Goal: Information Seeking & Learning: Learn about a topic

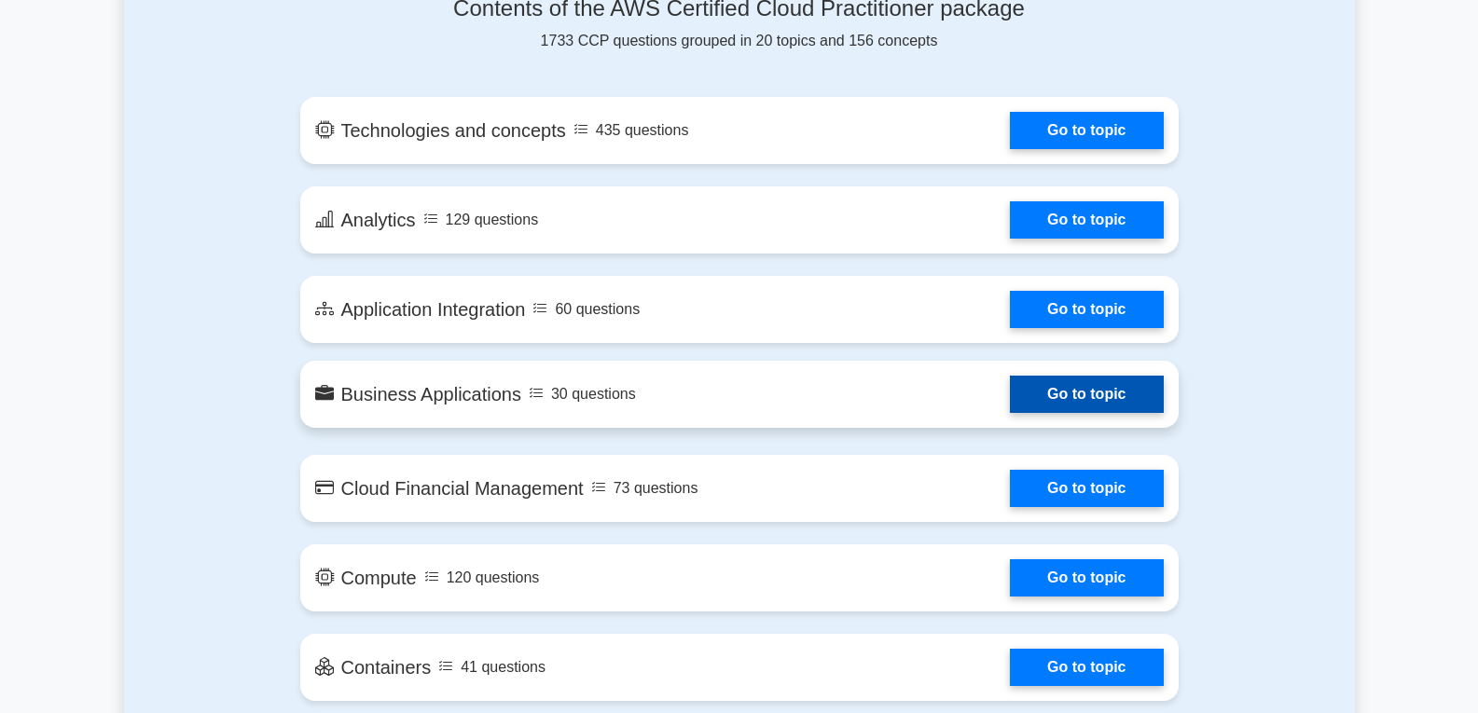
scroll to position [1026, 0]
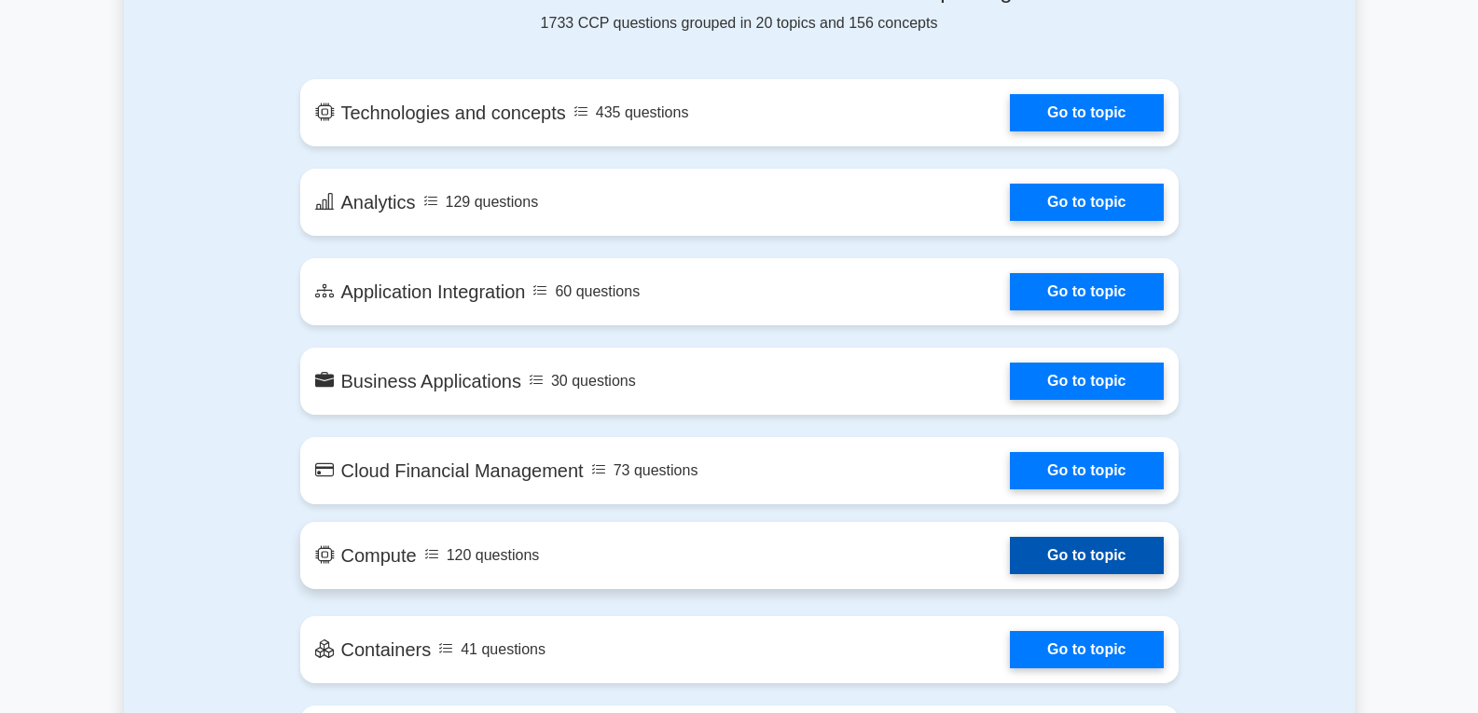
click at [1067, 553] on link "Go to topic" at bounding box center [1086, 555] width 153 height 37
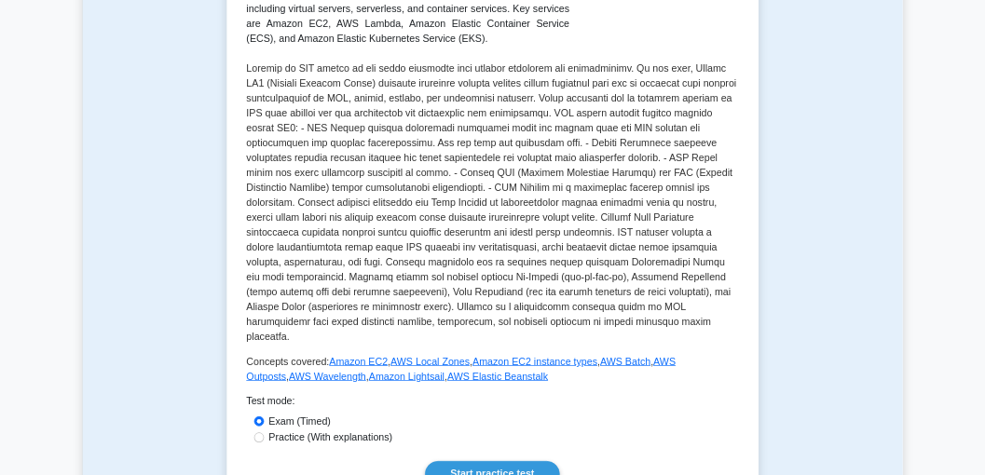
scroll to position [559, 0]
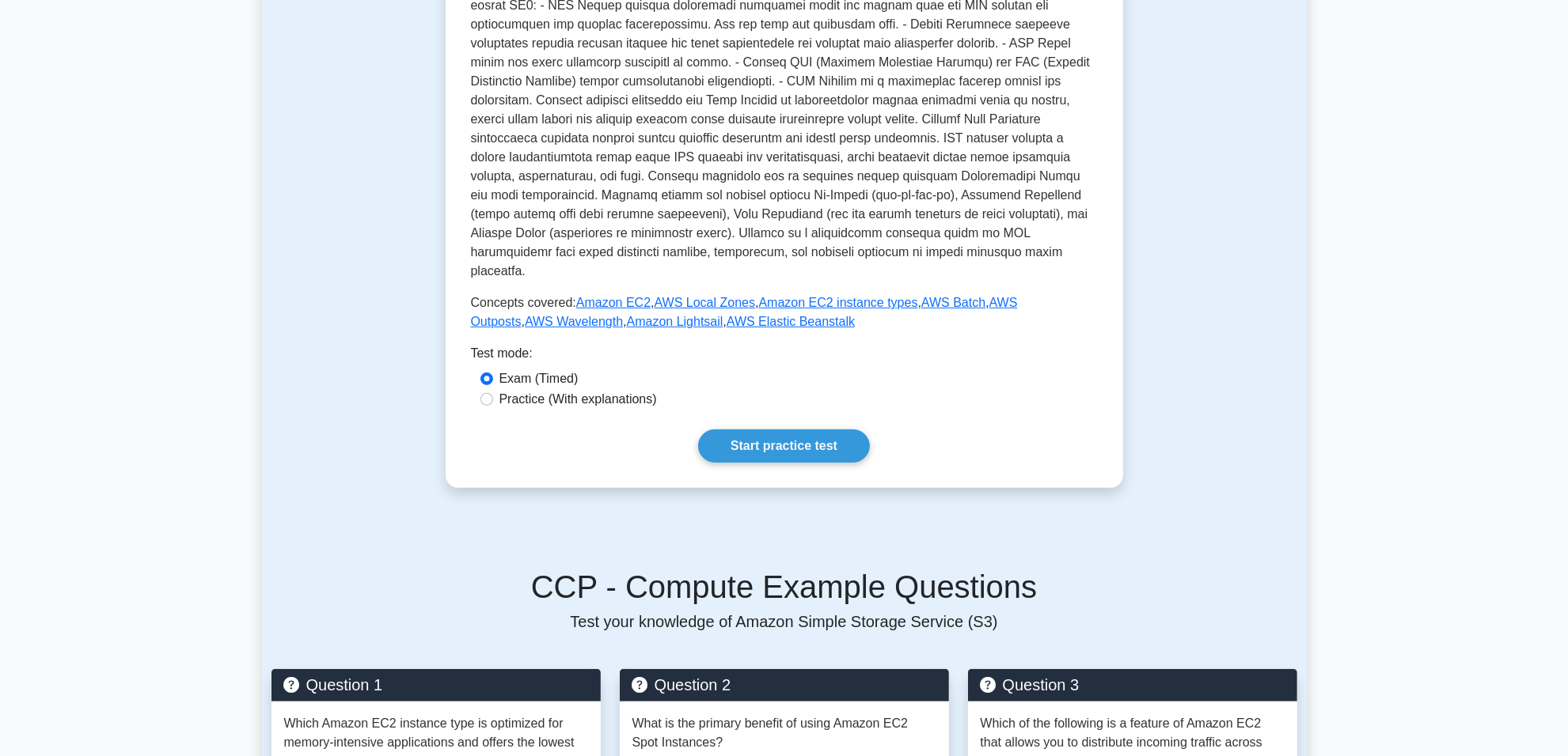
drag, startPoint x: 698, startPoint y: 422, endPoint x: 553, endPoint y: 325, distance: 174.5
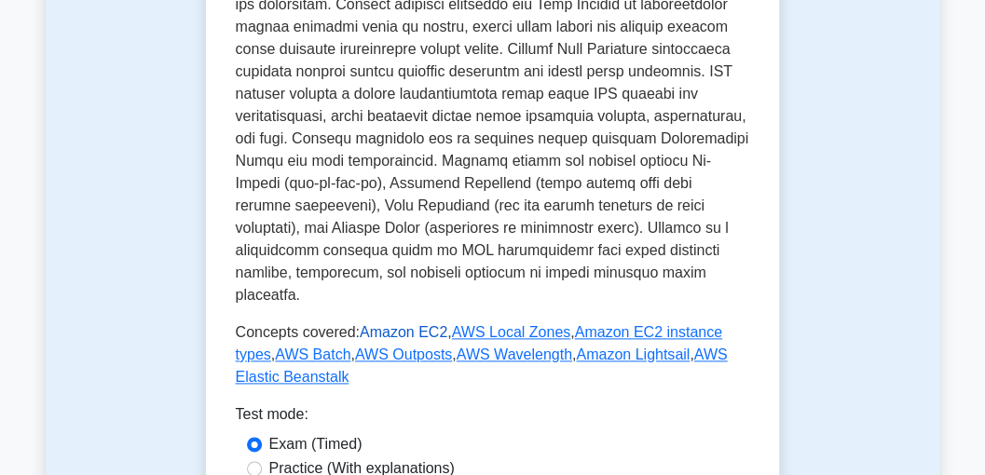
scroll to position [932, 0]
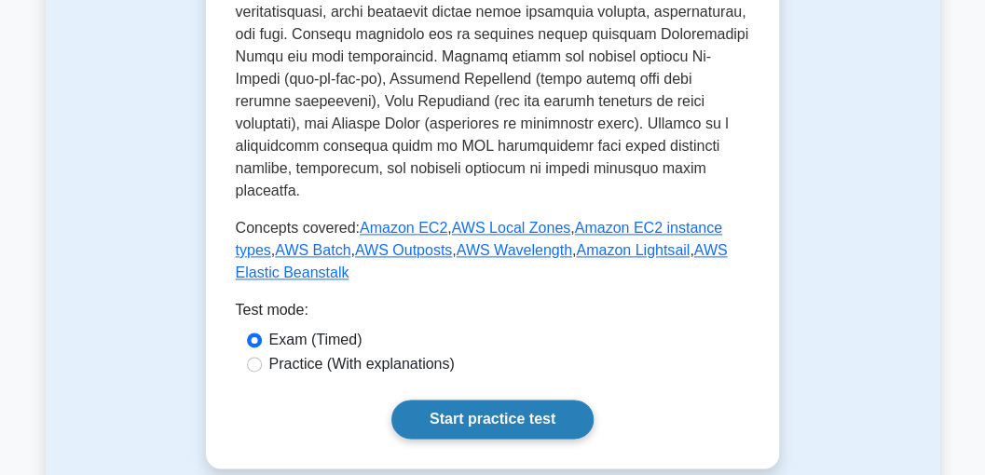
click at [466, 400] on link "Start practice test" at bounding box center [493, 419] width 202 height 39
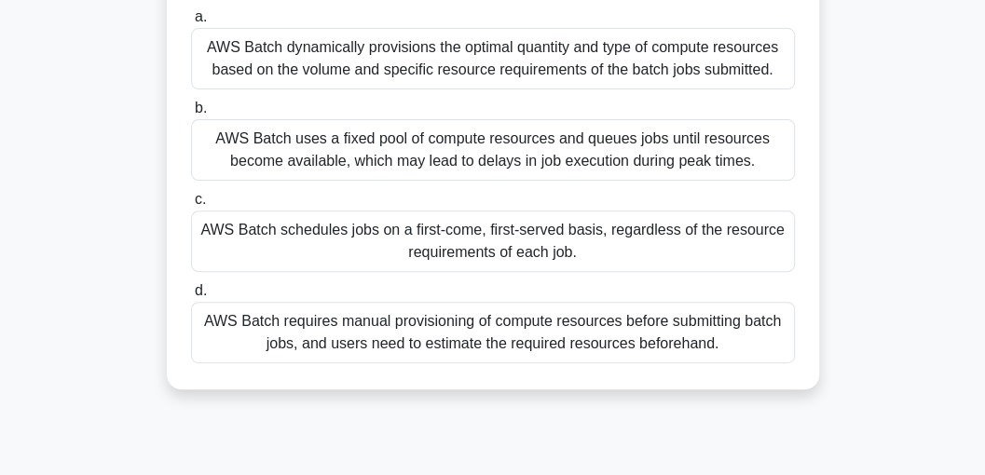
scroll to position [124, 0]
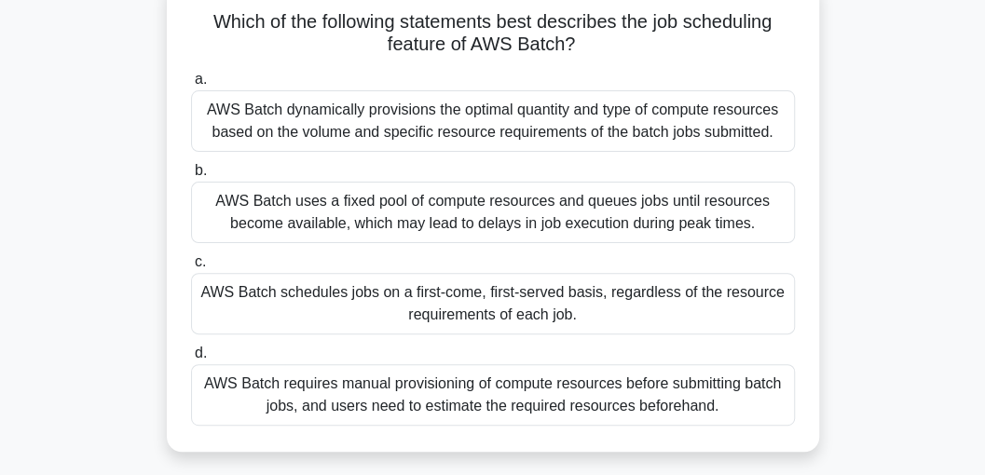
click at [506, 300] on div "AWS Batch schedules jobs on a first-come, first-served basis, regardless of the…" at bounding box center [493, 304] width 604 height 62
click at [191, 269] on input "c. AWS Batch schedules jobs on a first-come, first-served basis, regardless of …" at bounding box center [191, 262] width 0 height 12
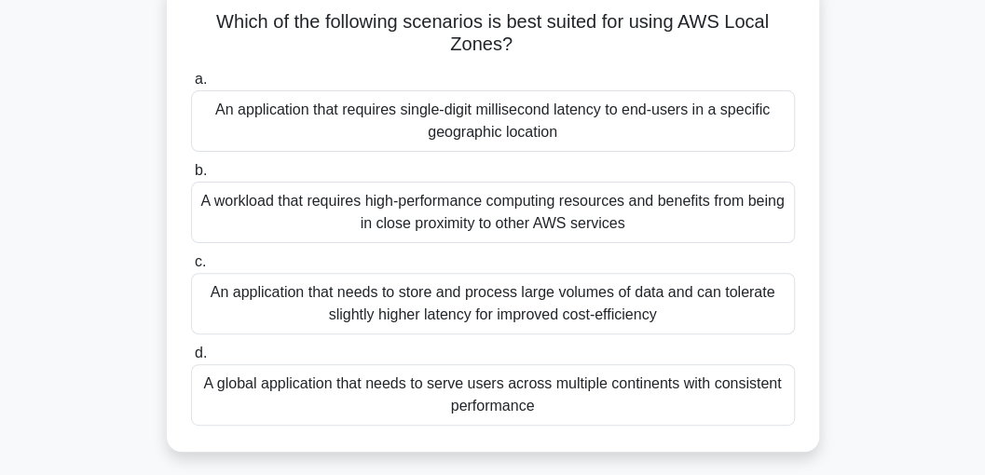
click at [463, 119] on div "An application that requires single-digit millisecond latency to end-users in a…" at bounding box center [493, 121] width 604 height 62
click at [191, 86] on input "a. An application that requires single-digit millisecond latency to end-users i…" at bounding box center [191, 80] width 0 height 12
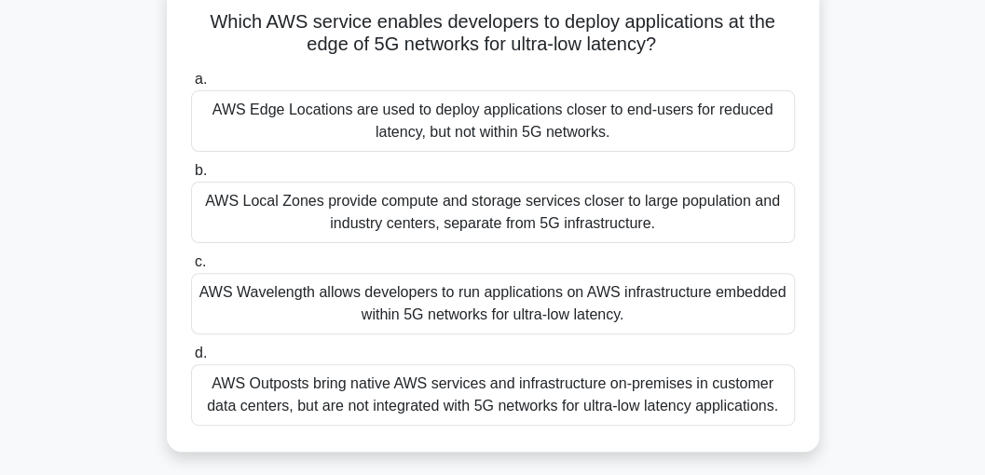
click at [435, 296] on div "AWS Wavelength allows developers to run applications on AWS infrastructure embe…" at bounding box center [493, 304] width 604 height 62
click at [191, 269] on input "c. AWS Wavelength allows developers to run applications on AWS infrastructure e…" at bounding box center [191, 262] width 0 height 12
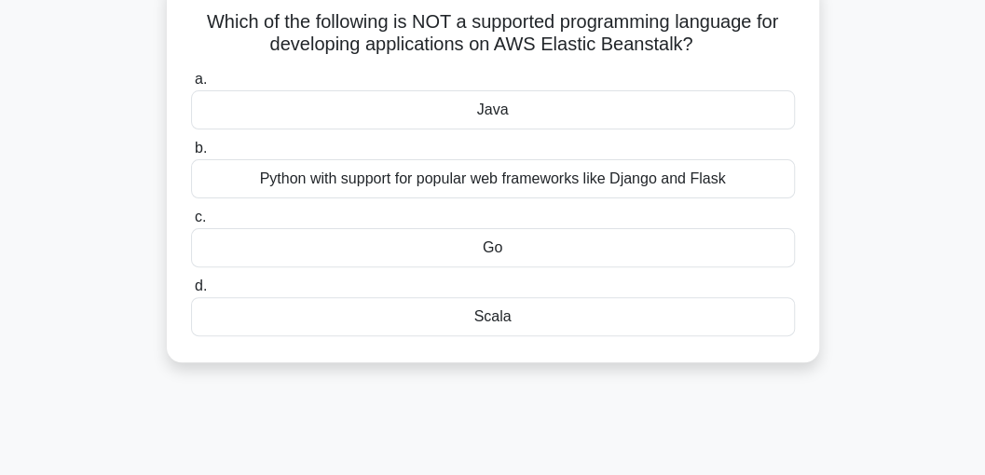
click at [489, 315] on div "Scala" at bounding box center [493, 316] width 604 height 39
click at [191, 293] on input "d. Scala" at bounding box center [191, 287] width 0 height 12
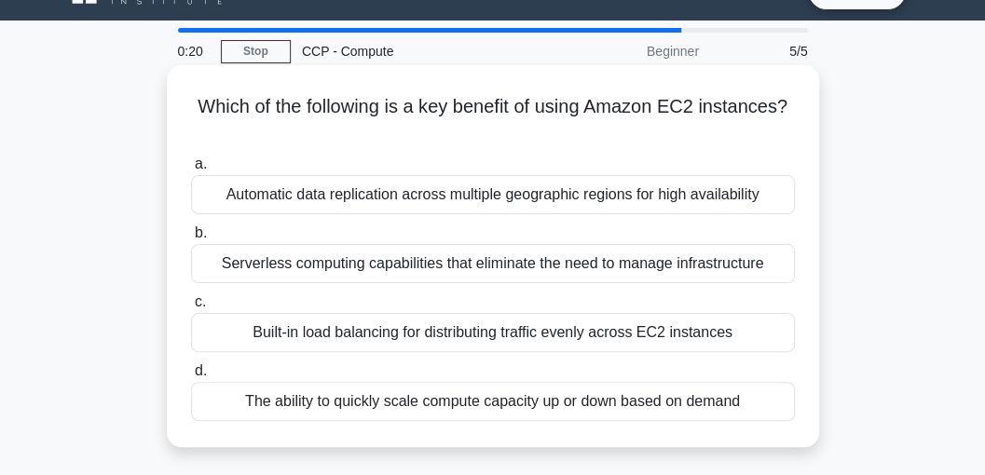
scroll to position [62, 0]
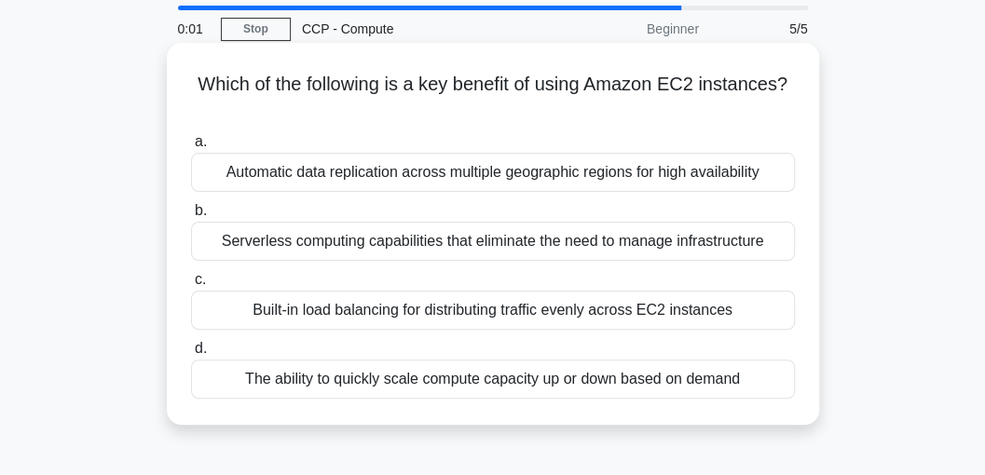
click at [402, 382] on div "The ability to quickly scale compute capacity up or down based on demand" at bounding box center [493, 379] width 604 height 39
click at [191, 355] on input "d. The ability to quickly scale compute capacity up or down based on demand" at bounding box center [191, 349] width 0 height 12
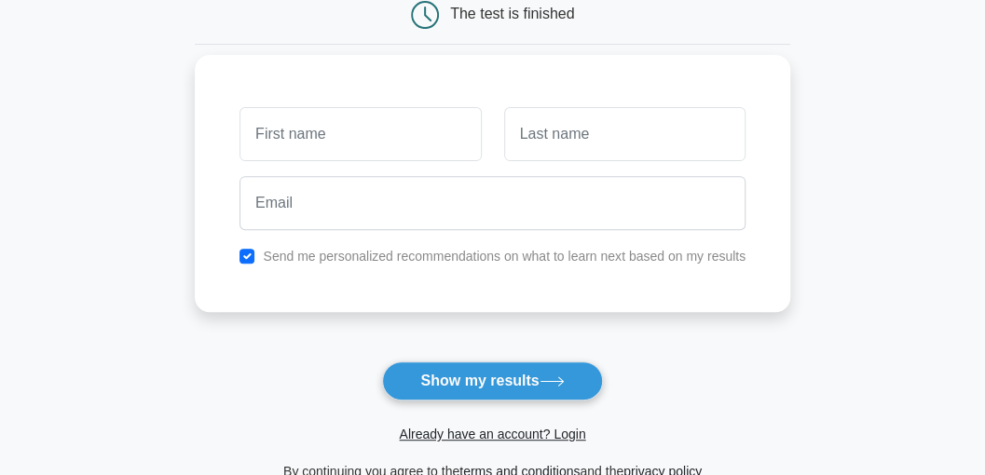
scroll to position [186, 0]
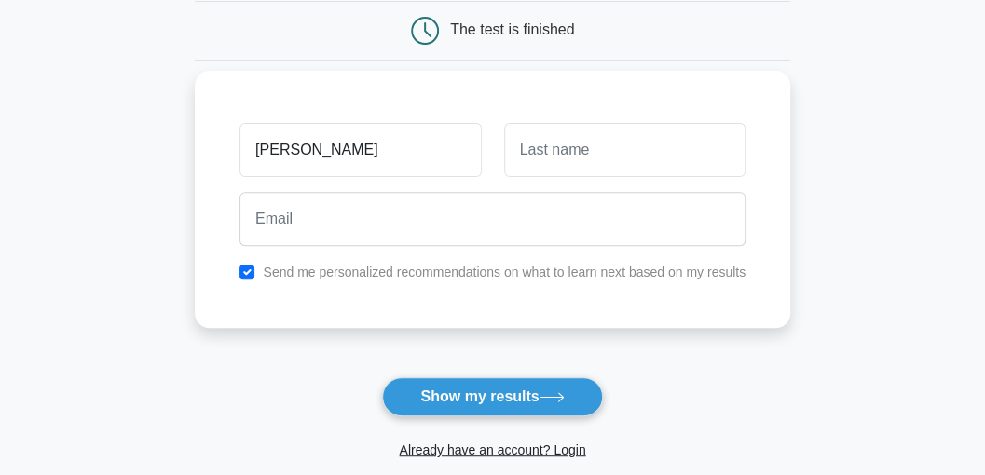
type input "shivangi"
click at [550, 163] on input "text" at bounding box center [624, 150] width 241 height 54
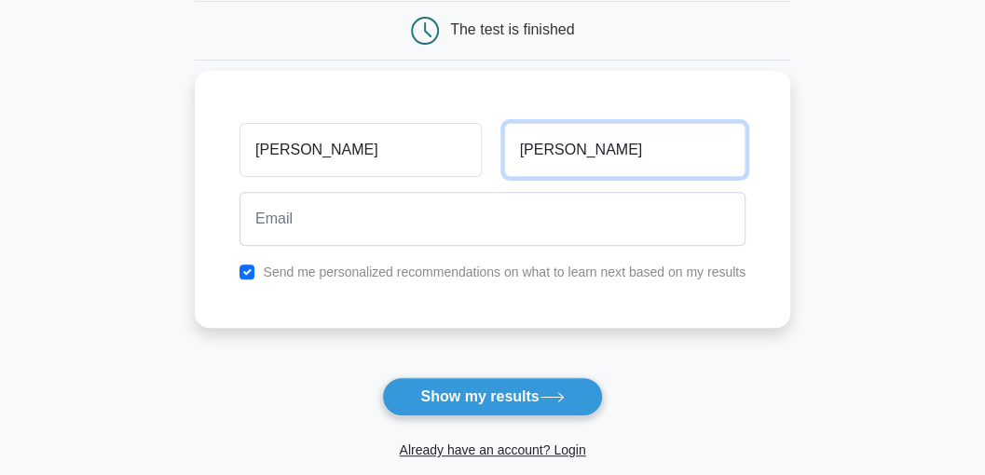
type input "shakya"
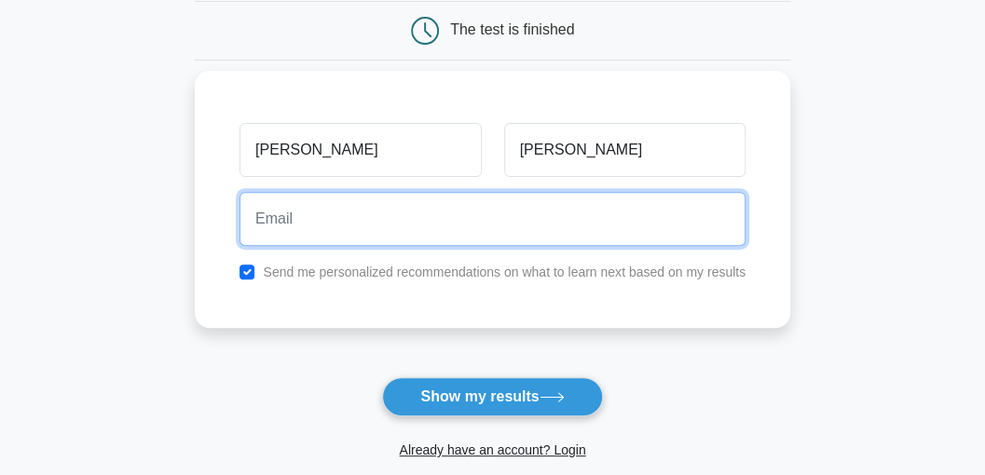
click at [368, 207] on input "email" at bounding box center [493, 219] width 506 height 54
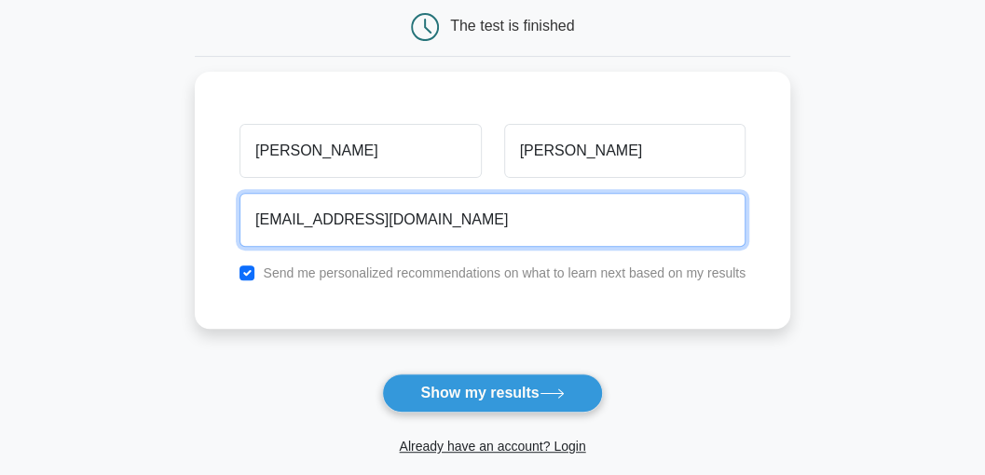
scroll to position [248, 0]
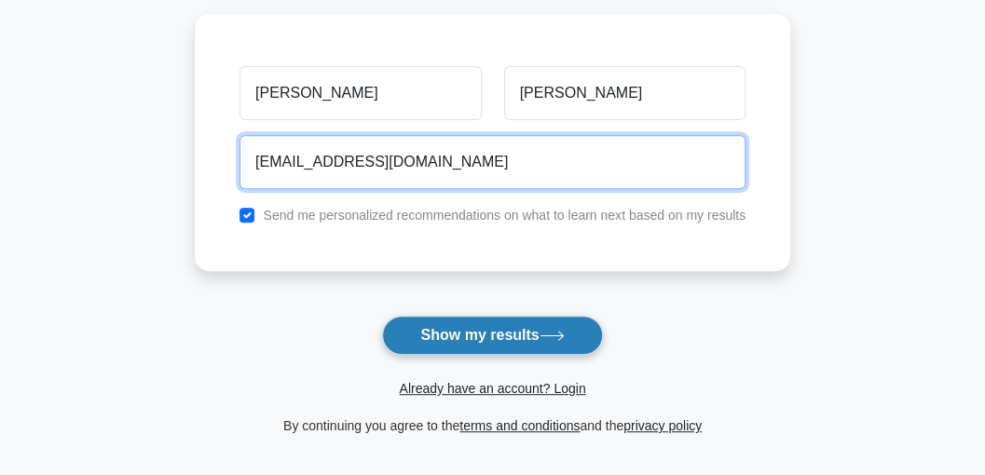
type input "shivangishakya78@gmail.com"
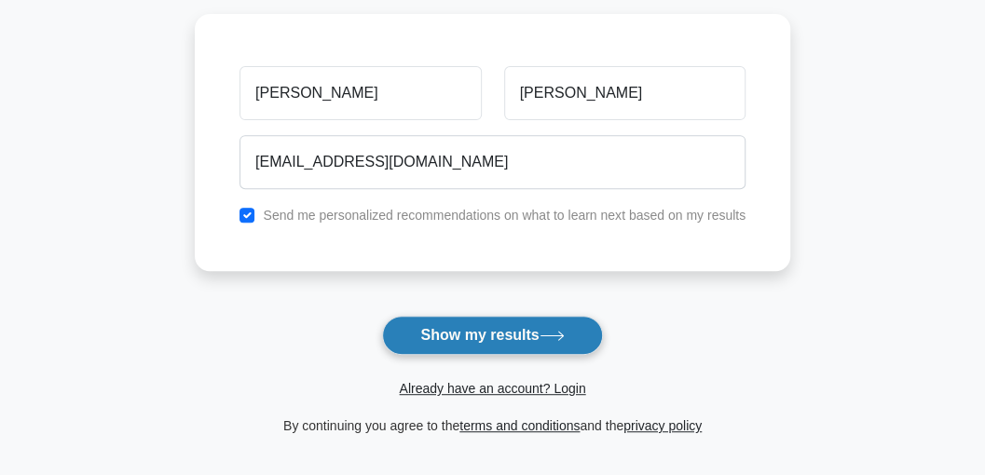
click at [472, 327] on button "Show my results" at bounding box center [492, 335] width 220 height 39
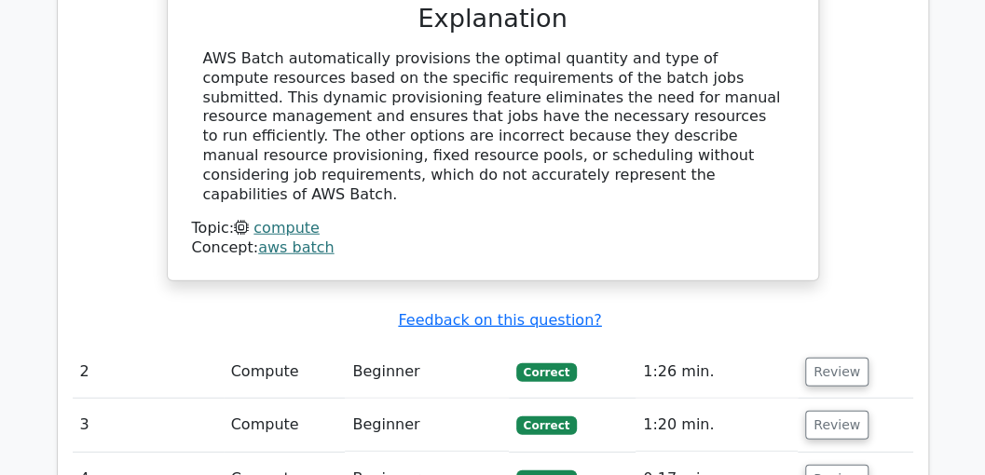
scroll to position [1926, 0]
click at [834, 358] on button "Review" at bounding box center [837, 372] width 63 height 29
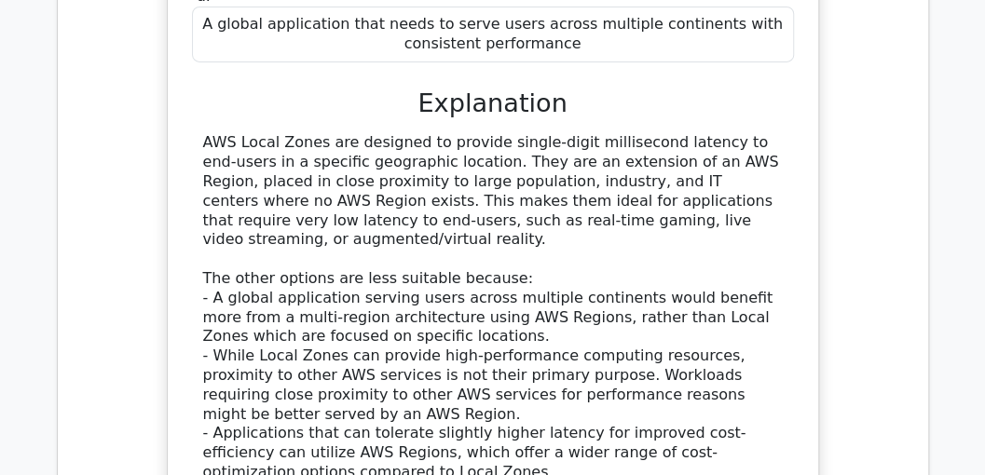
scroll to position [2859, 0]
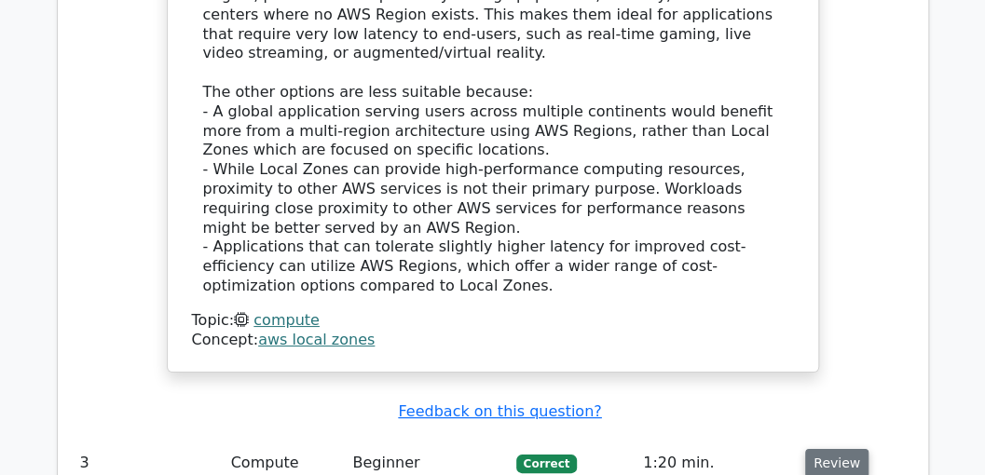
click at [835, 449] on button "Review" at bounding box center [837, 463] width 63 height 29
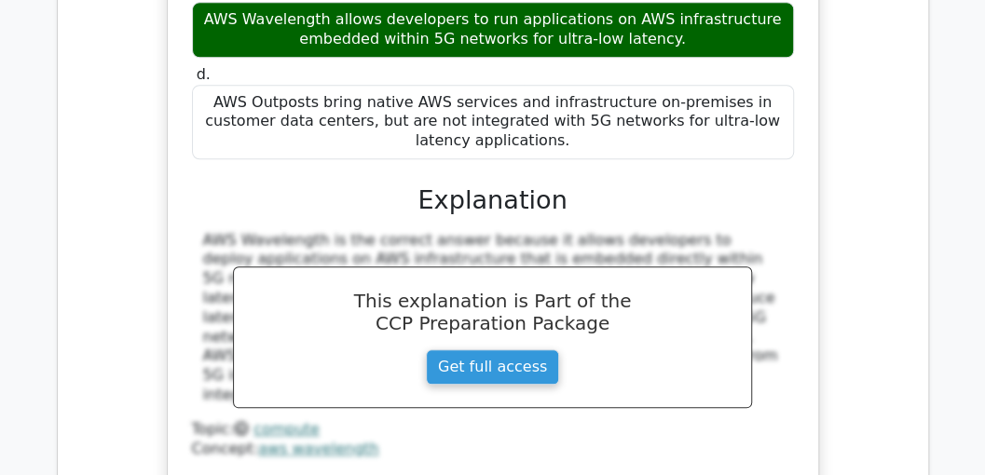
scroll to position [3729, 0]
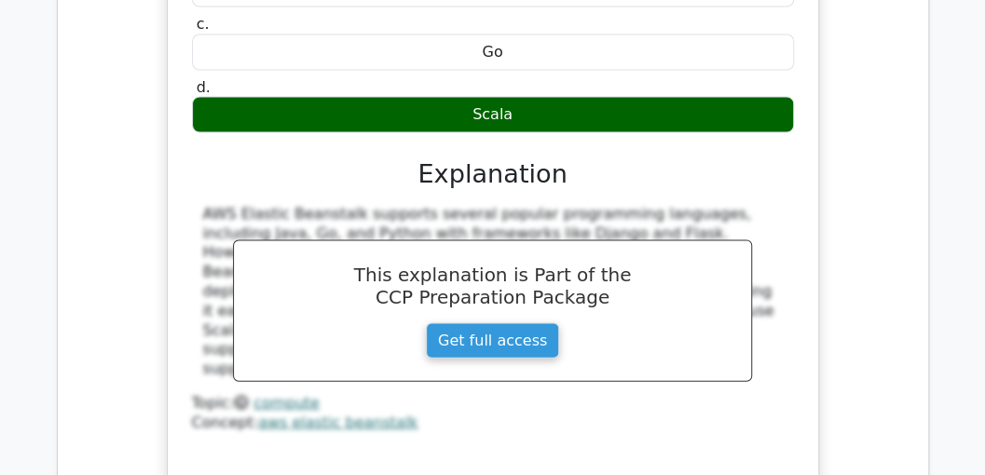
scroll to position [4475, 0]
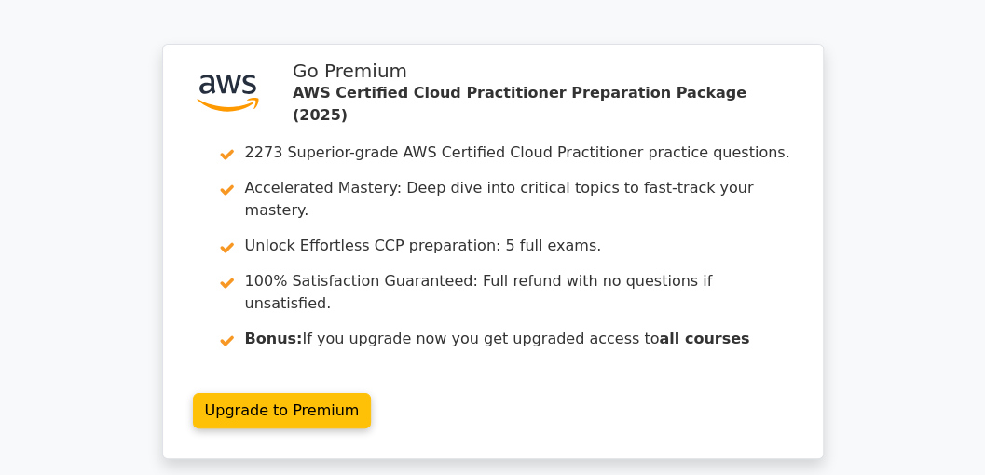
scroll to position [5904, 0]
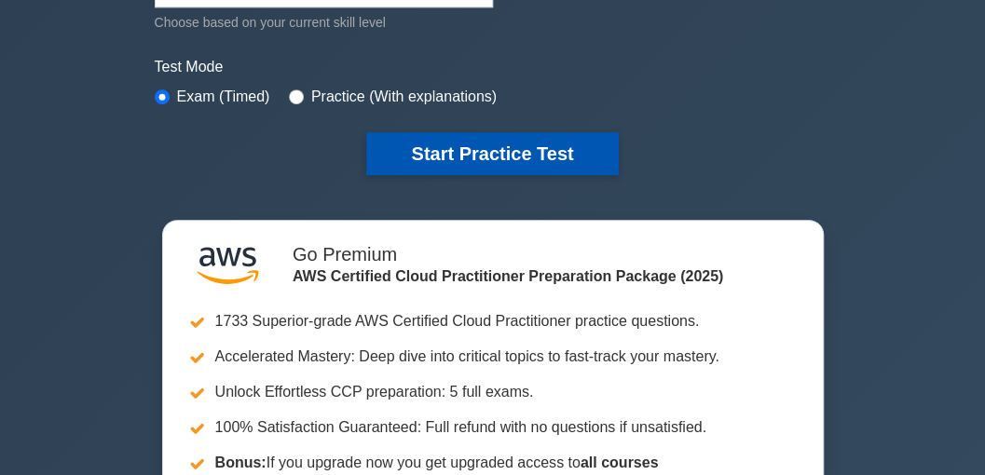
scroll to position [434, 0]
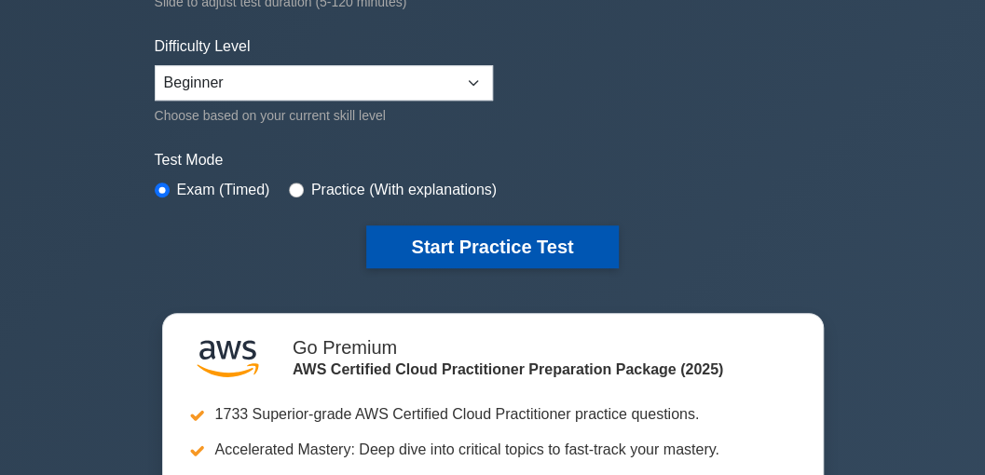
click at [453, 231] on button "Start Practice Test" at bounding box center [492, 247] width 252 height 43
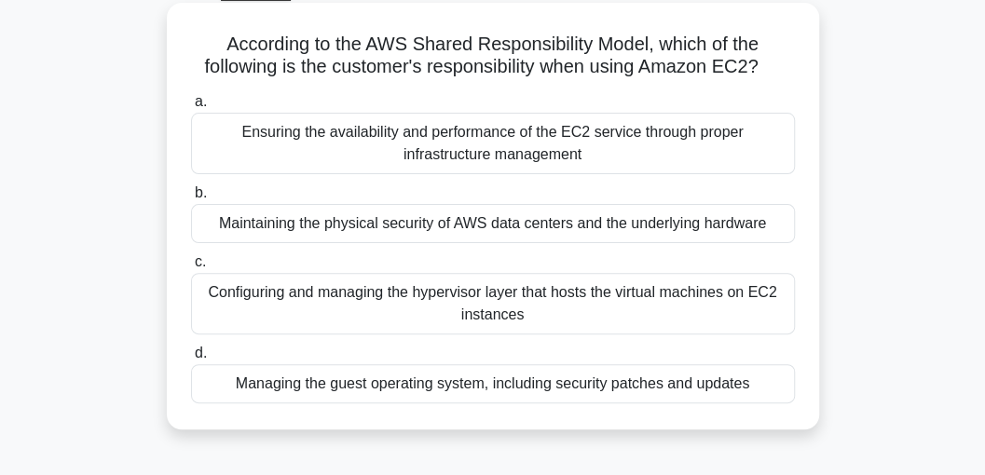
scroll to position [124, 0]
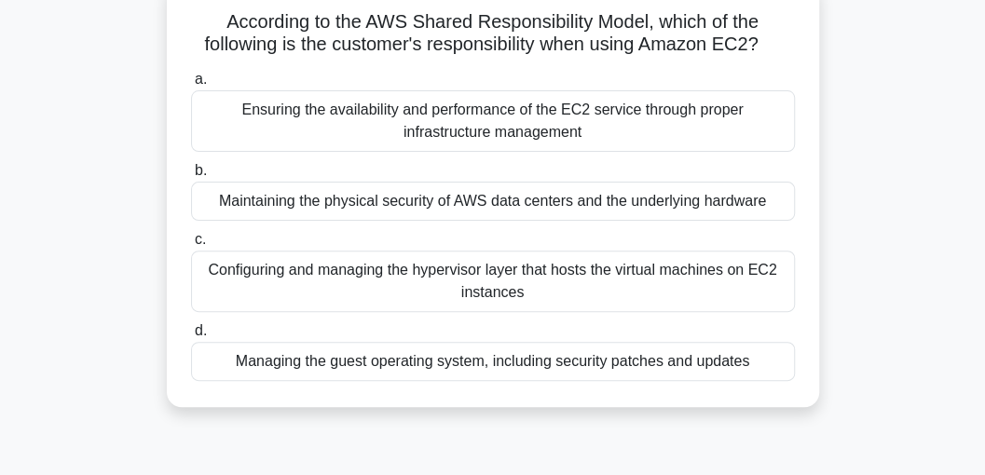
click at [477, 368] on div "Managing the guest operating system, including security patches and updates" at bounding box center [493, 361] width 604 height 39
click at [191, 338] on input "d. Managing the guest operating system, including security patches and updates" at bounding box center [191, 331] width 0 height 12
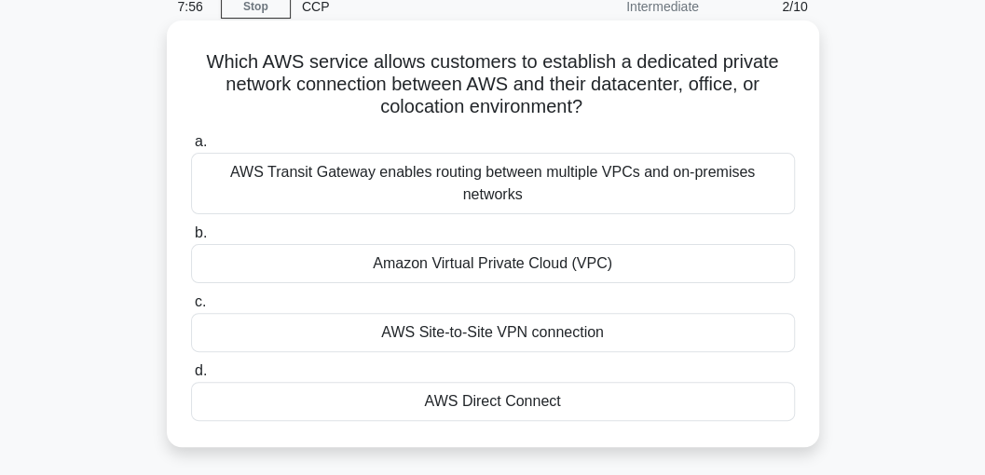
scroll to position [62, 0]
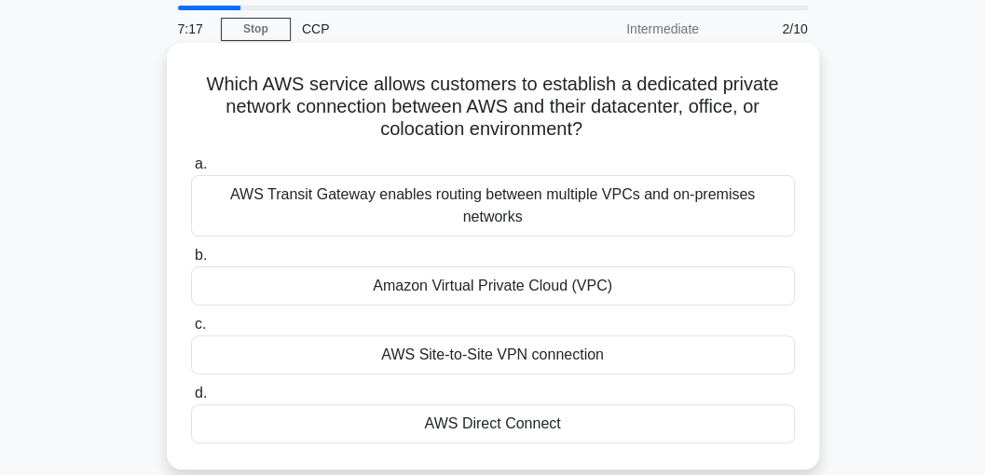
click at [515, 267] on div "Amazon Virtual Private Cloud (VPC)" at bounding box center [493, 286] width 604 height 39
click at [191, 261] on input "b. Amazon Virtual Private Cloud (VPC)" at bounding box center [191, 256] width 0 height 12
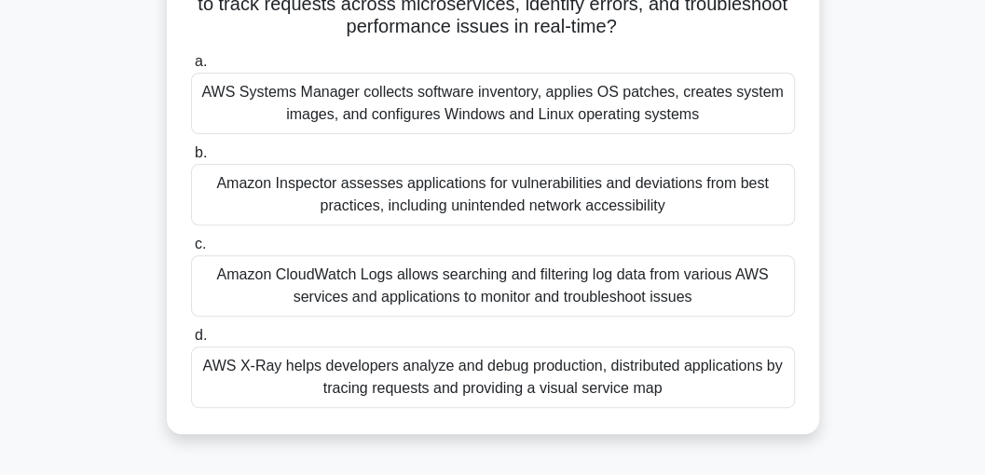
scroll to position [186, 0]
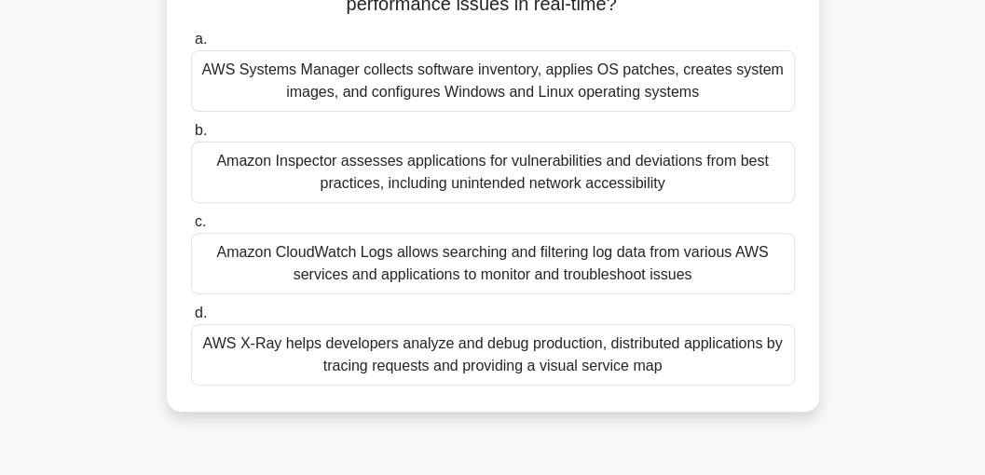
click at [461, 261] on div "Amazon CloudWatch Logs allows searching and filtering log data from various AWS…" at bounding box center [493, 264] width 604 height 62
click at [191, 228] on input "c. Amazon CloudWatch Logs allows searching and filtering log data from various …" at bounding box center [191, 222] width 0 height 12
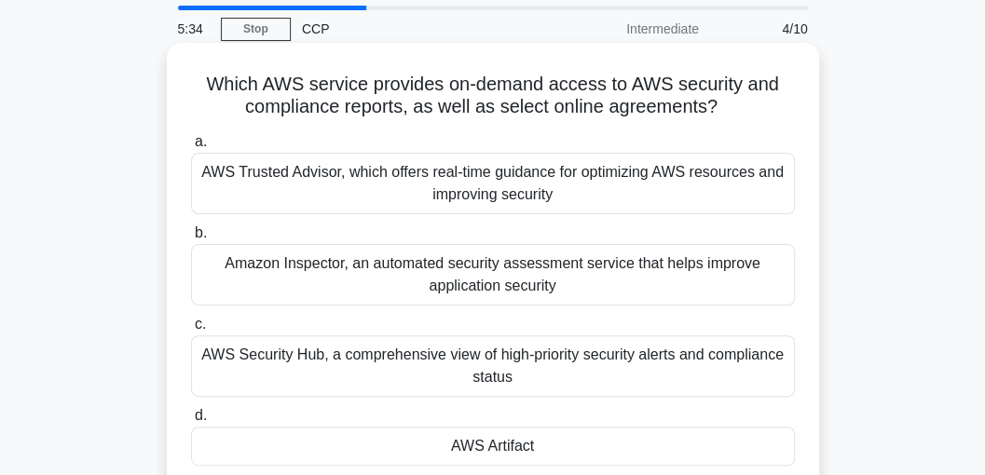
scroll to position [124, 0]
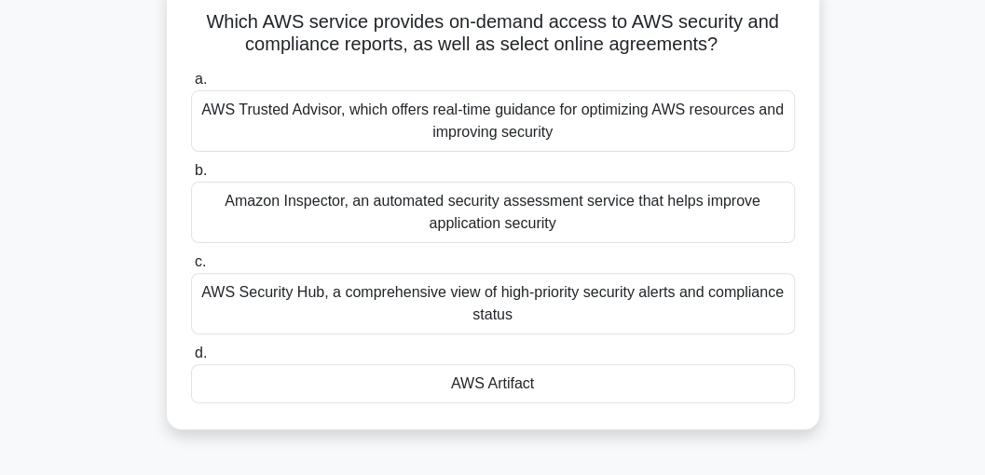
click at [500, 376] on div "AWS Artifact" at bounding box center [493, 384] width 604 height 39
click at [191, 360] on input "d. AWS Artifact" at bounding box center [191, 354] width 0 height 12
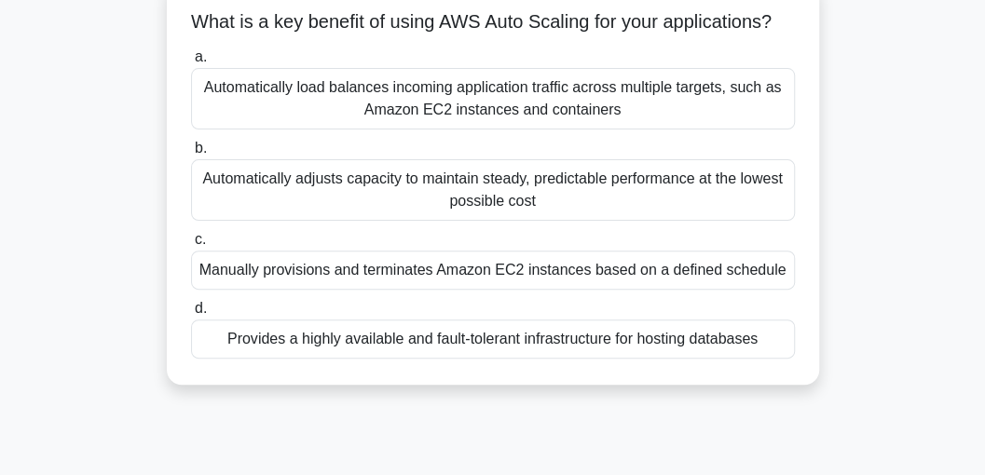
click at [497, 130] on div "Automatically load balances incoming application traffic across multiple target…" at bounding box center [493, 99] width 604 height 62
click at [191, 63] on input "a. Automatically load balances incoming application traffic across multiple tar…" at bounding box center [191, 57] width 0 height 12
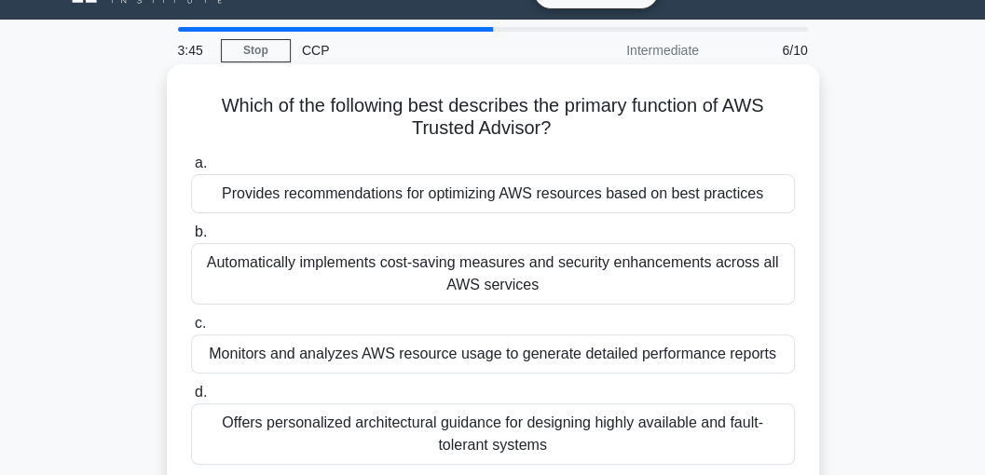
scroll to position [62, 0]
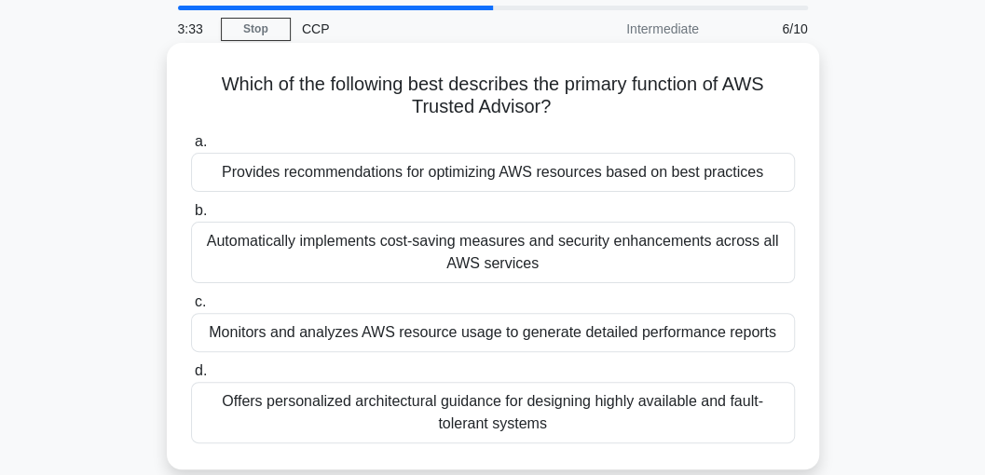
click at [405, 170] on div "Provides recommendations for optimizing AWS resources based on best practices" at bounding box center [493, 172] width 604 height 39
click at [191, 148] on input "a. Provides recommendations for optimizing AWS resources based on best practices" at bounding box center [191, 142] width 0 height 12
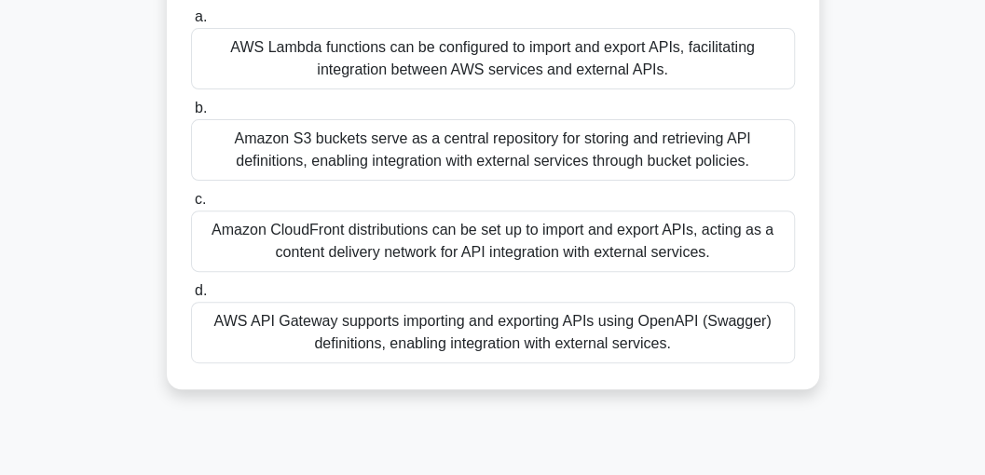
scroll to position [124, 0]
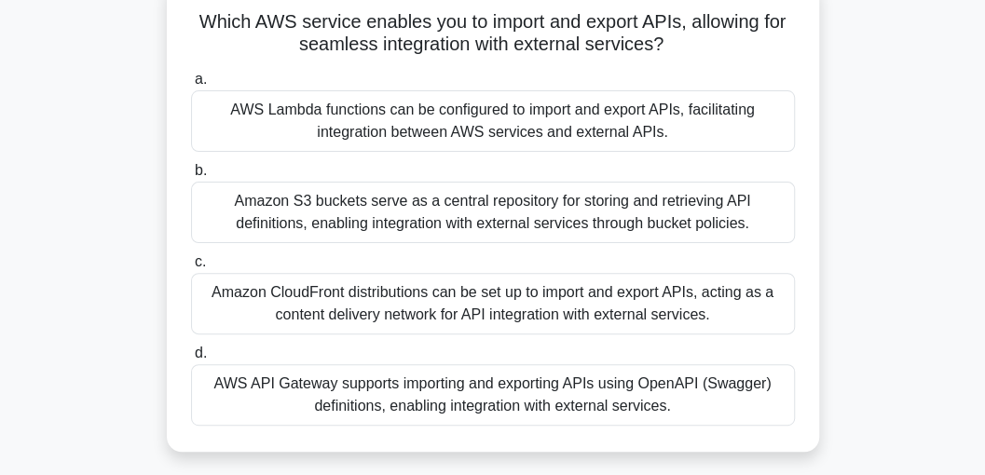
click at [381, 118] on div "AWS Lambda functions can be configured to import and export APIs, facilitating …" at bounding box center [493, 121] width 604 height 62
click at [191, 86] on input "a. AWS Lambda functions can be configured to import and export APIs, facilitati…" at bounding box center [191, 80] width 0 height 12
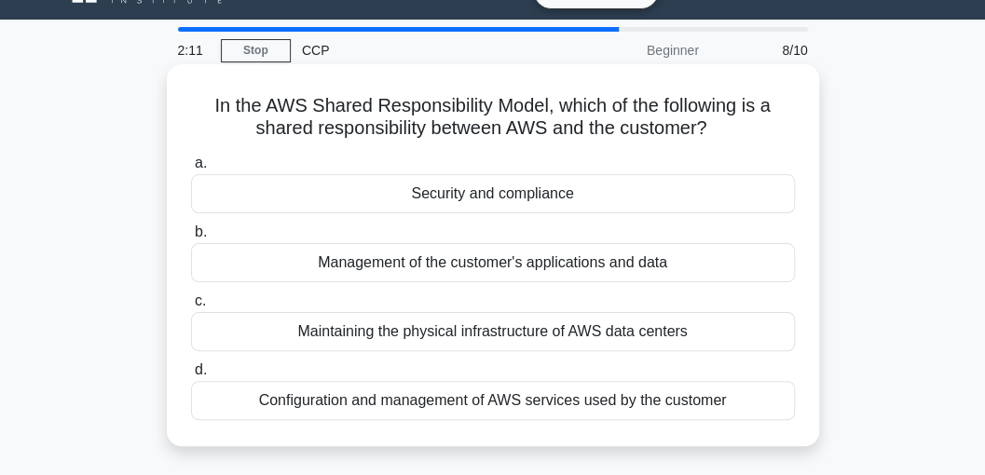
scroll to position [62, 0]
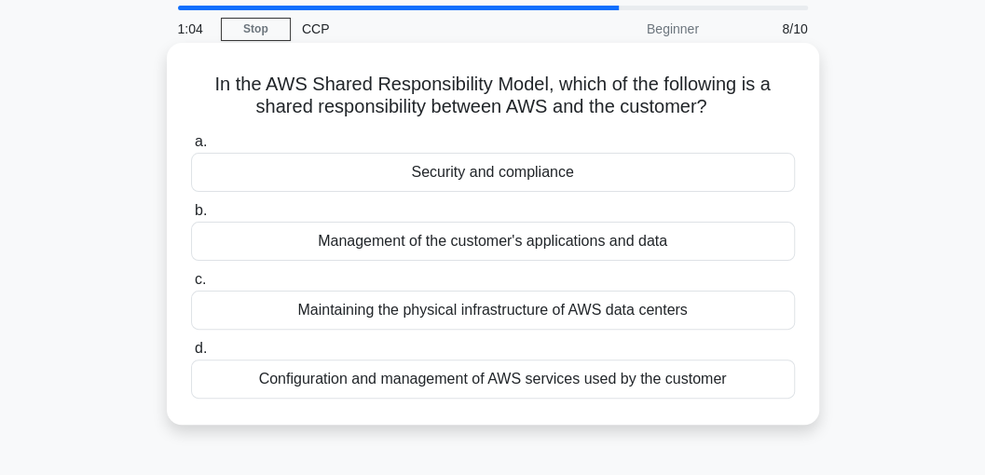
click at [548, 310] on div "Maintaining the physical infrastructure of AWS data centers" at bounding box center [493, 310] width 604 height 39
click at [191, 286] on input "c. Maintaining the physical infrastructure of AWS data centers" at bounding box center [191, 280] width 0 height 12
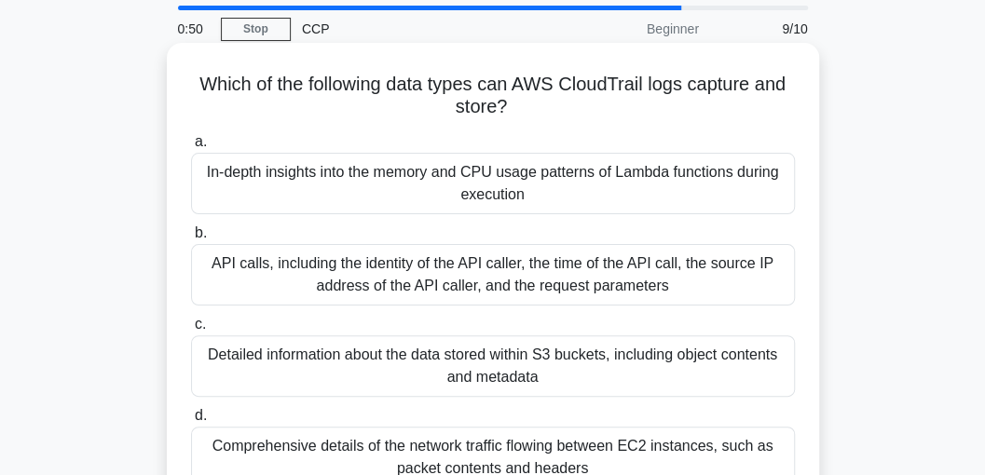
scroll to position [124, 0]
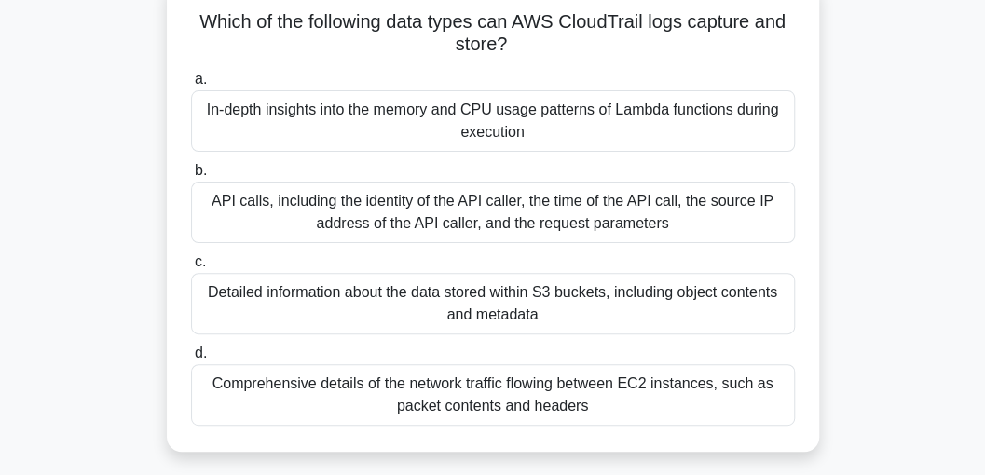
click at [443, 214] on div "API calls, including the identity of the API caller, the time of the API call, …" at bounding box center [493, 213] width 604 height 62
click at [191, 177] on input "b. API calls, including the identity of the API caller, the time of the API cal…" at bounding box center [191, 171] width 0 height 12
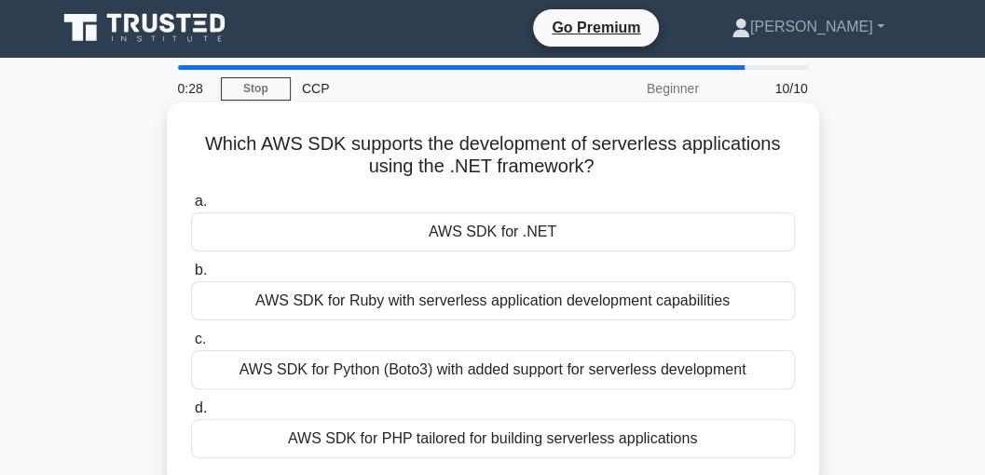
scroll to position [0, 0]
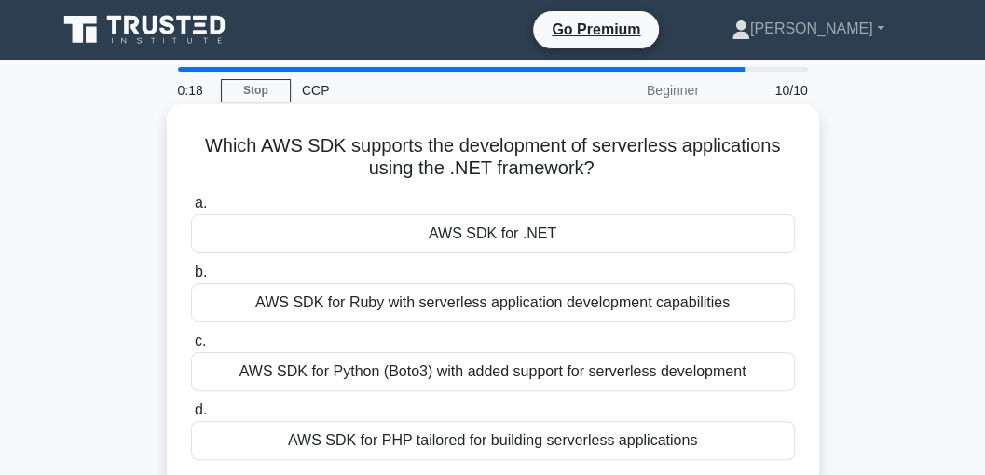
click at [480, 237] on div "AWS SDK for .NET" at bounding box center [493, 233] width 604 height 39
click at [191, 210] on input "a. AWS SDK for .NET" at bounding box center [191, 204] width 0 height 12
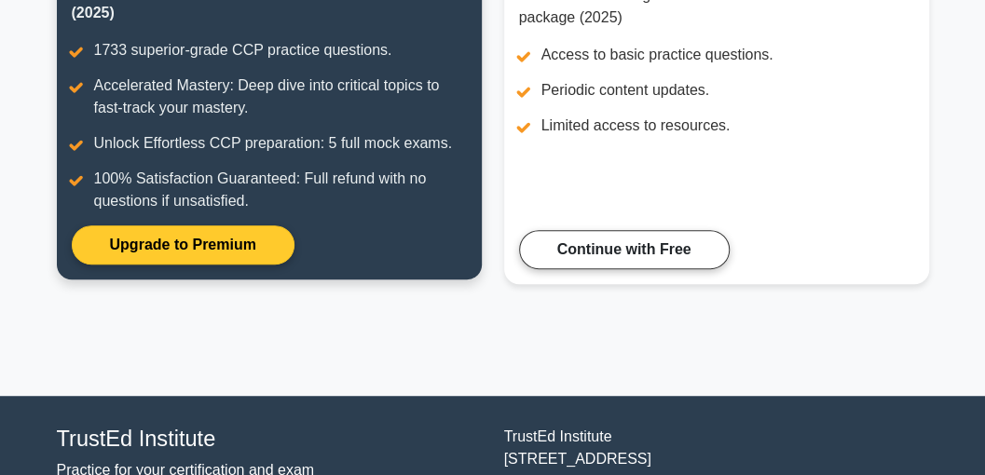
scroll to position [310, 0]
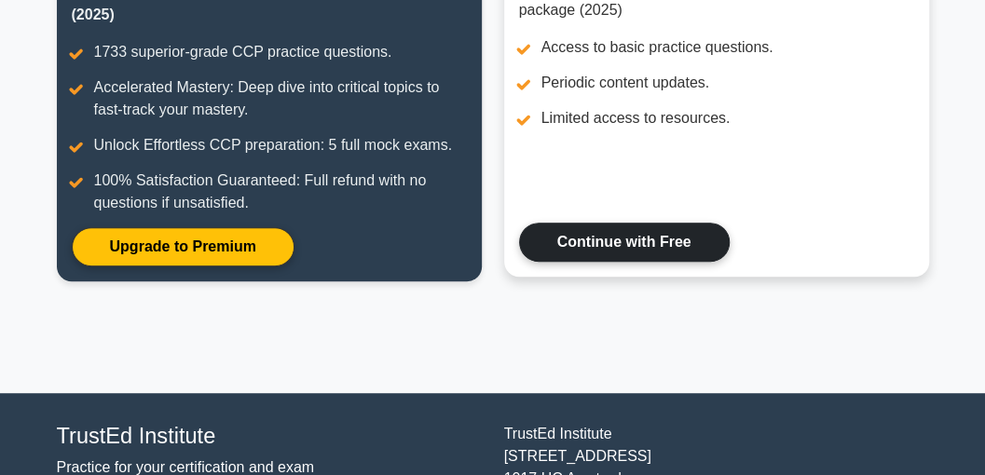
click at [567, 241] on link "Continue with Free" at bounding box center [624, 242] width 211 height 39
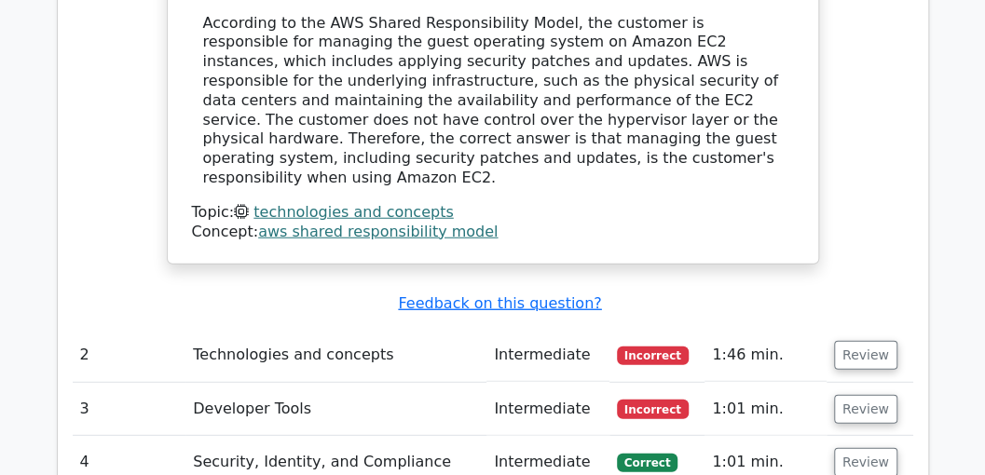
scroll to position [1926, 0]
click at [847, 341] on button "Review" at bounding box center [865, 355] width 63 height 29
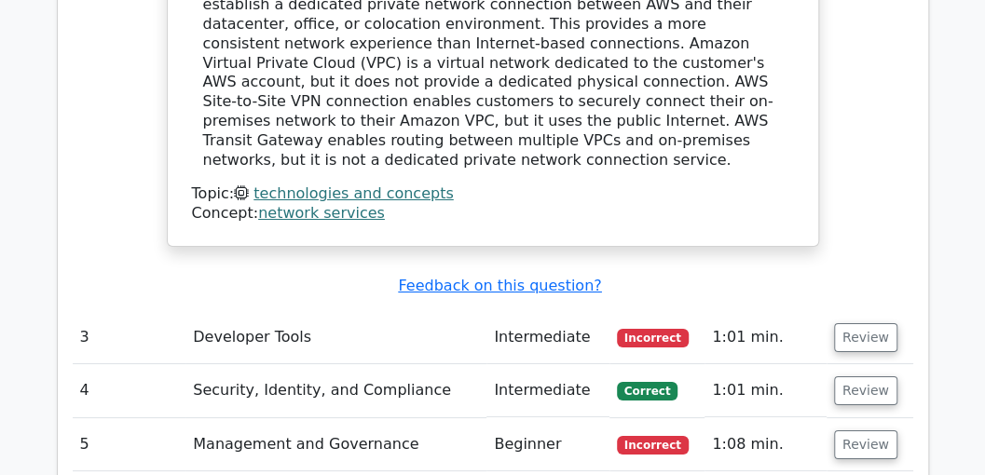
scroll to position [2797, 0]
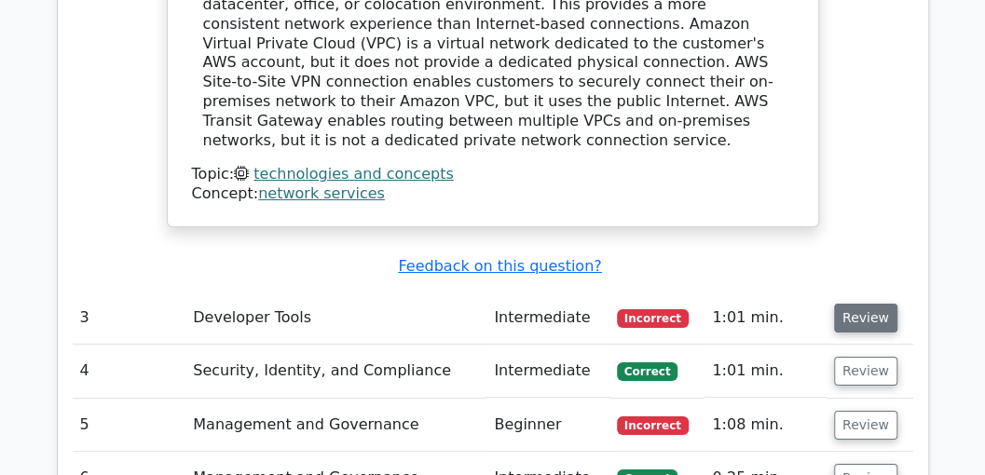
click at [851, 304] on button "Review" at bounding box center [865, 318] width 63 height 29
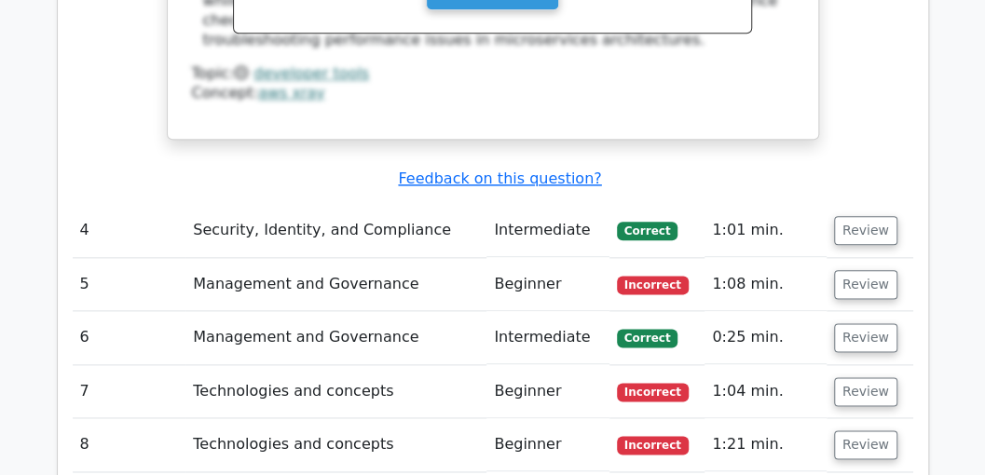
scroll to position [3791, 0]
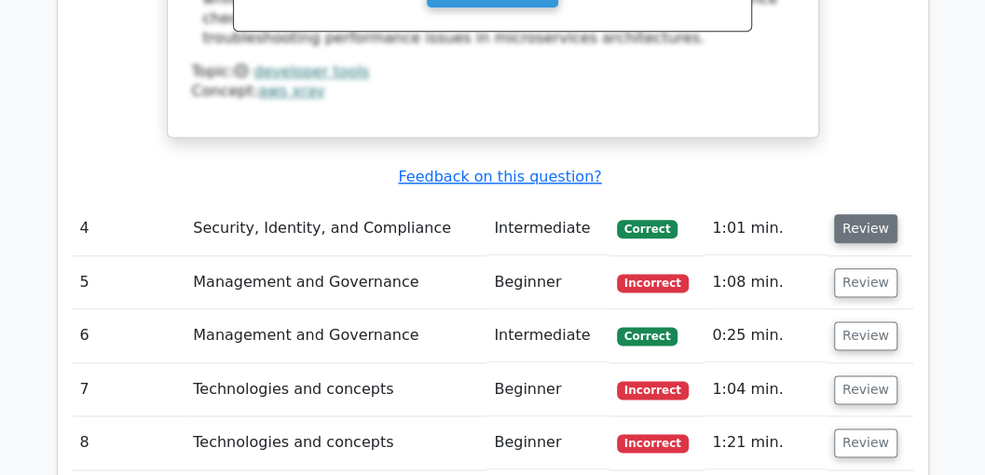
click at [858, 214] on button "Review" at bounding box center [865, 228] width 63 height 29
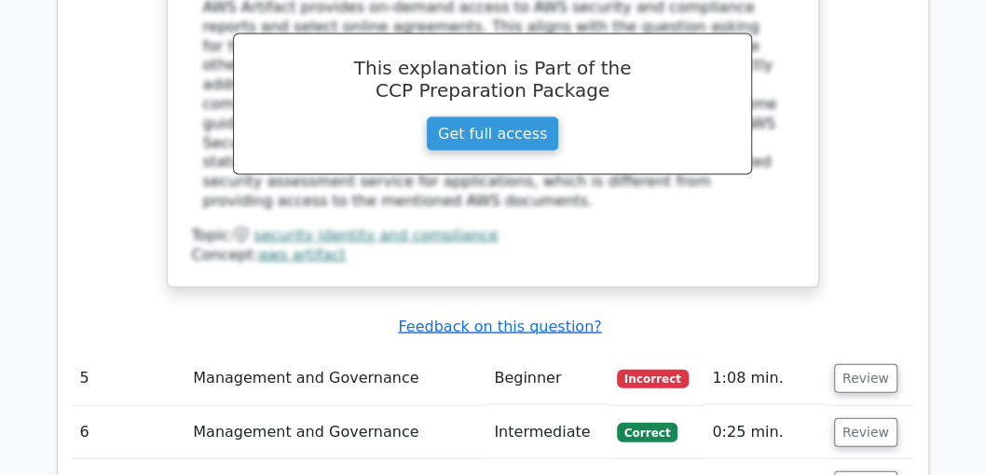
scroll to position [4537, 0]
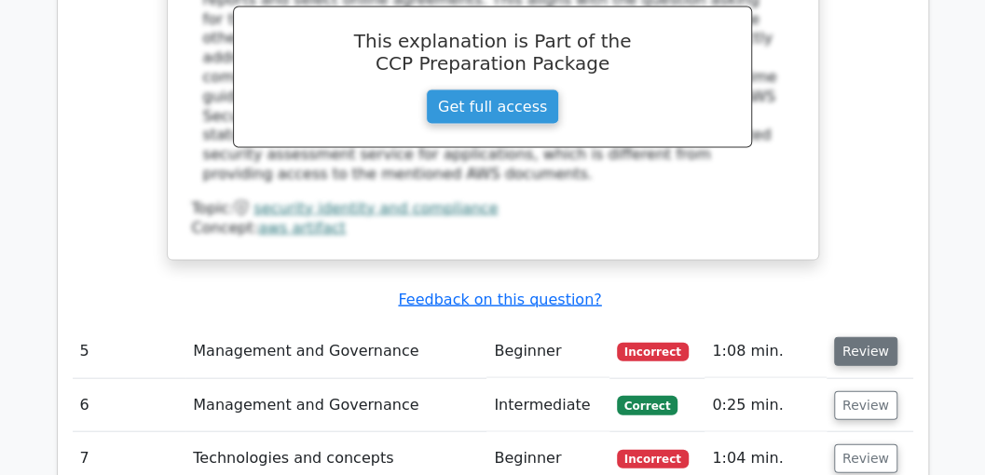
click at [861, 338] on button "Review" at bounding box center [865, 352] width 63 height 29
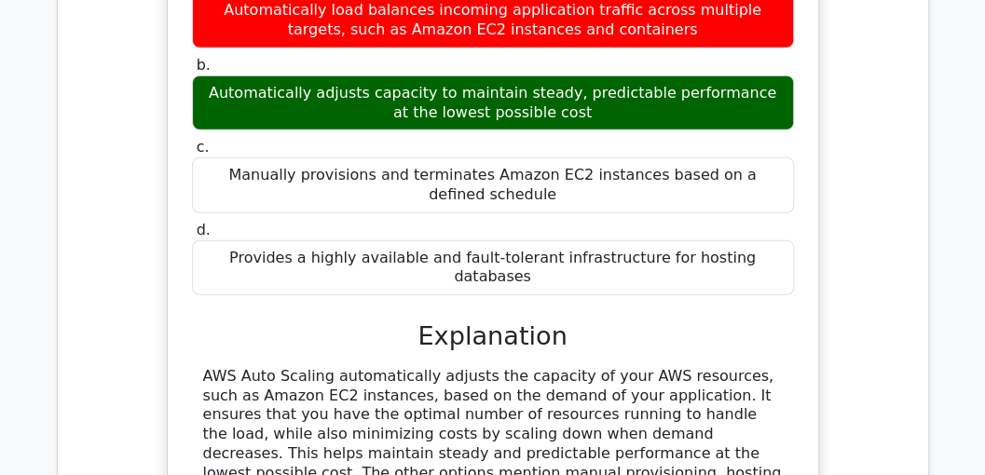
scroll to position [5035, 0]
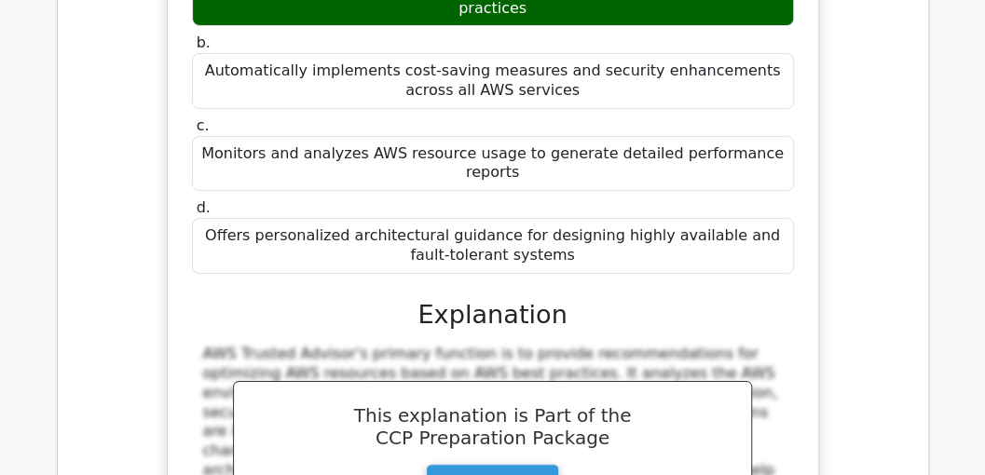
scroll to position [5904, 0]
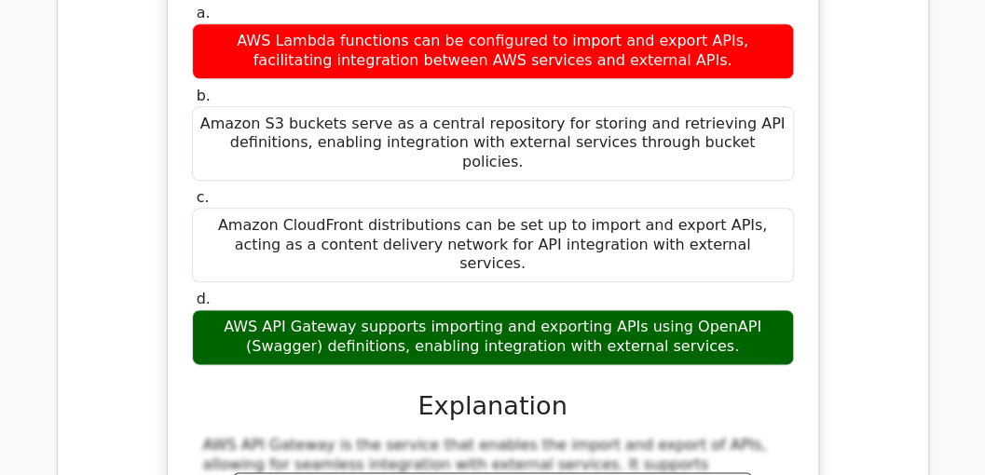
scroll to position [6837, 0]
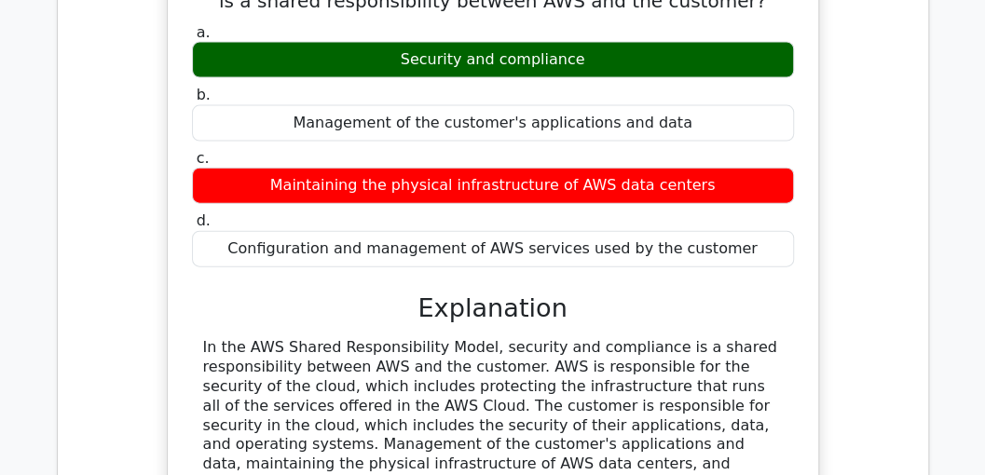
scroll to position [7645, 0]
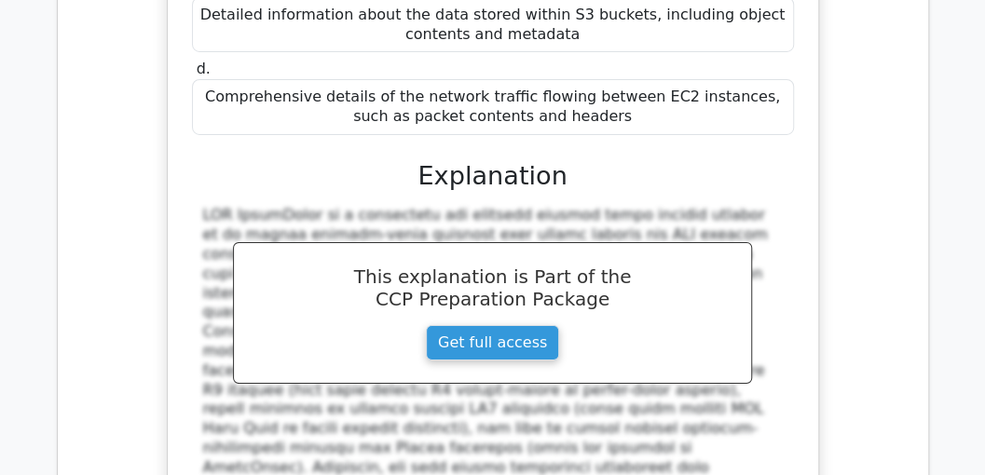
scroll to position [8639, 0]
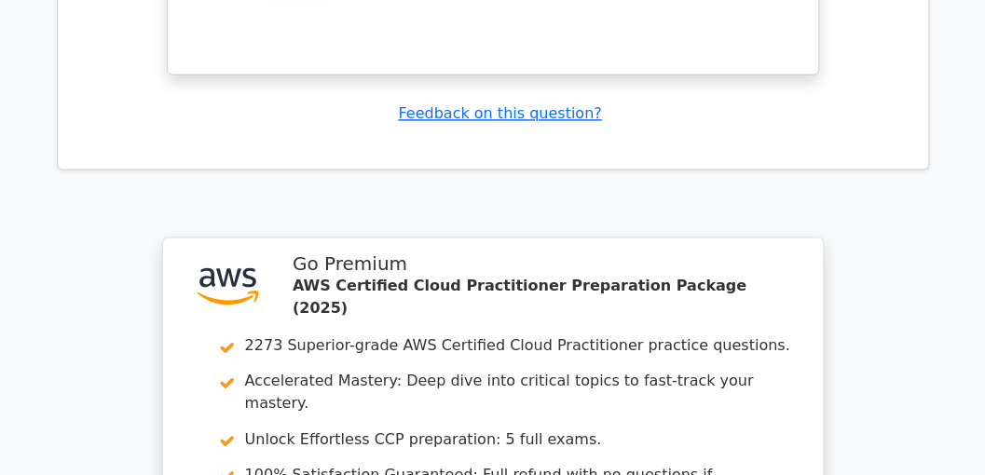
scroll to position [9944, 0]
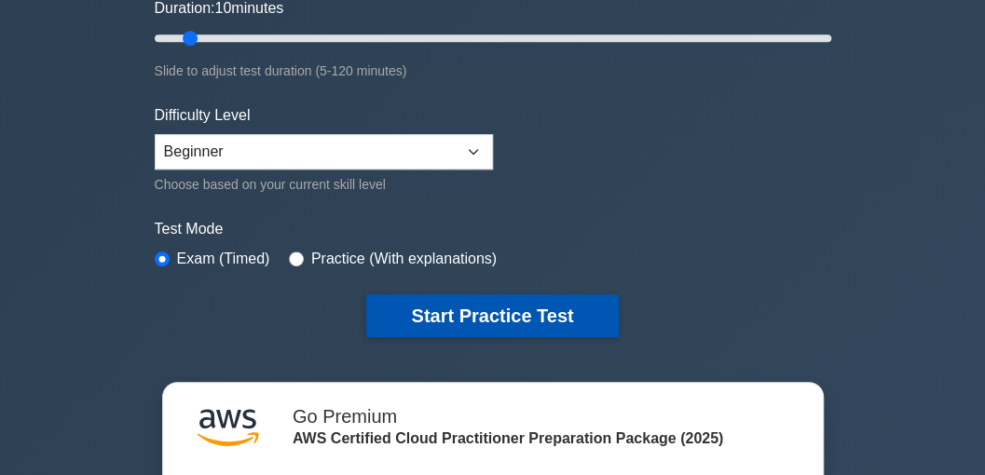
scroll to position [373, 0]
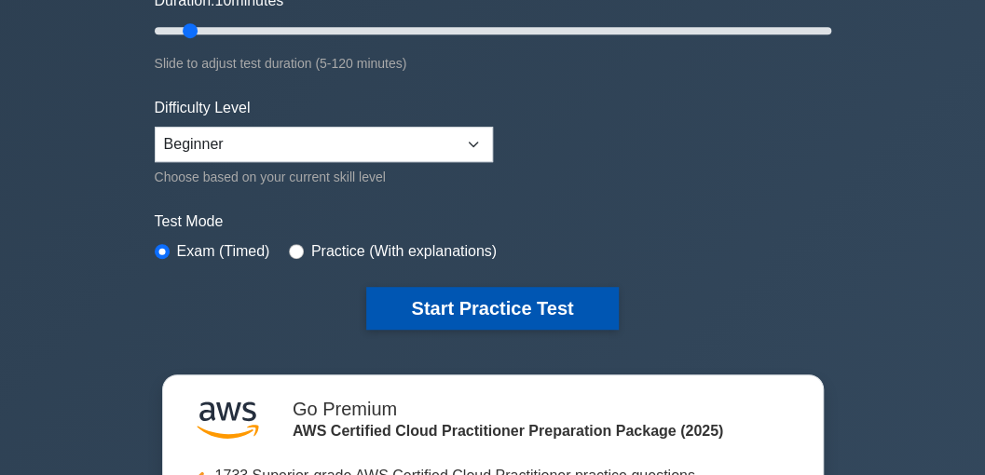
click at [500, 293] on button "Start Practice Test" at bounding box center [492, 308] width 252 height 43
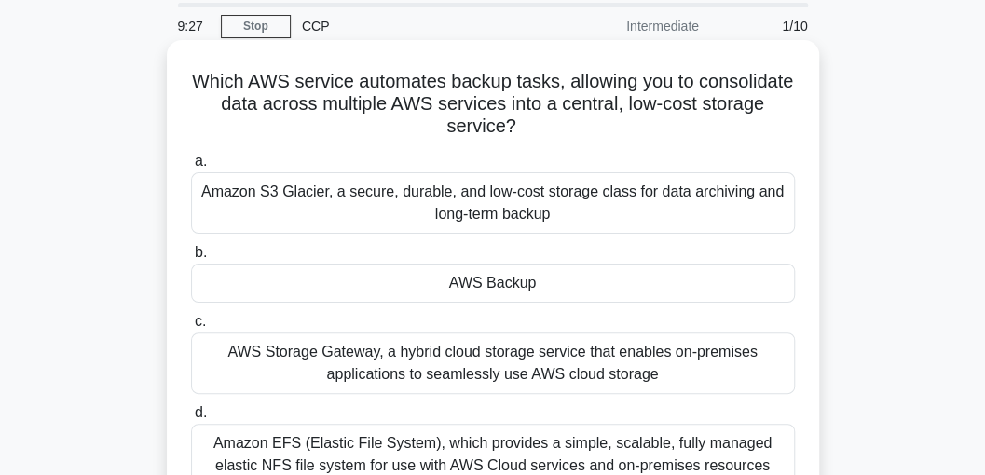
scroll to position [62, 0]
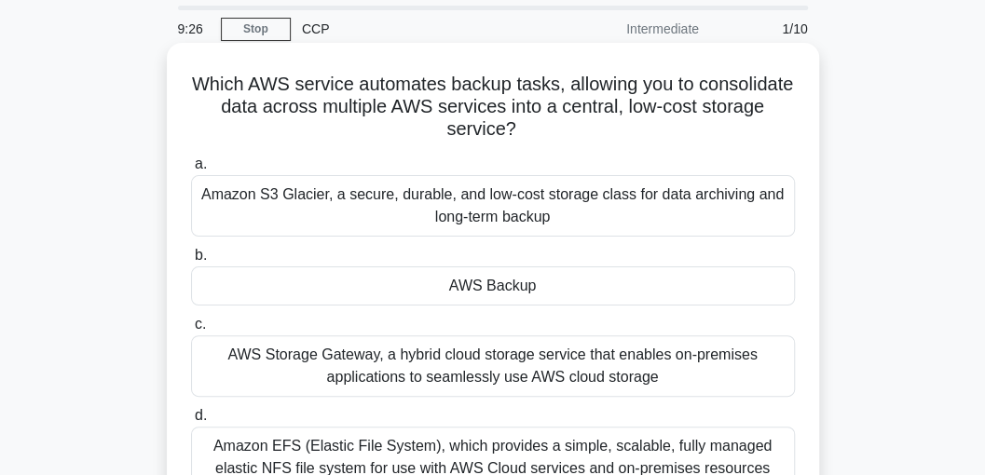
click at [462, 205] on div "Amazon S3 Glacier, a secure, durable, and low-cost storage class for data archi…" at bounding box center [493, 206] width 604 height 62
click at [191, 171] on input "a. Amazon S3 Glacier, a secure, durable, and low-cost storage class for data ar…" at bounding box center [191, 164] width 0 height 12
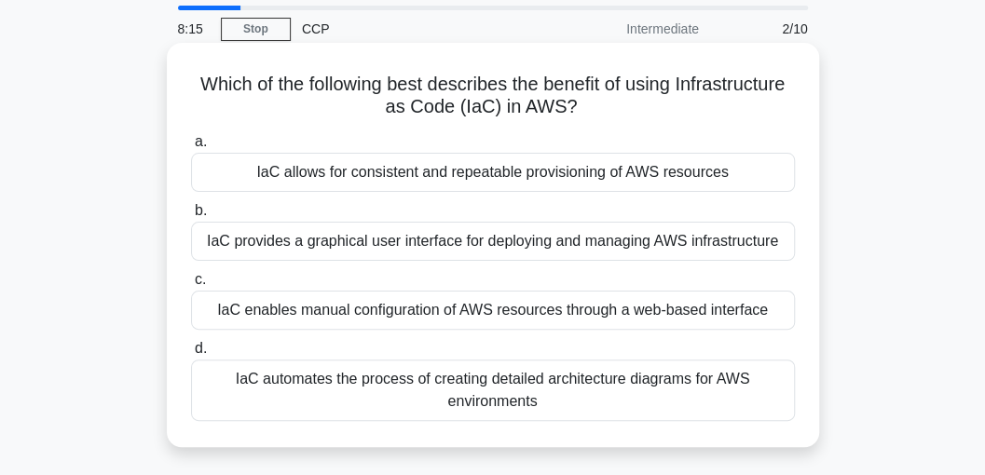
click at [462, 241] on div "IaC provides a graphical user interface for deploying and managing AWS infrastr…" at bounding box center [493, 241] width 604 height 39
click at [191, 217] on input "b. IaC provides a graphical user interface for deploying and managing AWS infra…" at bounding box center [191, 211] width 0 height 12
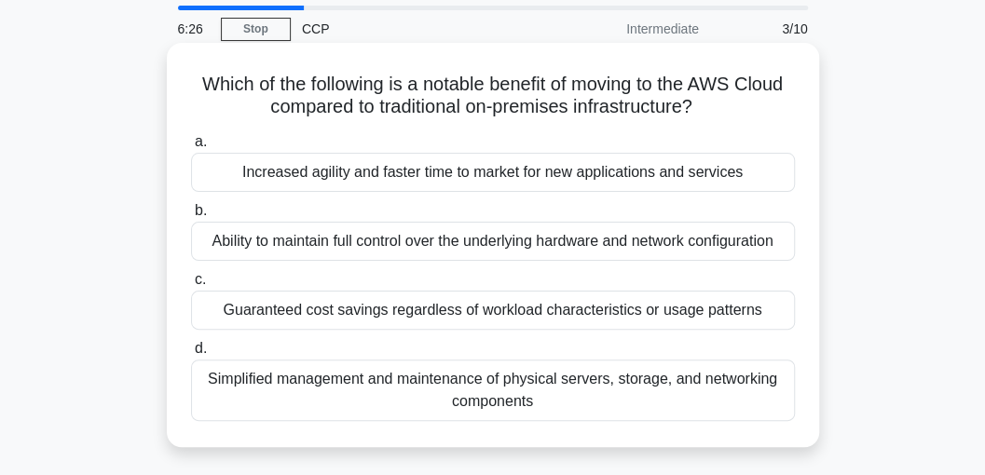
click at [485, 397] on div "Simplified management and maintenance of physical servers, storage, and network…" at bounding box center [493, 391] width 604 height 62
click at [191, 355] on input "d. Simplified management and maintenance of physical servers, storage, and netw…" at bounding box center [191, 349] width 0 height 12
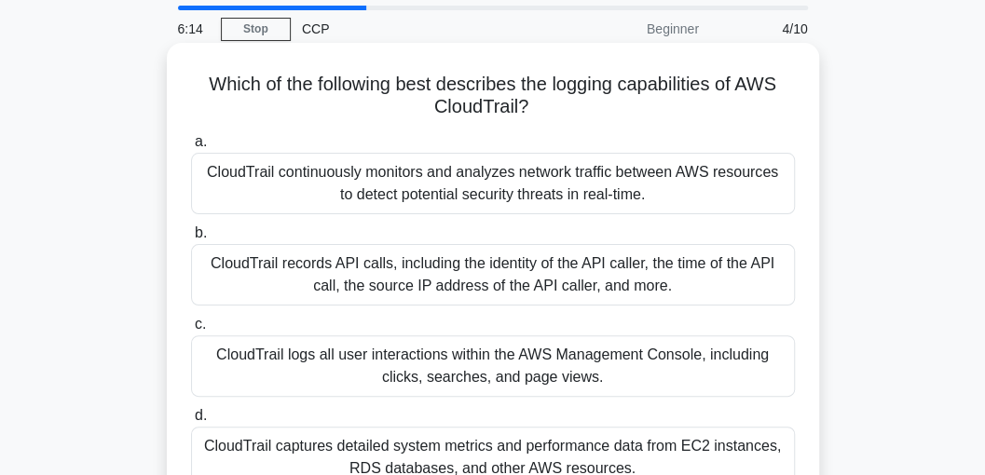
scroll to position [124, 0]
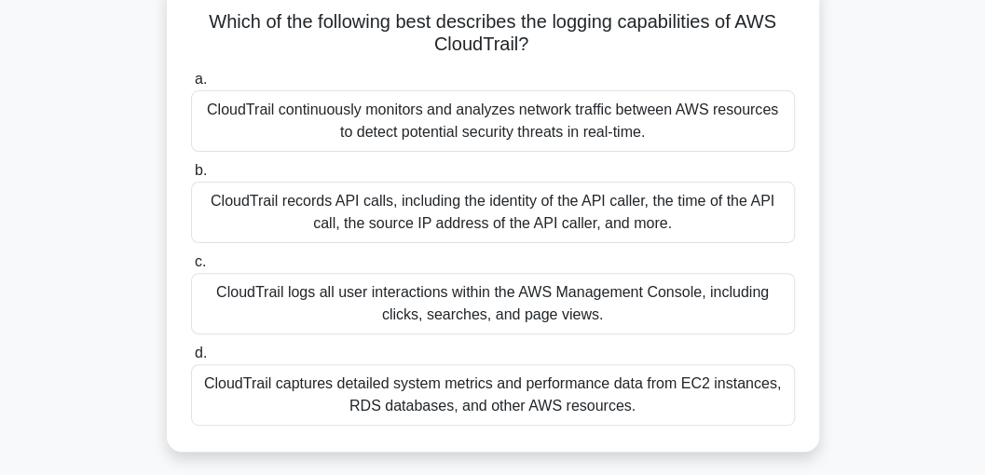
click at [436, 213] on div "CloudTrail records API calls, including the identity of the API caller, the tim…" at bounding box center [493, 213] width 604 height 62
click at [191, 177] on input "b. CloudTrail records API calls, including the identity of the API caller, the …" at bounding box center [191, 171] width 0 height 12
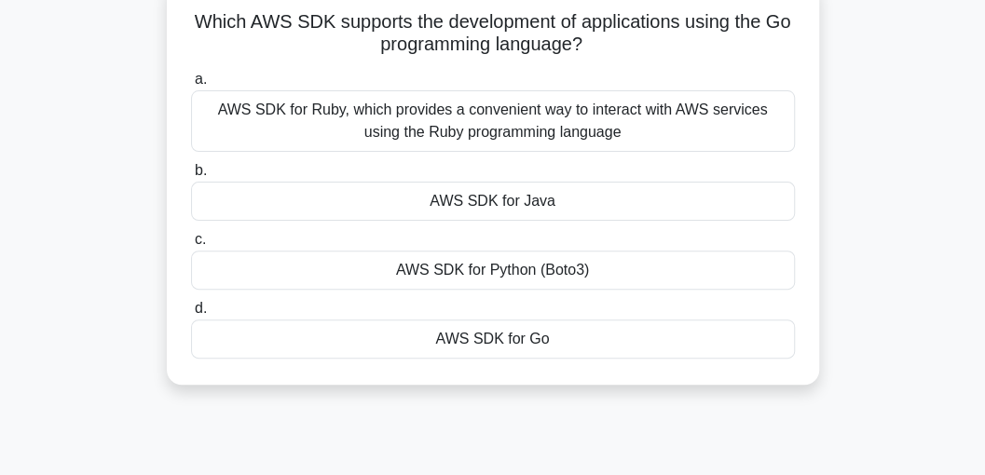
click at [507, 341] on div "AWS SDK for Go" at bounding box center [493, 339] width 604 height 39
click at [191, 315] on input "d. AWS SDK for Go" at bounding box center [191, 309] width 0 height 12
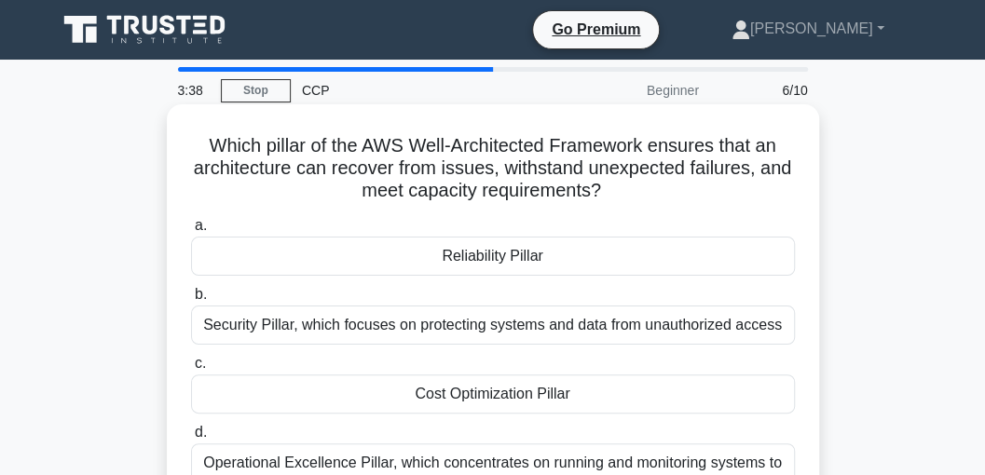
scroll to position [62, 0]
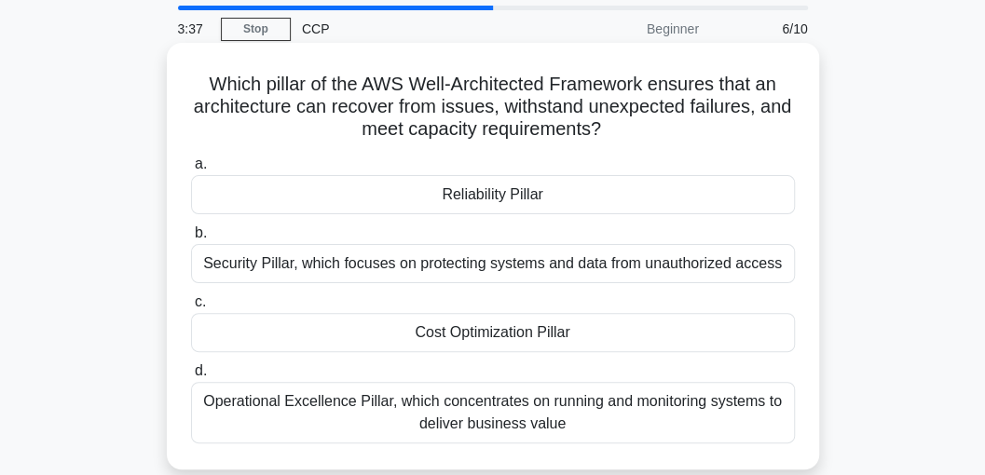
click at [475, 408] on div "Operational Excellence Pillar, which concentrates on running and monitoring sys…" at bounding box center [493, 413] width 604 height 62
click at [191, 378] on input "d. Operational Excellence Pillar, which concentrates on running and monitoring …" at bounding box center [191, 371] width 0 height 12
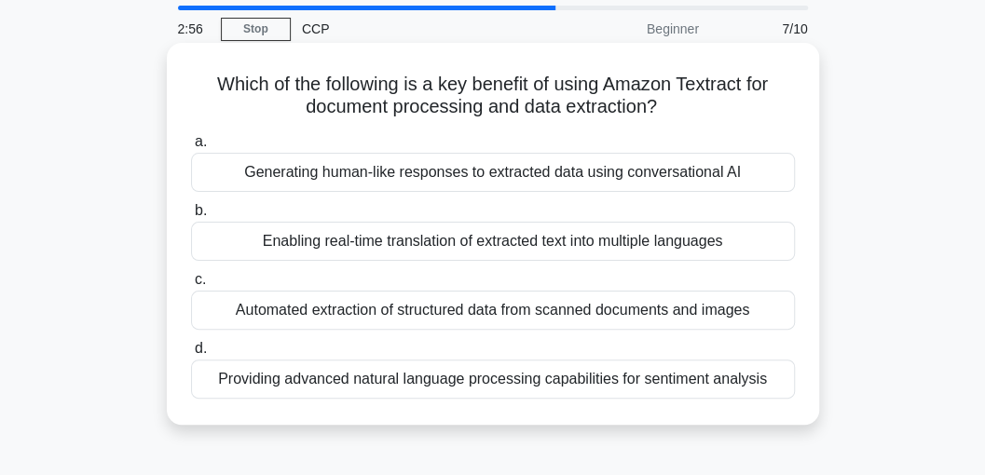
click at [502, 251] on div "Enabling real-time translation of extracted text into multiple languages" at bounding box center [493, 241] width 604 height 39
click at [191, 217] on input "b. Enabling real-time translation of extracted text into multiple languages" at bounding box center [191, 211] width 0 height 12
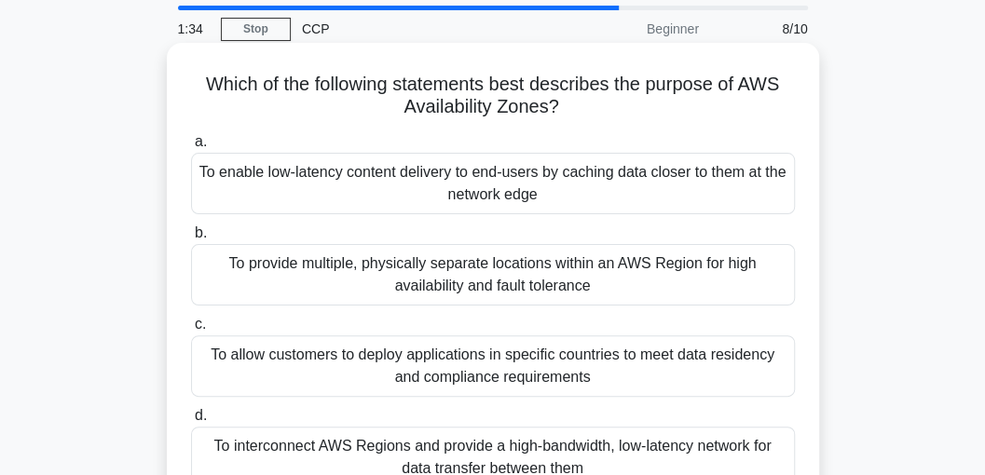
click at [462, 171] on div "To enable low-latency content delivery to end-users by caching data closer to t…" at bounding box center [493, 184] width 604 height 62
click at [191, 148] on input "a. To enable low-latency content delivery to end-users by caching data closer t…" at bounding box center [191, 142] width 0 height 12
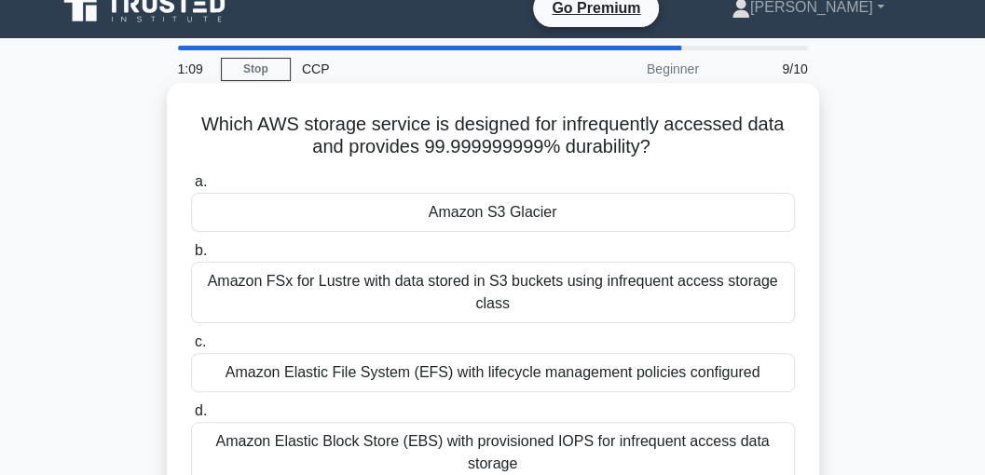
scroll to position [0, 0]
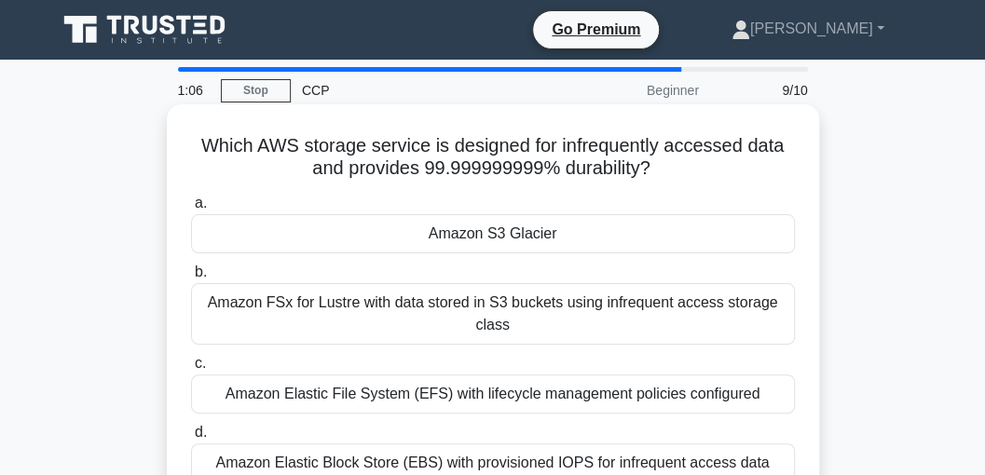
click at [455, 312] on div "Amazon FSx for Lustre with data stored in S3 buckets using infrequent access st…" at bounding box center [493, 314] width 604 height 62
click at [191, 279] on input "b. Amazon FSx for Lustre with data stored in S3 buckets using infrequent access…" at bounding box center [191, 273] width 0 height 12
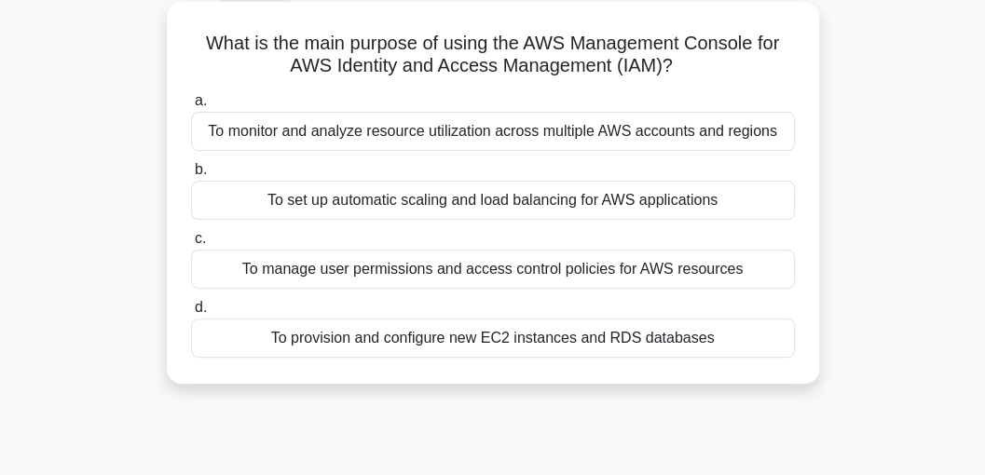
scroll to position [124, 0]
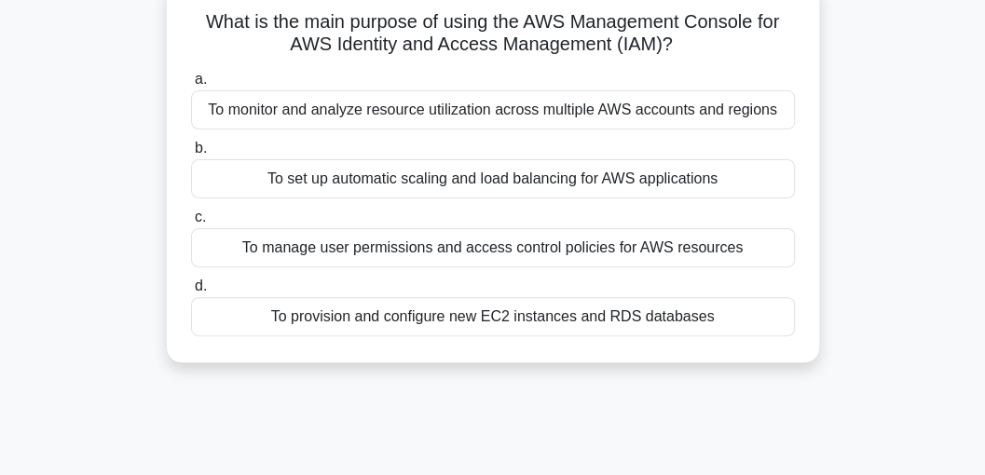
click at [556, 246] on div "To manage user permissions and access control policies for AWS resources" at bounding box center [493, 247] width 604 height 39
click at [191, 224] on input "c. To manage user permissions and access control policies for AWS resources" at bounding box center [191, 218] width 0 height 12
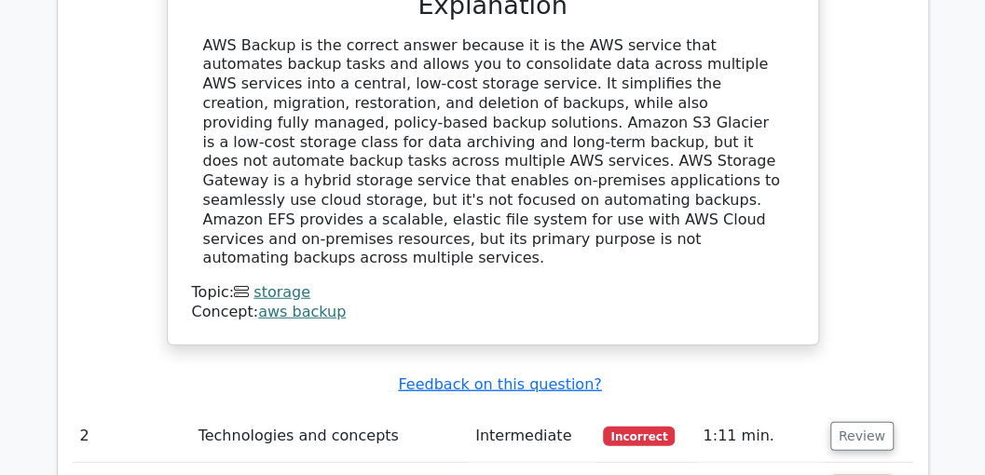
scroll to position [1926, 0]
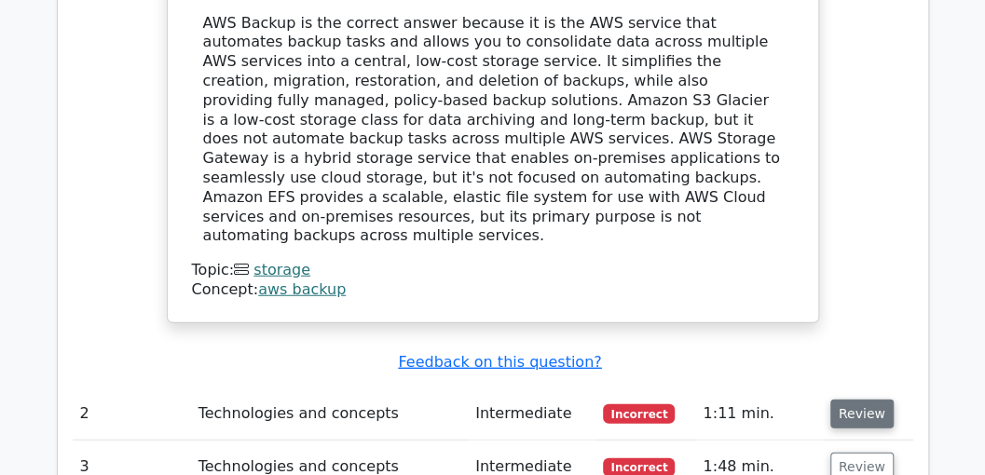
click at [855, 388] on td "Review" at bounding box center [868, 414] width 90 height 53
click at [843, 400] on button "Review" at bounding box center [862, 414] width 63 height 29
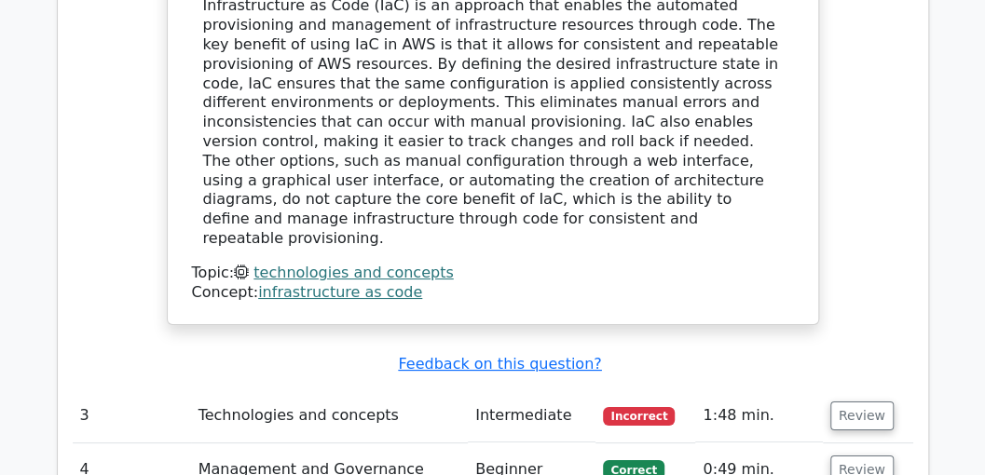
scroll to position [2921, 0]
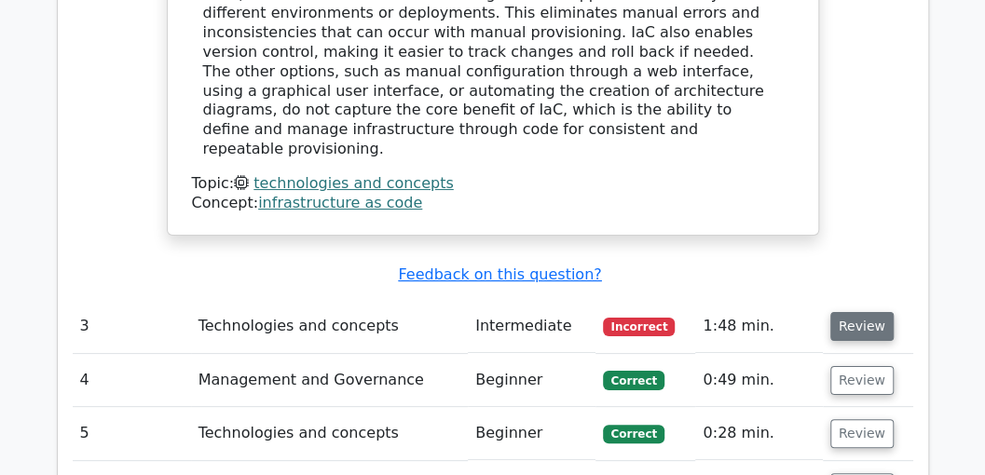
click at [872, 312] on button "Review" at bounding box center [862, 326] width 63 height 29
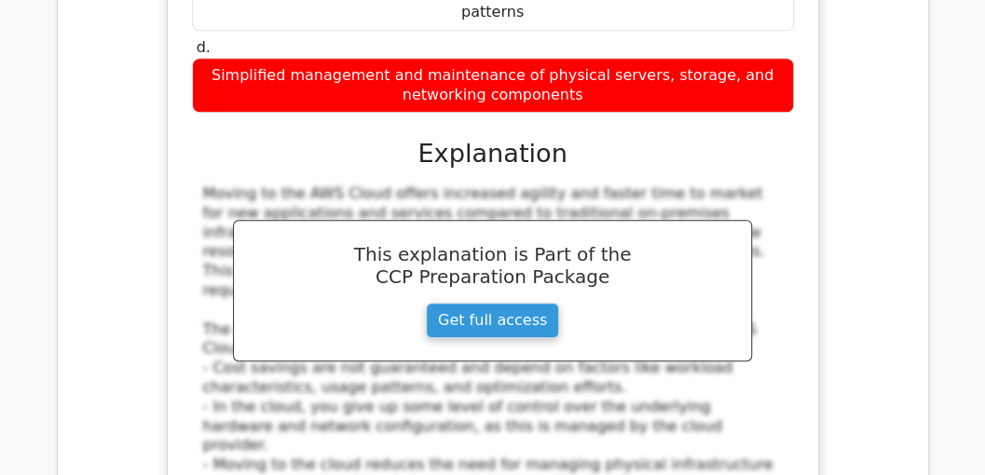
scroll to position [3667, 0]
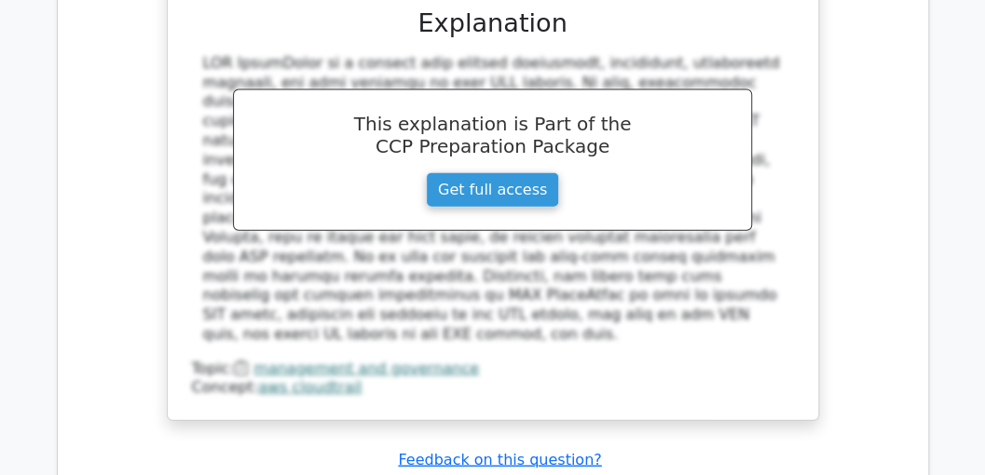
scroll to position [4723, 0]
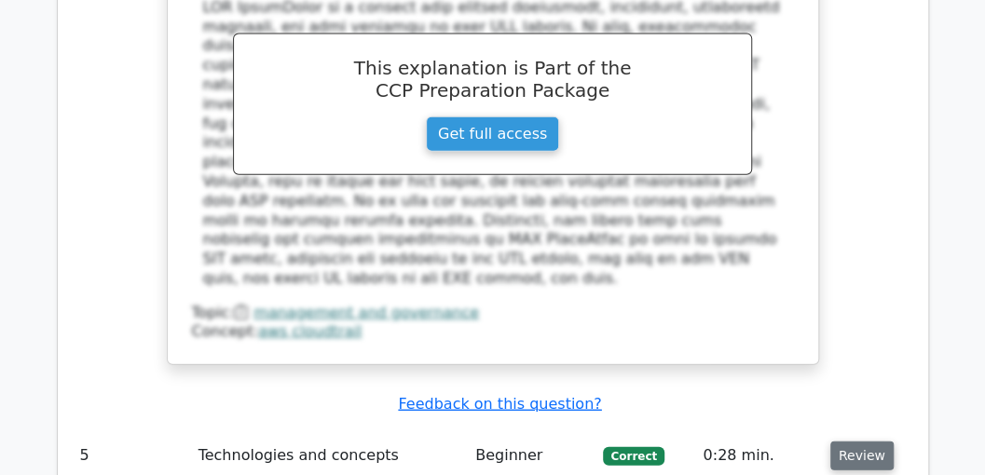
click at [852, 442] on button "Review" at bounding box center [862, 456] width 63 height 29
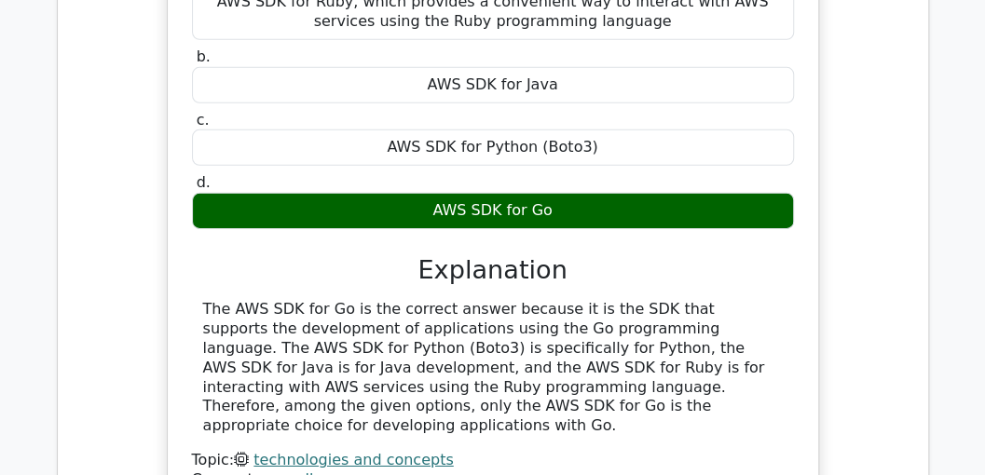
scroll to position [5345, 0]
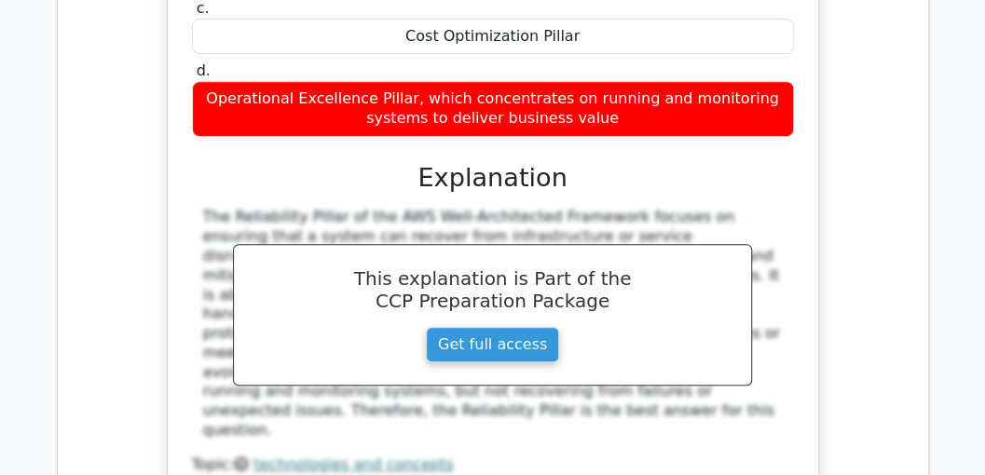
scroll to position [6215, 0]
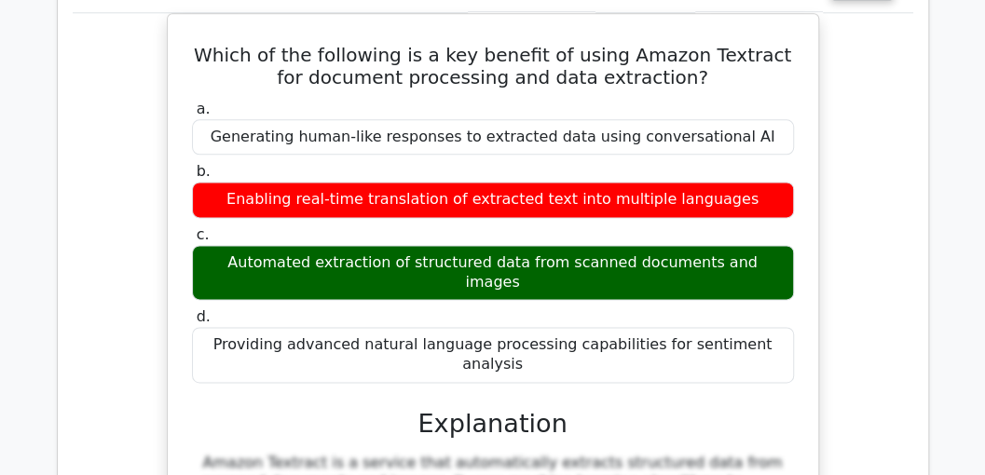
scroll to position [6961, 0]
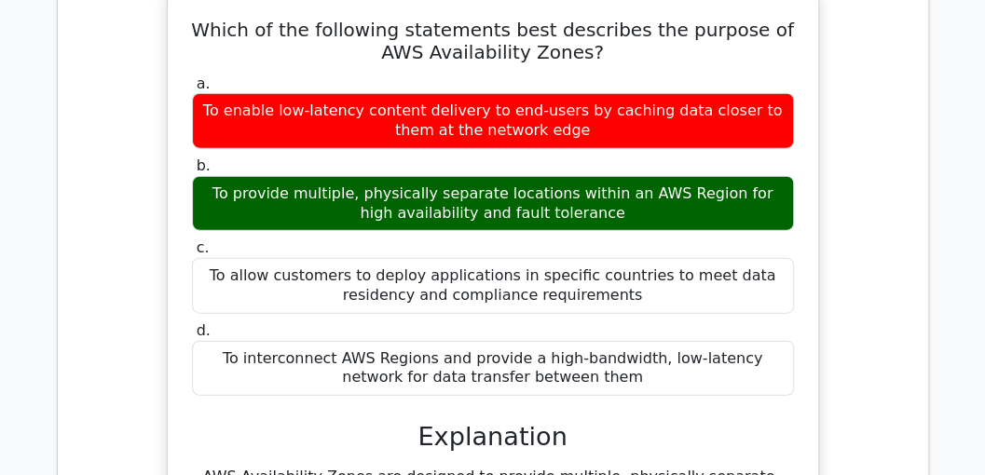
scroll to position [7893, 0]
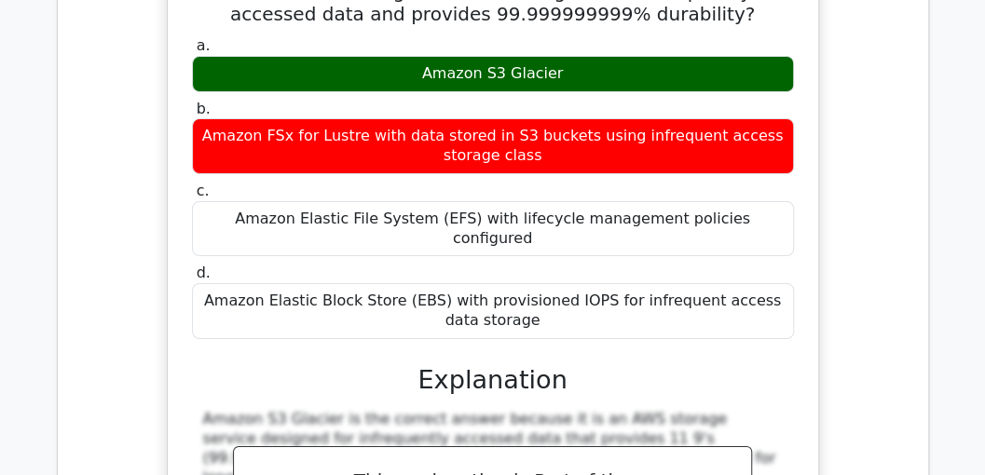
scroll to position [8701, 0]
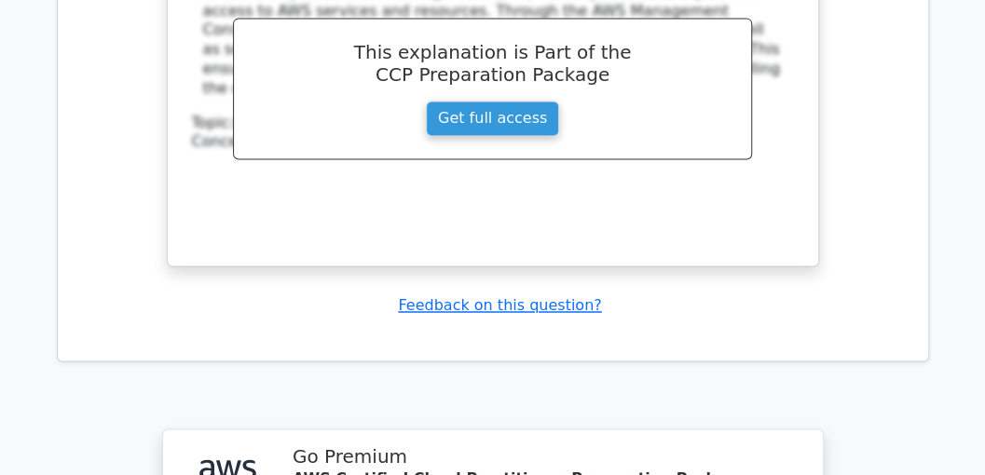
scroll to position [10142, 0]
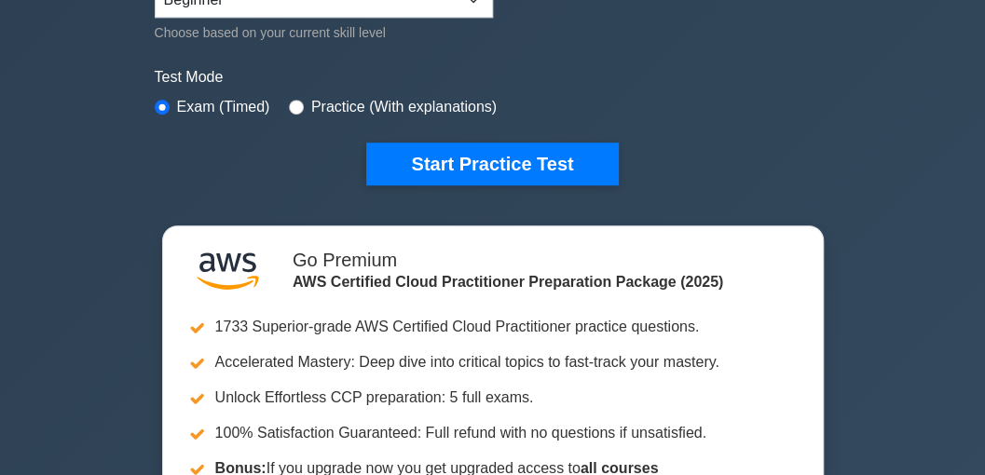
scroll to position [559, 0]
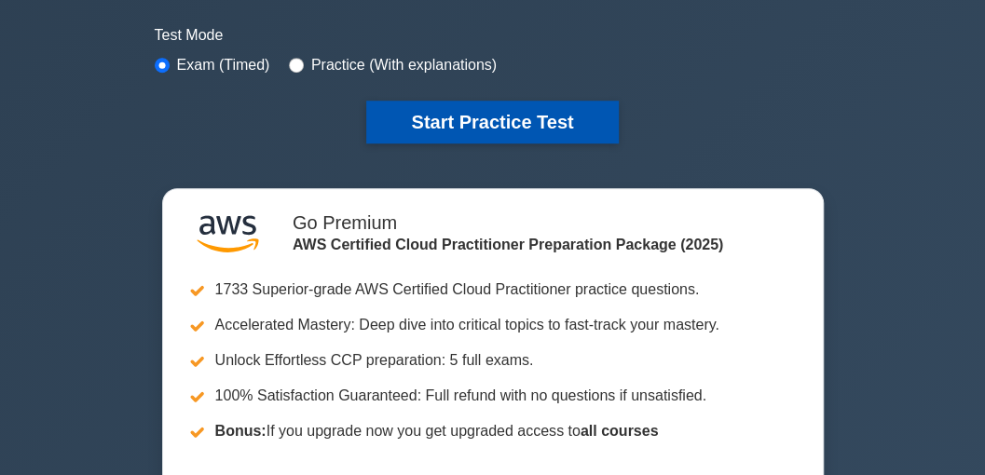
click at [514, 121] on button "Start Practice Test" at bounding box center [492, 122] width 252 height 43
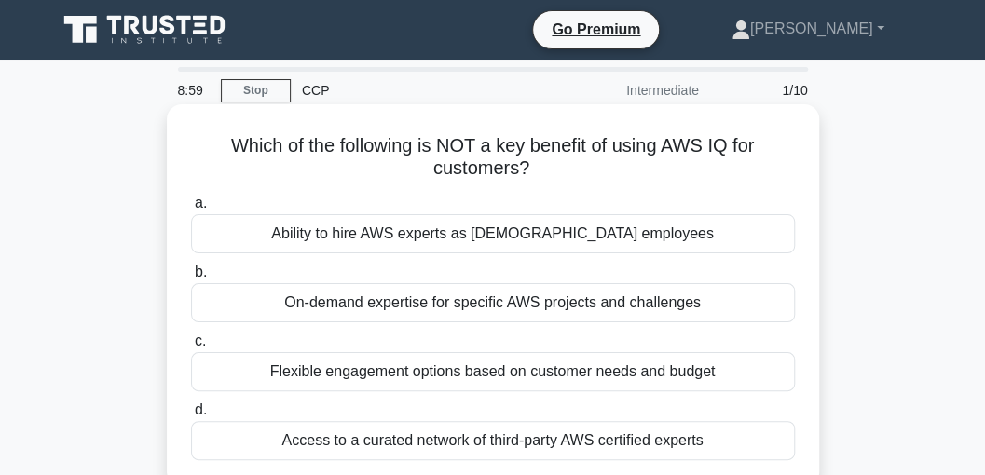
scroll to position [62, 0]
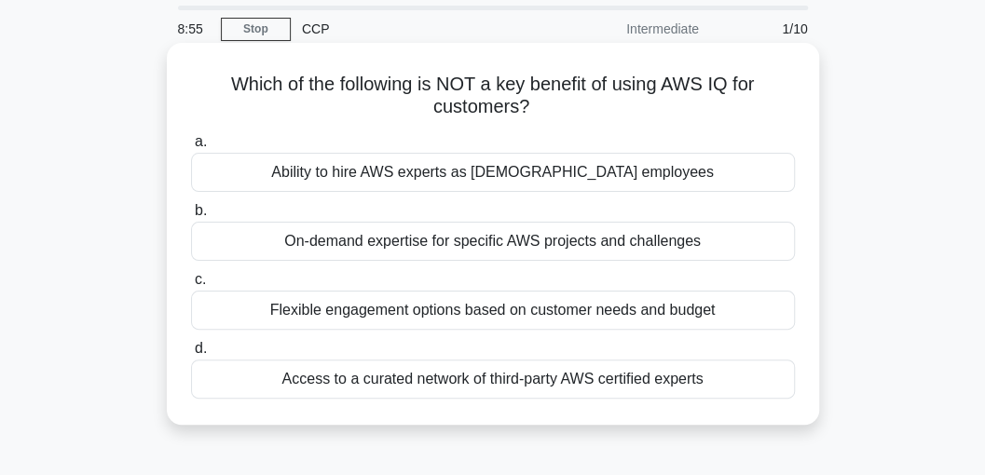
click at [587, 239] on div "On-demand expertise for specific AWS projects and challenges" at bounding box center [493, 241] width 604 height 39
click at [191, 217] on input "b. On-demand expertise for specific AWS projects and challenges" at bounding box center [191, 211] width 0 height 12
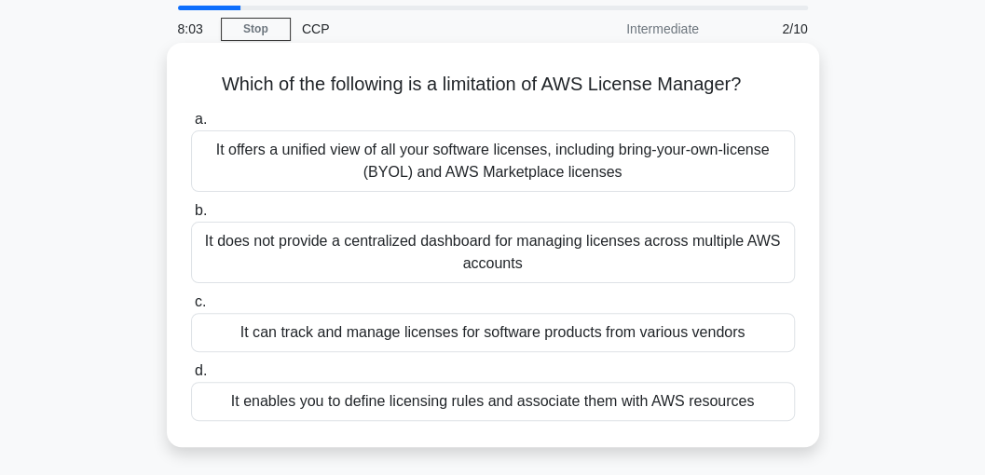
click at [319, 248] on div "It does not provide a centralized dashboard for managing licenses across multip…" at bounding box center [493, 253] width 604 height 62
click at [191, 217] on input "b. It does not provide a centralized dashboard for managing licenses across mul…" at bounding box center [191, 211] width 0 height 12
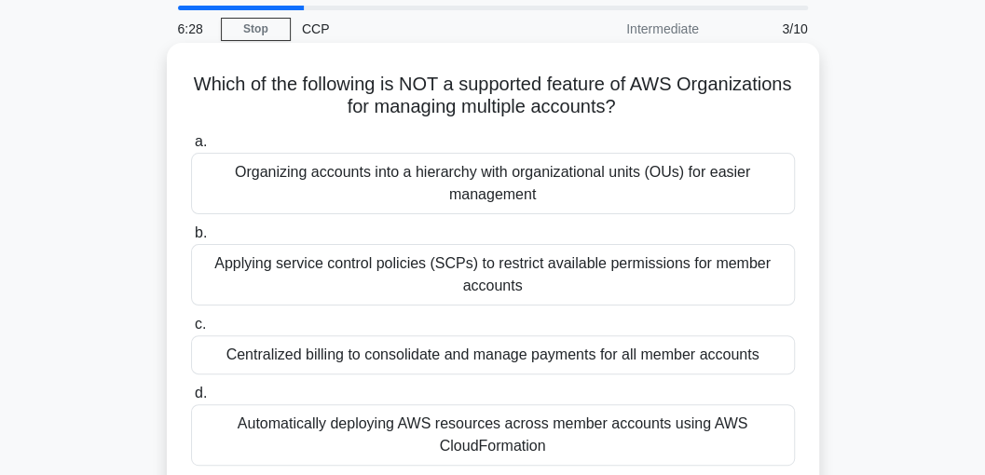
click at [519, 172] on div "Organizing accounts into a hierarchy with organizational units (OUs) for easier…" at bounding box center [493, 184] width 604 height 62
click at [191, 148] on input "a. Organizing accounts into a hierarchy with organizational units (OUs) for eas…" at bounding box center [191, 142] width 0 height 12
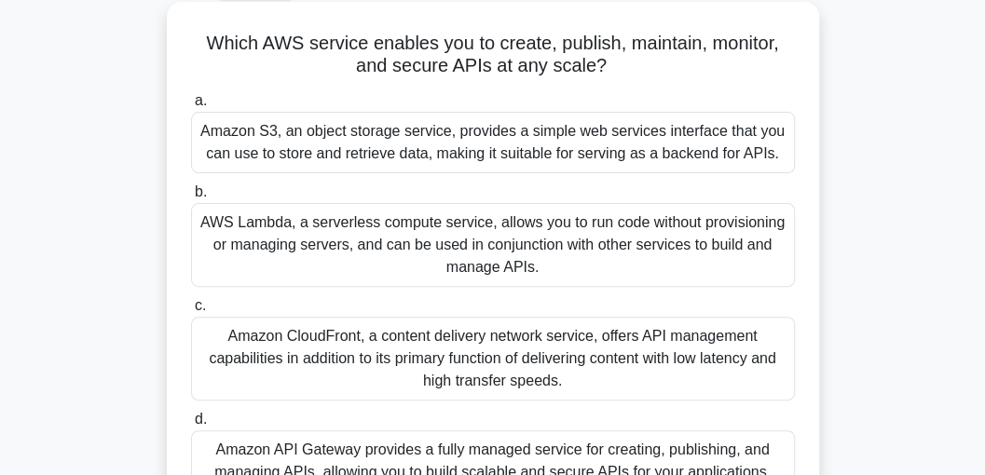
scroll to position [124, 0]
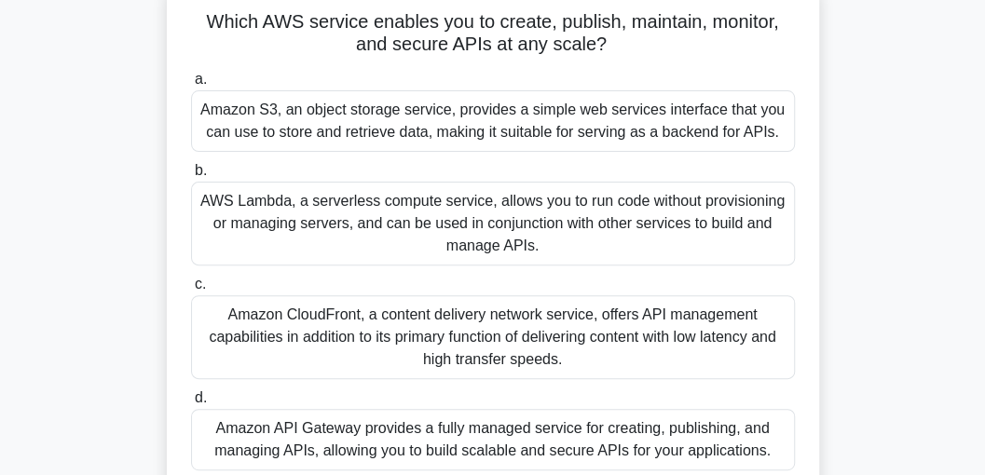
click at [644, 338] on div "Amazon CloudFront, a content delivery network service, offers API management ca…" at bounding box center [493, 338] width 604 height 84
click at [191, 291] on input "c. Amazon CloudFront, a content delivery network service, offers API management…" at bounding box center [191, 285] width 0 height 12
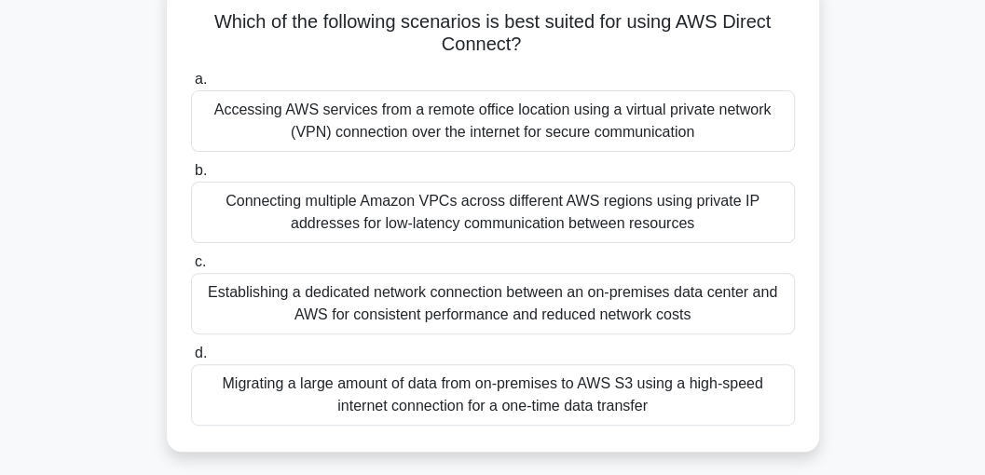
click at [515, 315] on div "Establishing a dedicated network connection between an on-premises data center …" at bounding box center [493, 304] width 604 height 62
click at [191, 269] on input "c. Establishing a dedicated network connection between an on-premises data cent…" at bounding box center [191, 262] width 0 height 12
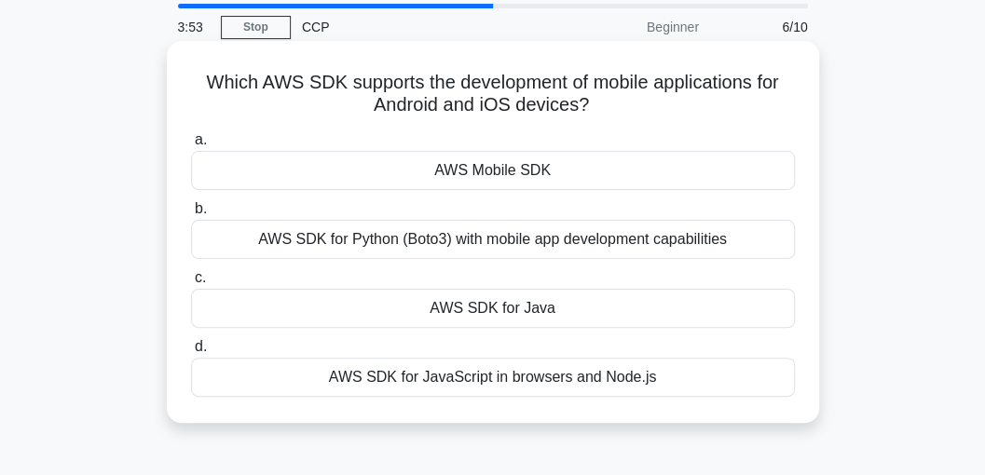
scroll to position [0, 0]
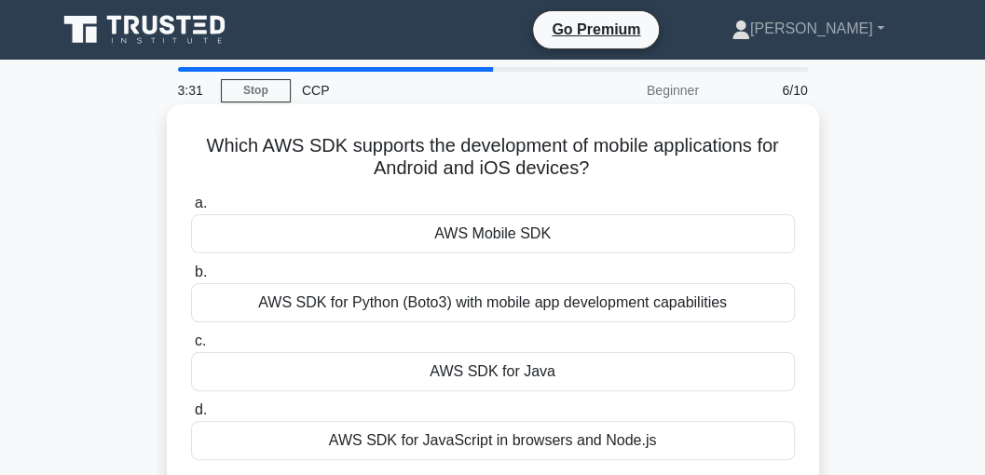
click at [501, 237] on div "AWS Mobile SDK" at bounding box center [493, 233] width 604 height 39
click at [191, 210] on input "a. AWS Mobile SDK" at bounding box center [191, 204] width 0 height 12
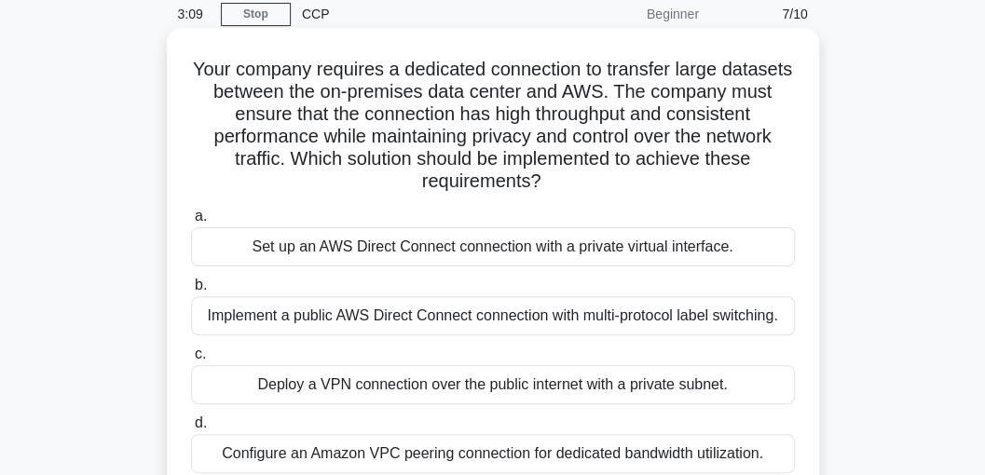
scroll to position [124, 0]
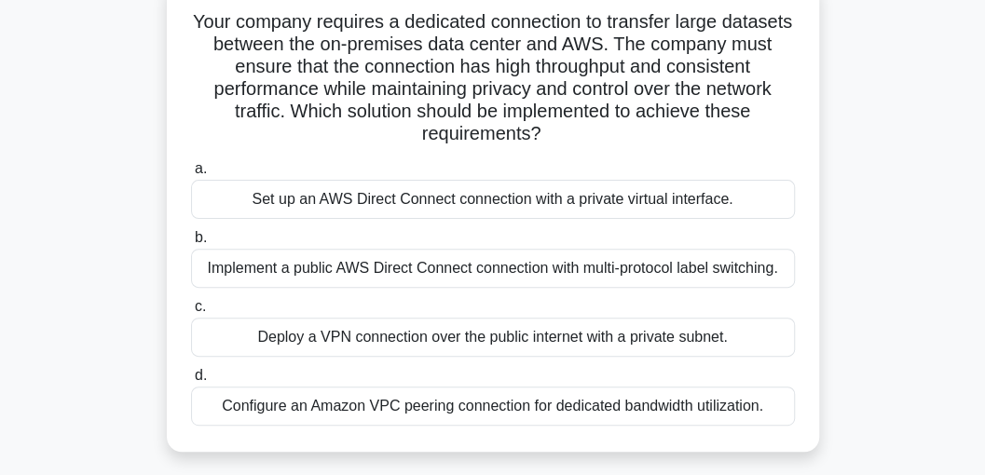
click at [479, 265] on div "Implement a public AWS Direct Connect connection with multi-protocol label swit…" at bounding box center [493, 268] width 604 height 39
click at [191, 244] on input "b. Implement a public AWS Direct Connect connection with multi-protocol label s…" at bounding box center [191, 238] width 0 height 12
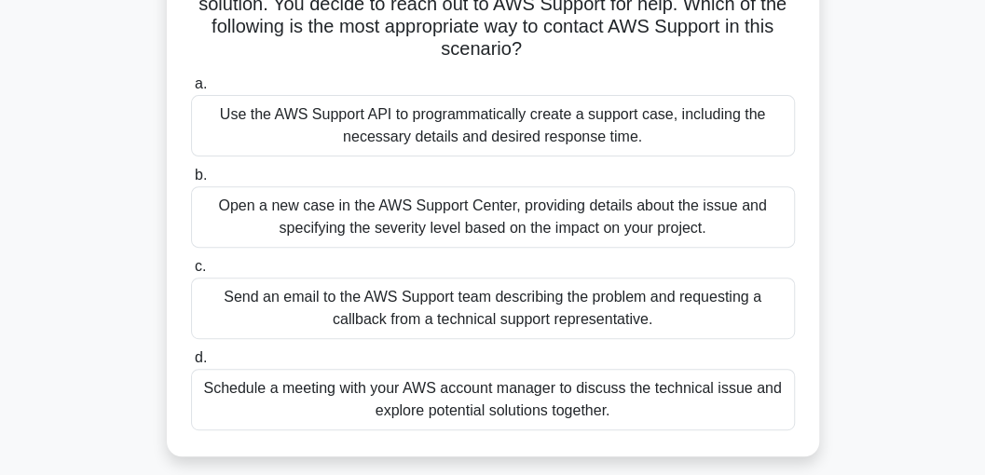
scroll to position [248, 0]
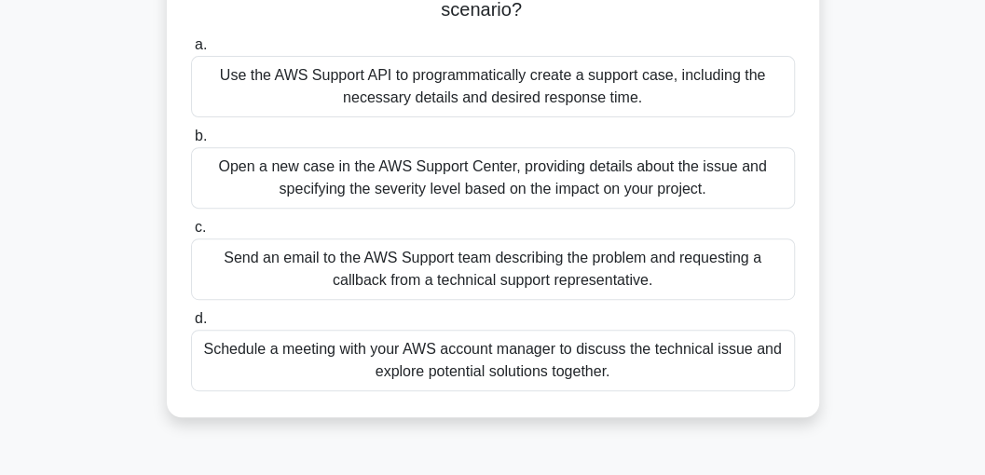
click at [477, 265] on div "Send an email to the AWS Support team describing the problem and requesting a c…" at bounding box center [493, 270] width 604 height 62
click at [191, 234] on input "c. Send an email to the AWS Support team describing the problem and requesting …" at bounding box center [191, 228] width 0 height 12
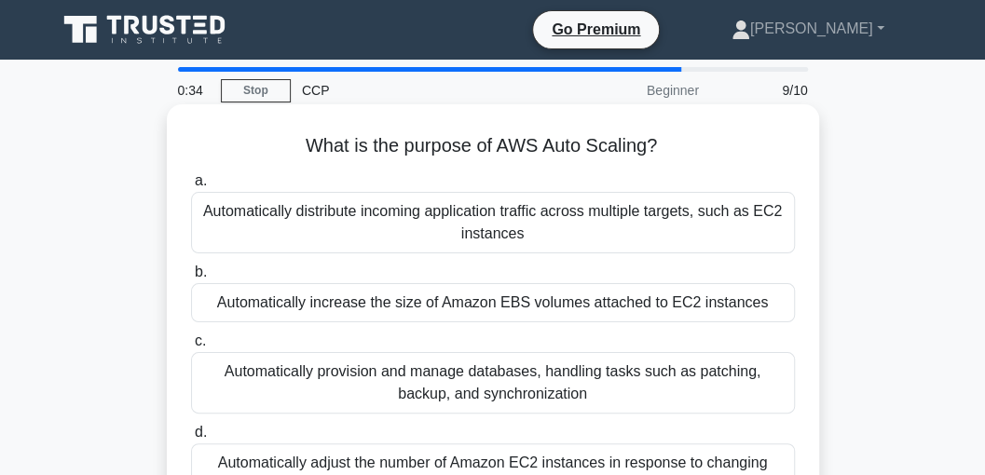
scroll to position [62, 0]
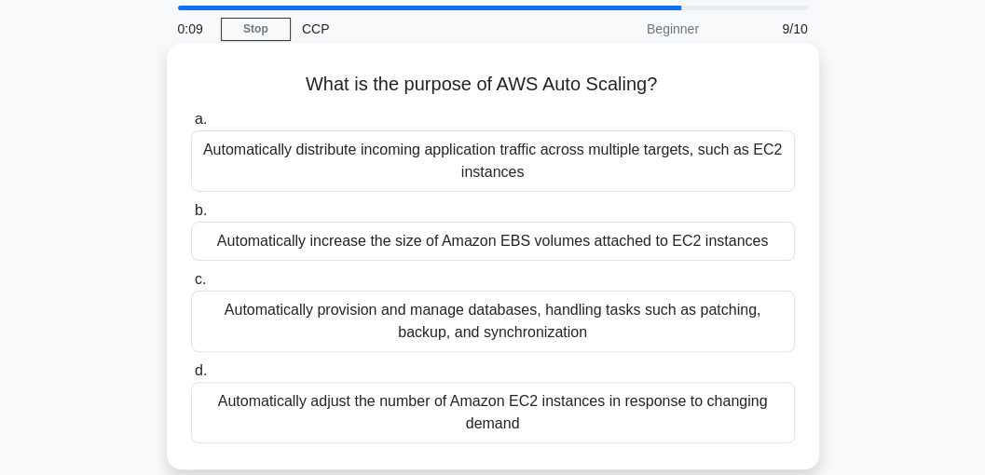
click at [632, 238] on div "Automatically increase the size of Amazon EBS volumes attached to EC2 instances" at bounding box center [493, 241] width 604 height 39
click at [191, 217] on input "b. Automatically increase the size of Amazon EBS volumes attached to EC2 instan…" at bounding box center [191, 211] width 0 height 12
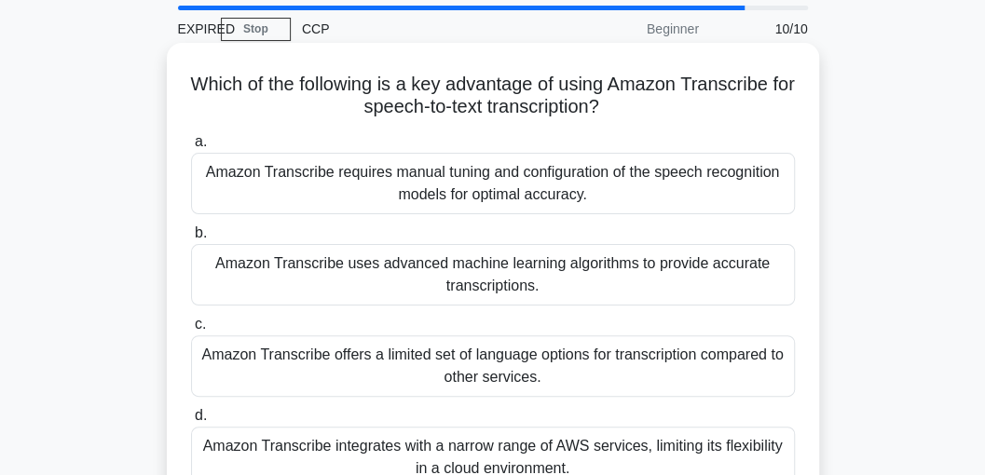
scroll to position [103, 0]
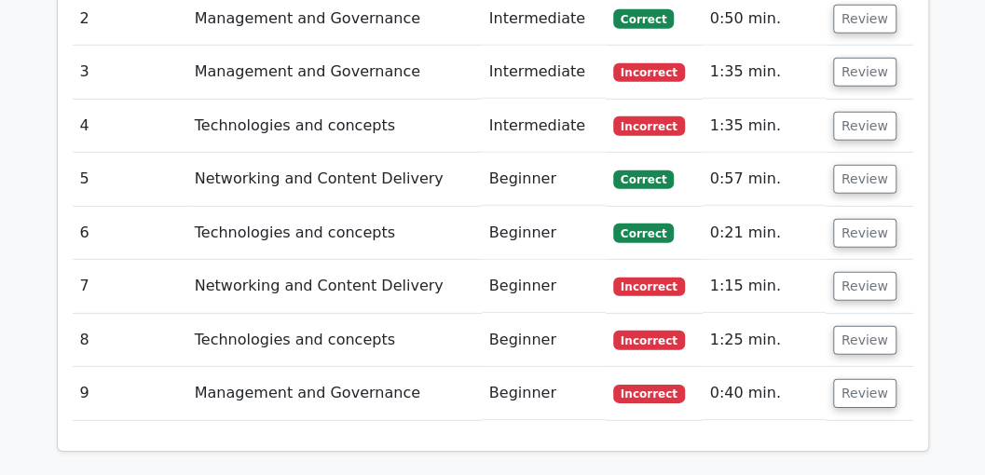
scroll to position [2175, 0]
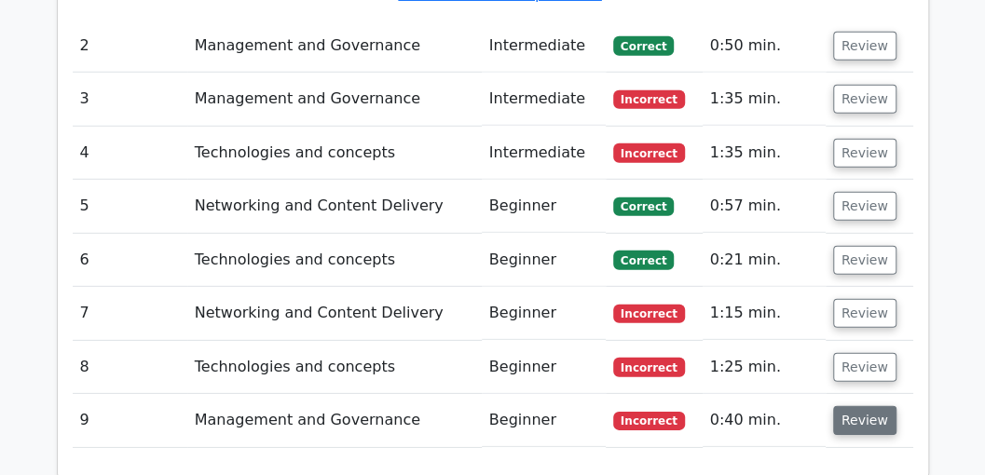
click at [850, 406] on button "Review" at bounding box center [865, 420] width 63 height 29
click at [856, 406] on button "Review" at bounding box center [865, 420] width 63 height 29
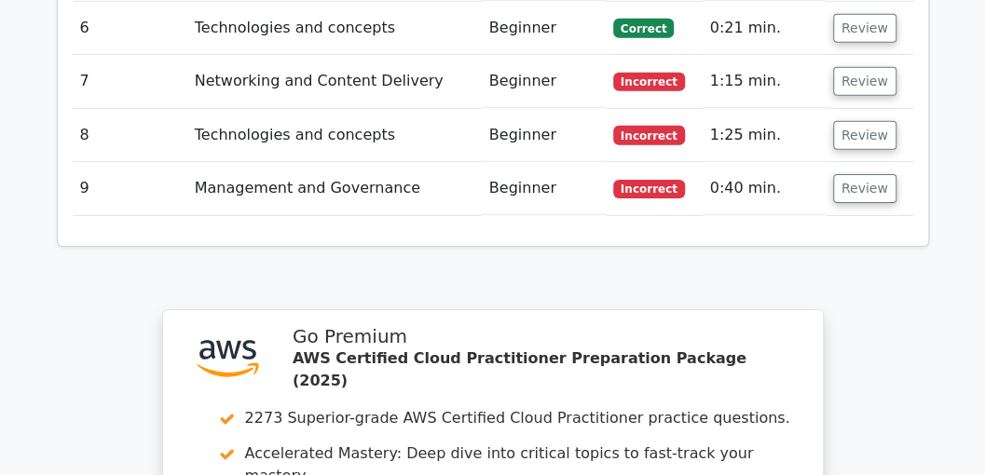
scroll to position [2362, 0]
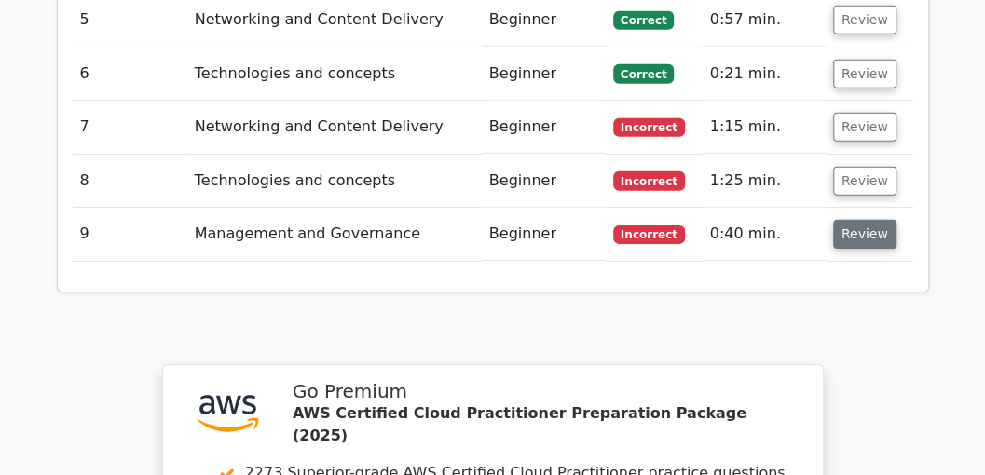
click at [850, 220] on button "Review" at bounding box center [865, 234] width 63 height 29
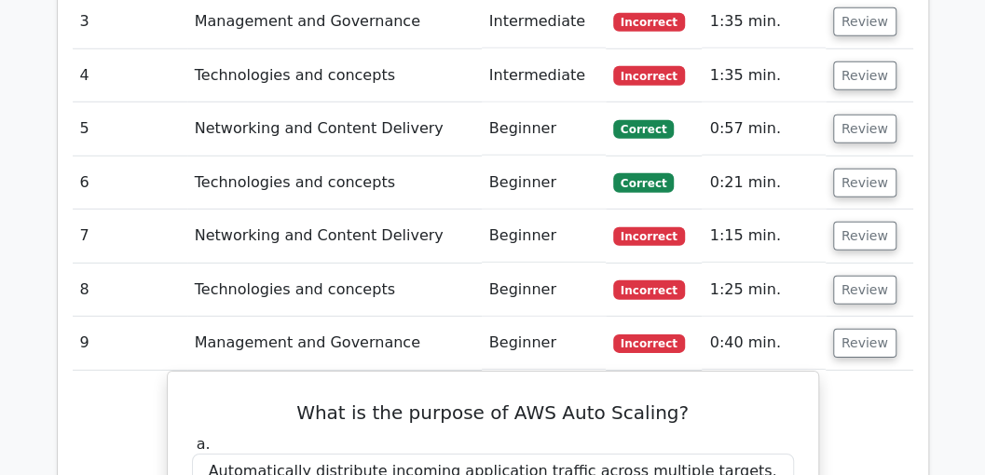
scroll to position [2238, 0]
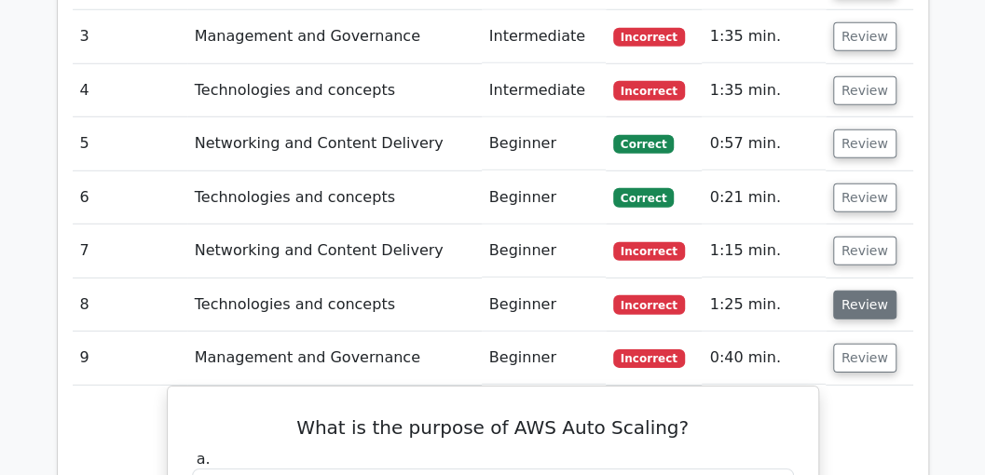
click at [862, 291] on button "Review" at bounding box center [865, 305] width 63 height 29
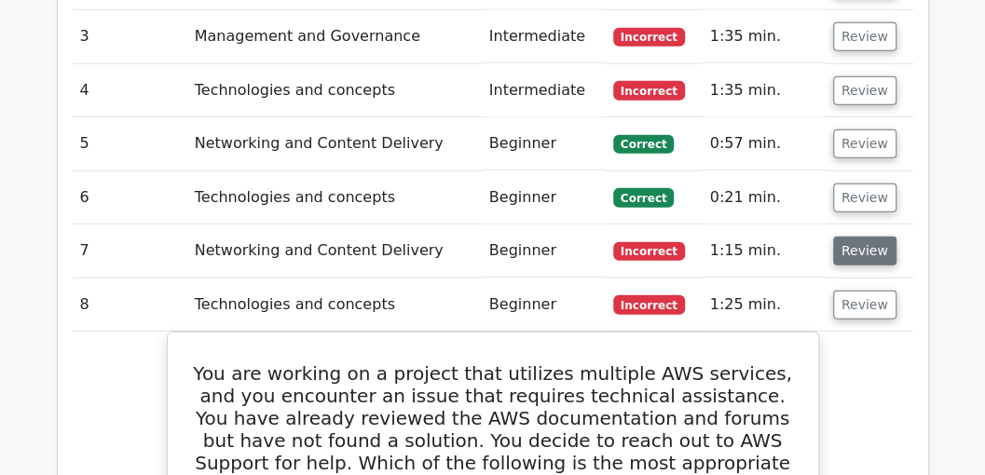
click at [853, 237] on button "Review" at bounding box center [865, 251] width 63 height 29
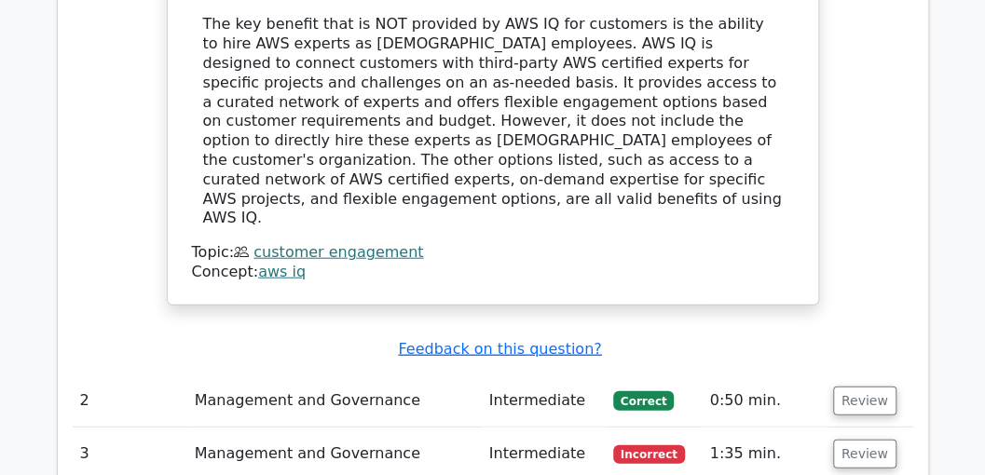
scroll to position [1926, 0]
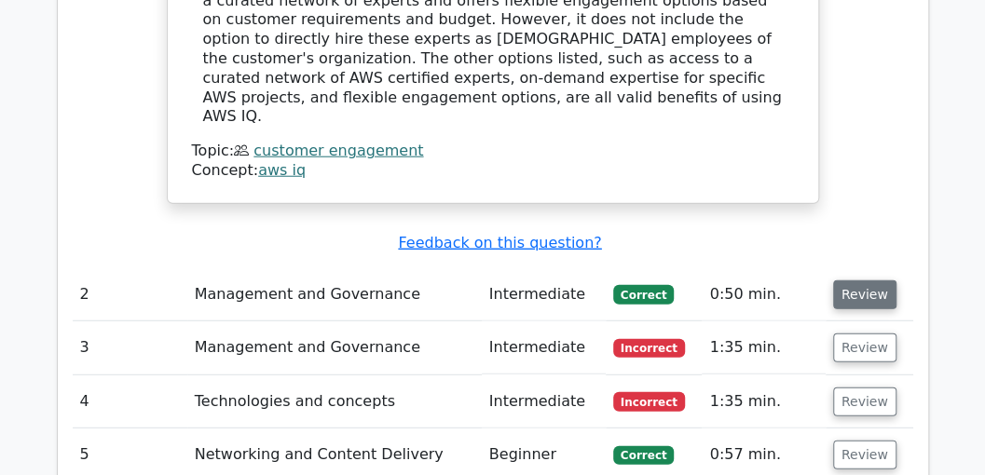
click at [854, 281] on button "Review" at bounding box center [865, 295] width 63 height 29
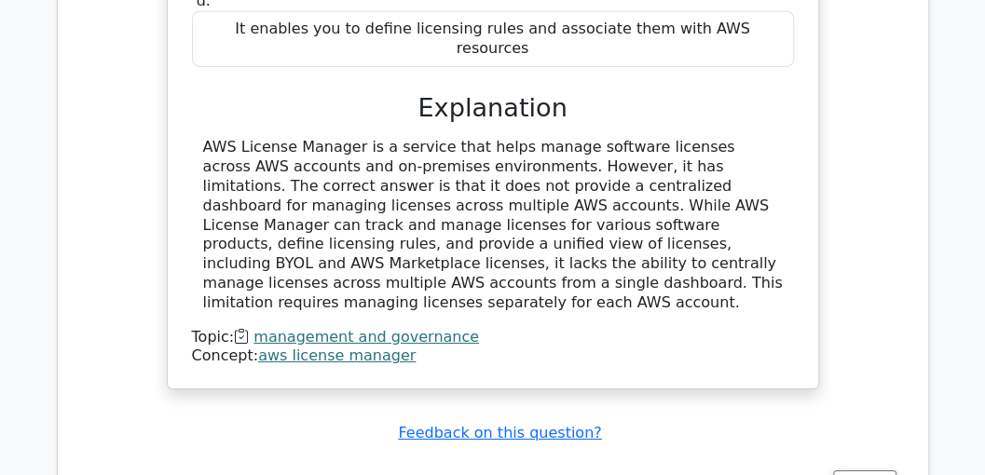
scroll to position [2672, 0]
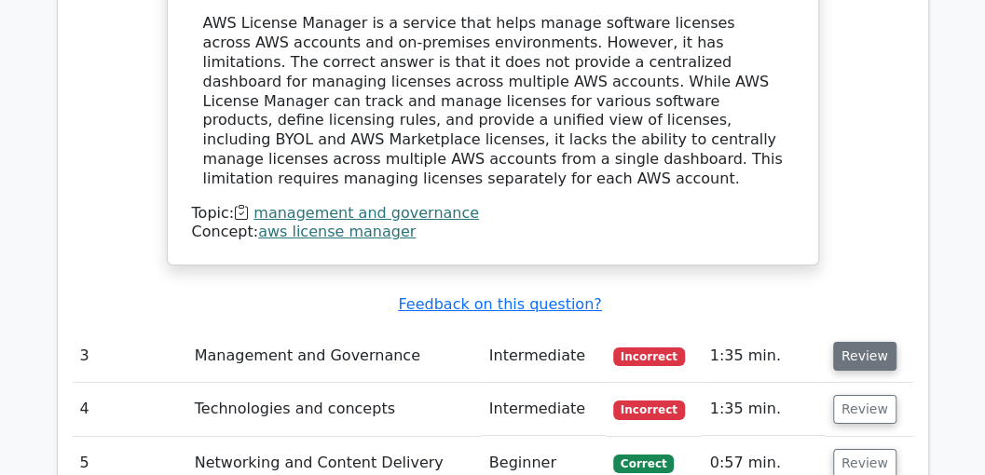
click at [850, 342] on button "Review" at bounding box center [865, 356] width 63 height 29
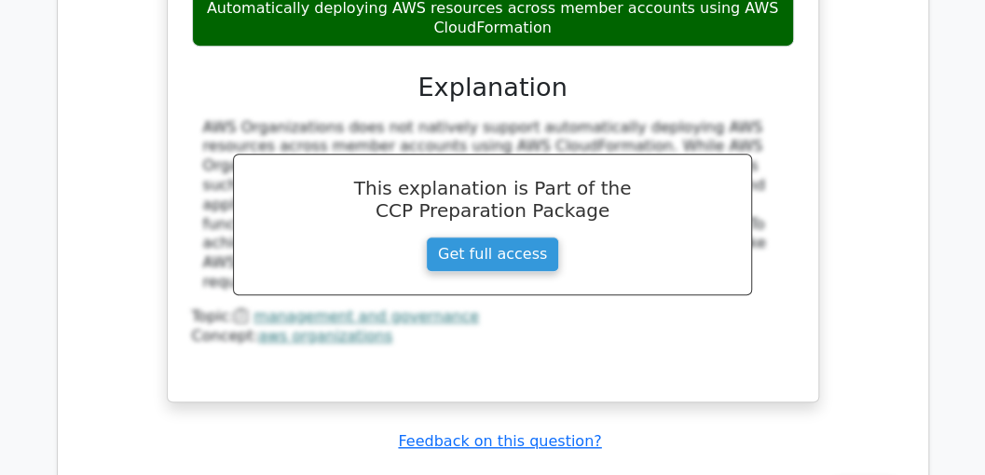
scroll to position [3604, 0]
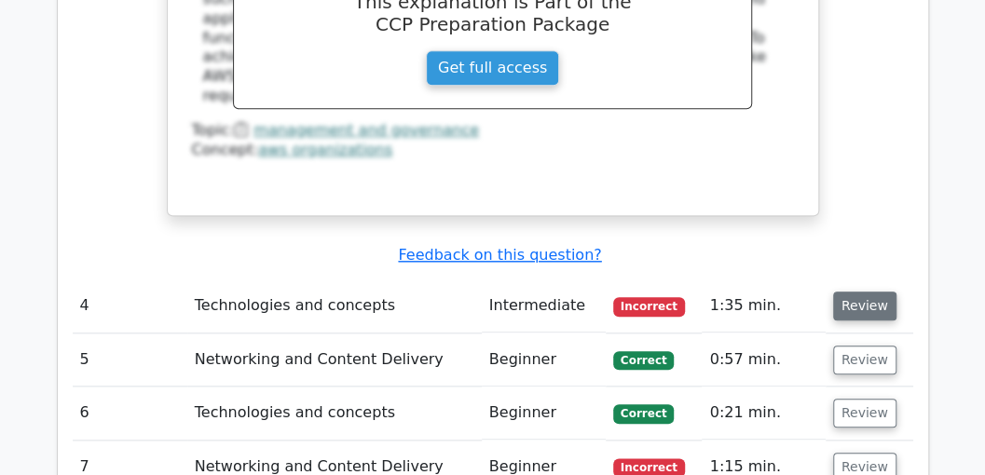
click at [849, 292] on button "Review" at bounding box center [865, 306] width 63 height 29
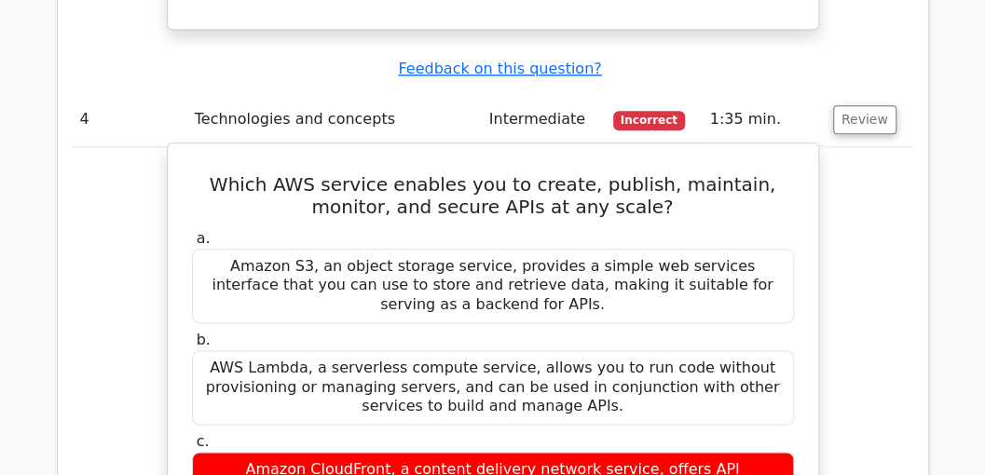
scroll to position [3791, 0]
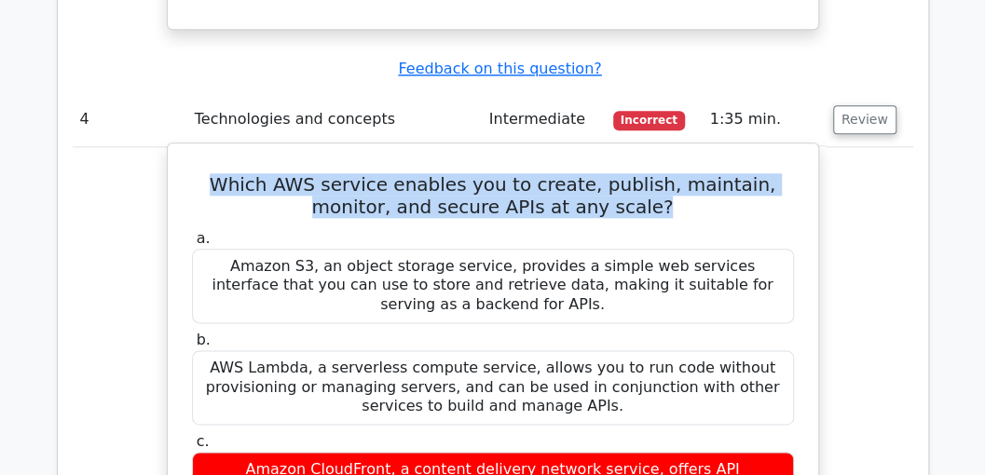
drag, startPoint x: 207, startPoint y: 28, endPoint x: 618, endPoint y: 43, distance: 411.4
click at [618, 173] on h5 "Which AWS service enables you to create, publish, maintain, monitor, and secure…" at bounding box center [493, 195] width 606 height 45
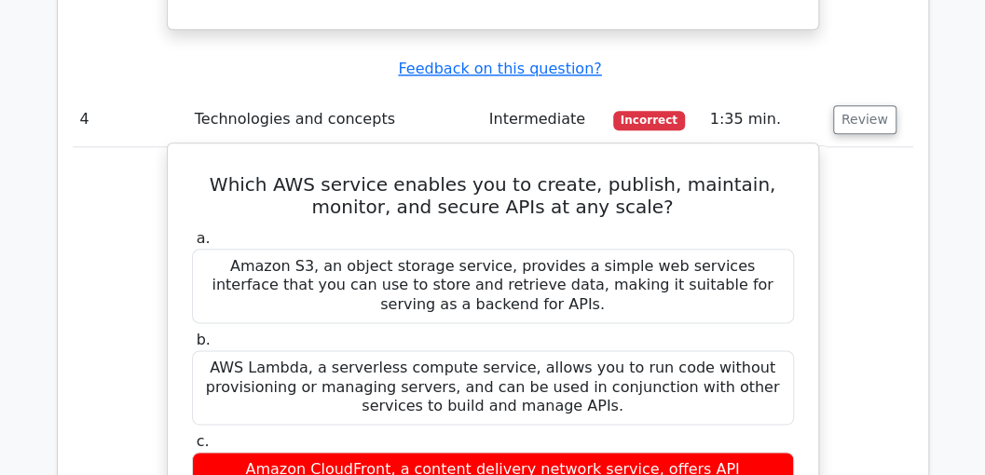
drag, startPoint x: 209, startPoint y: 278, endPoint x: 455, endPoint y: 289, distance: 246.4
drag, startPoint x: 195, startPoint y: 384, endPoint x: 430, endPoint y: 392, distance: 235.1
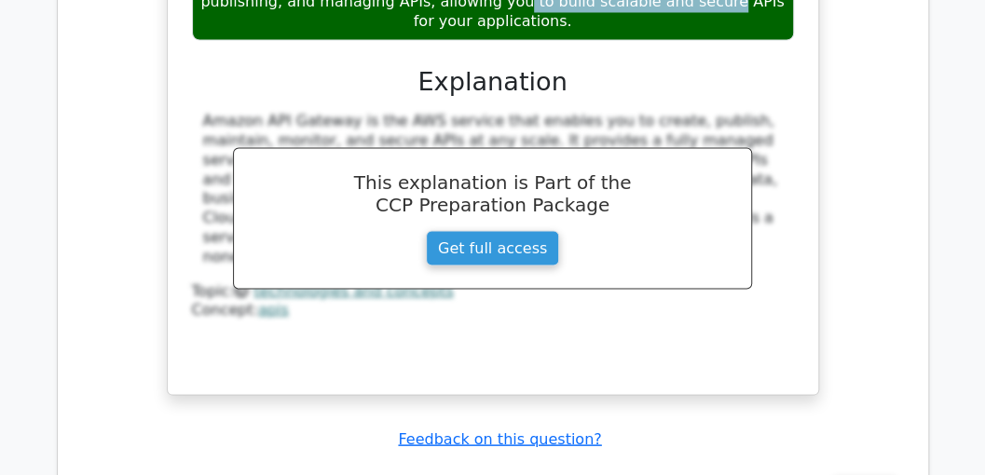
scroll to position [4475, 0]
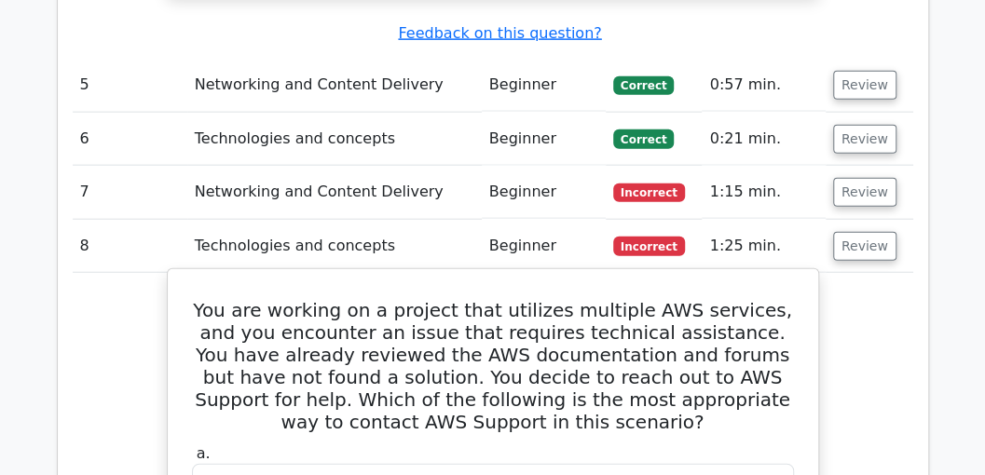
scroll to position [4848, 0]
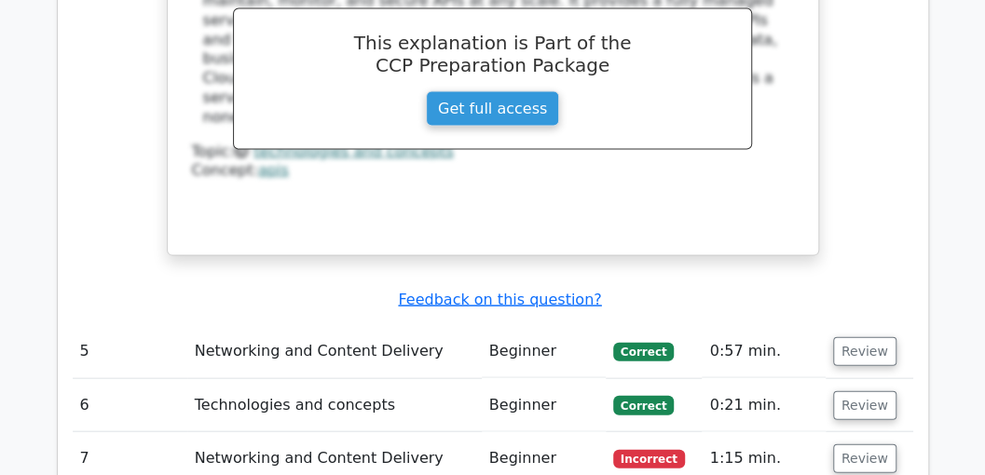
scroll to position [4537, 0]
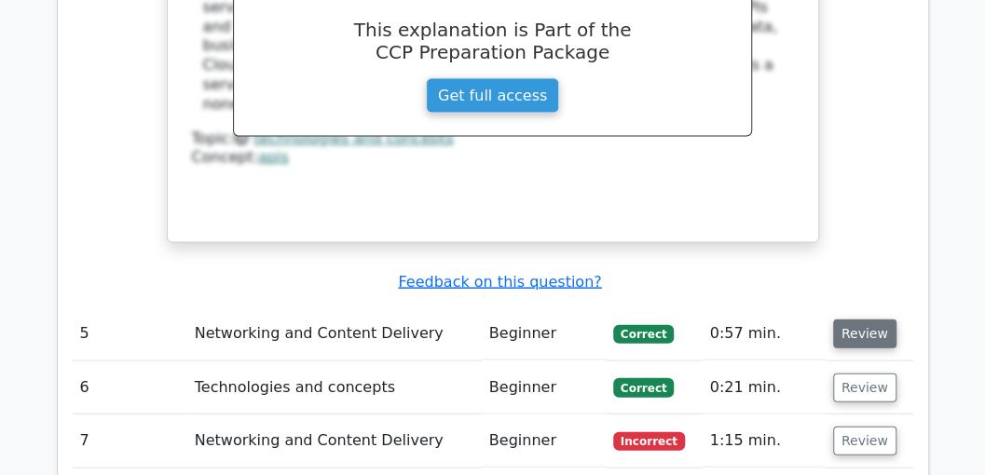
click at [861, 320] on button "Review" at bounding box center [865, 334] width 63 height 29
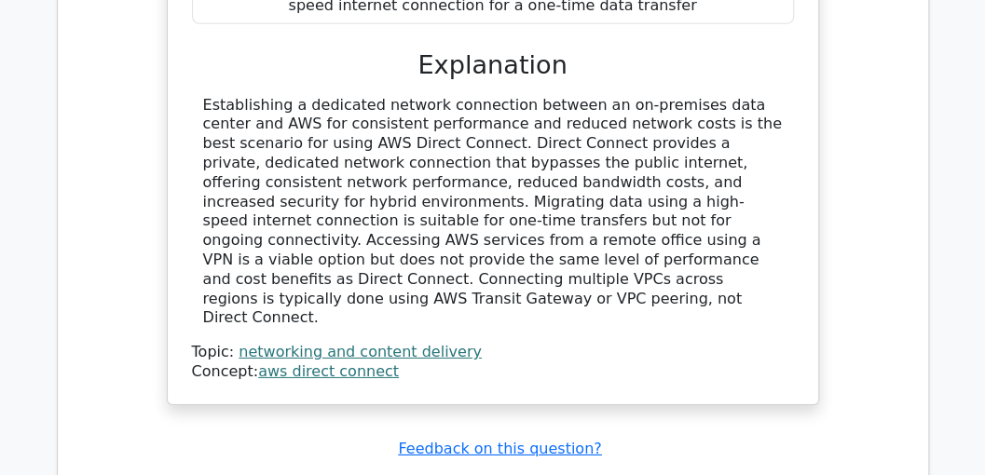
scroll to position [5283, 0]
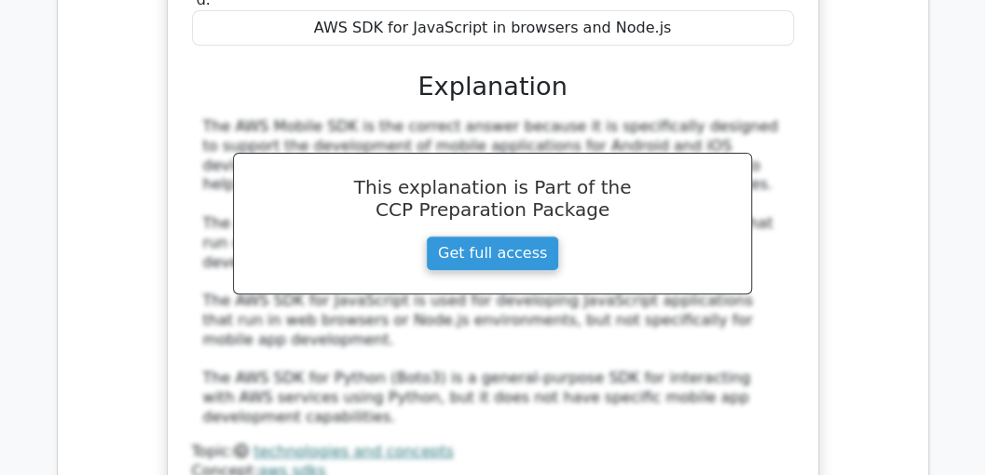
scroll to position [6153, 0]
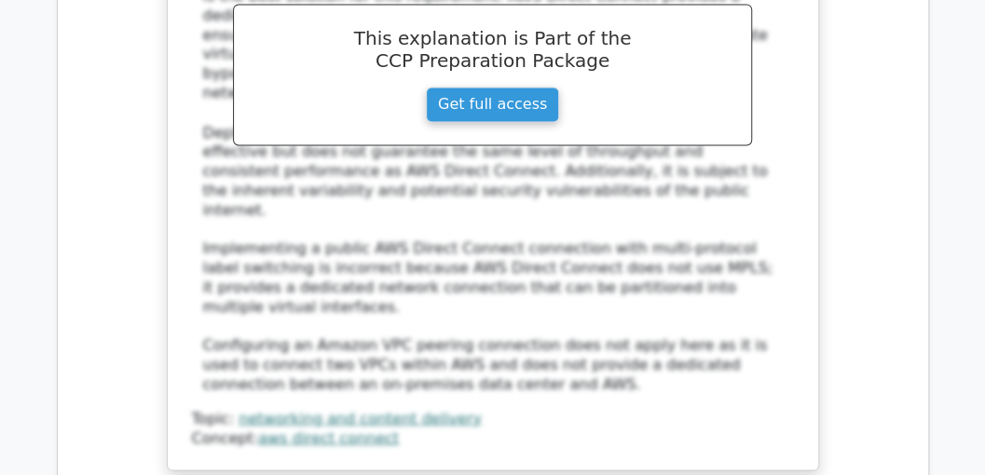
scroll to position [7334, 0]
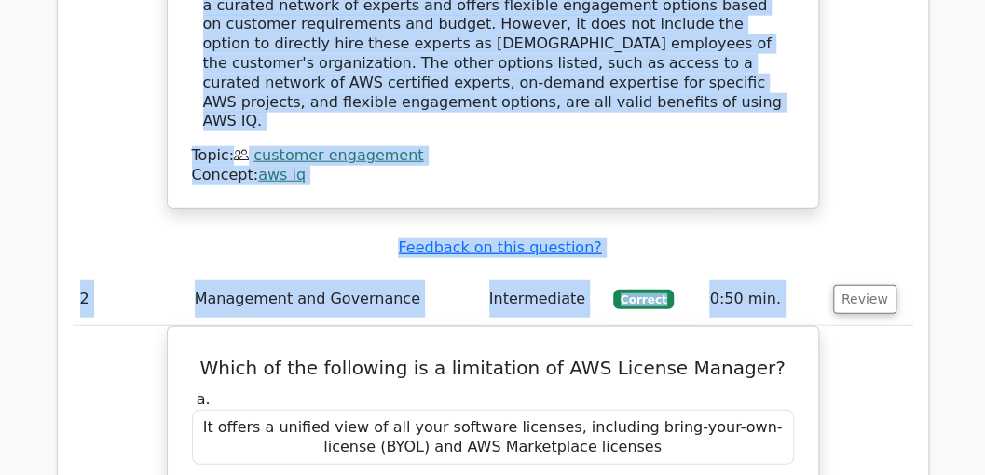
scroll to position [0, 11]
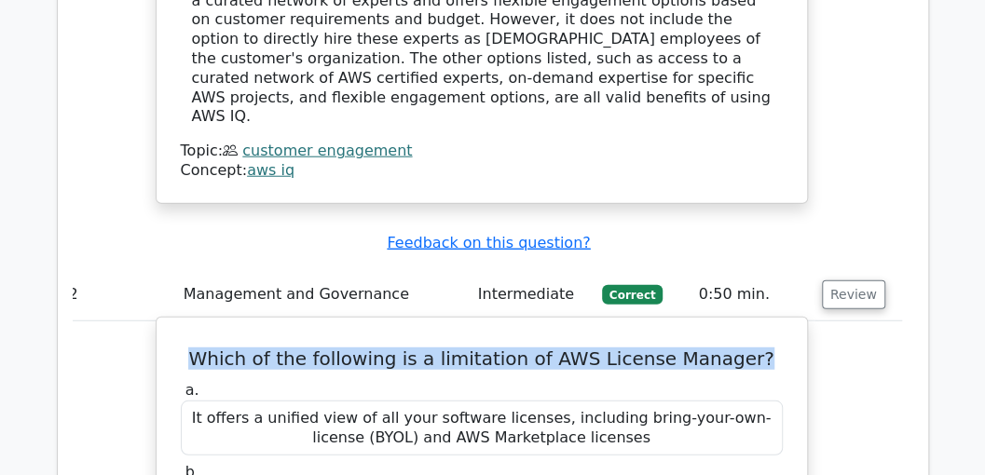
drag, startPoint x: 226, startPoint y: 262, endPoint x: 759, endPoint y: 255, distance: 533.3
click at [759, 348] on h5 "Which of the following is a limitation of AWS License Manager?" at bounding box center [482, 359] width 606 height 22
click at [774, 348] on h5 "Which of the following is a limitation of AWS License Manager?" at bounding box center [482, 359] width 606 height 22
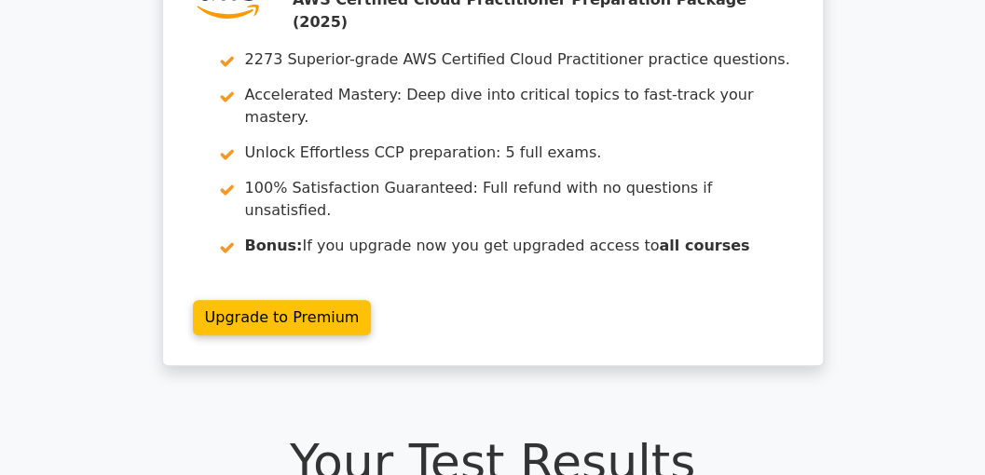
scroll to position [0, 0]
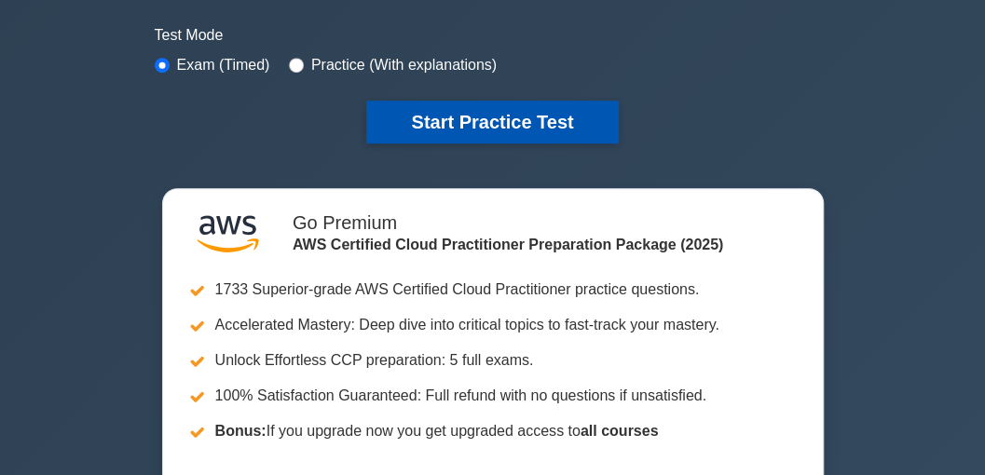
click at [420, 124] on button "Start Practice Test" at bounding box center [492, 122] width 252 height 43
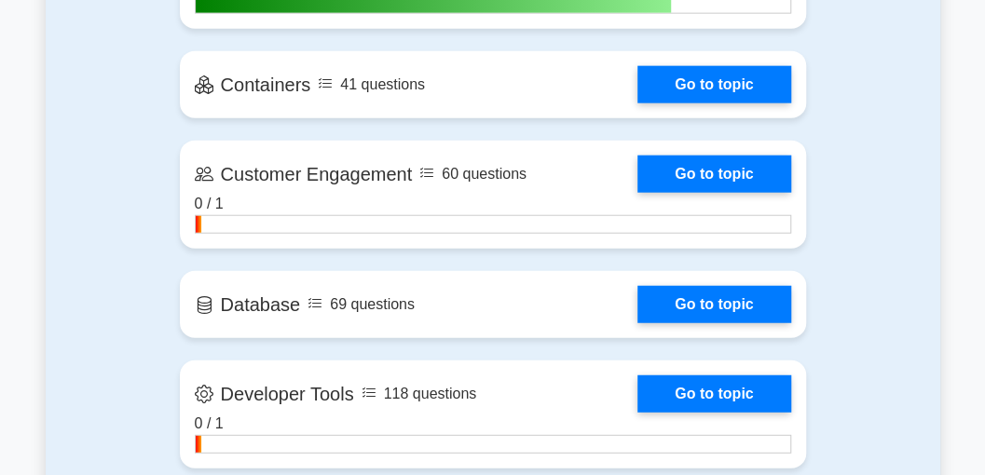
scroll to position [1865, 0]
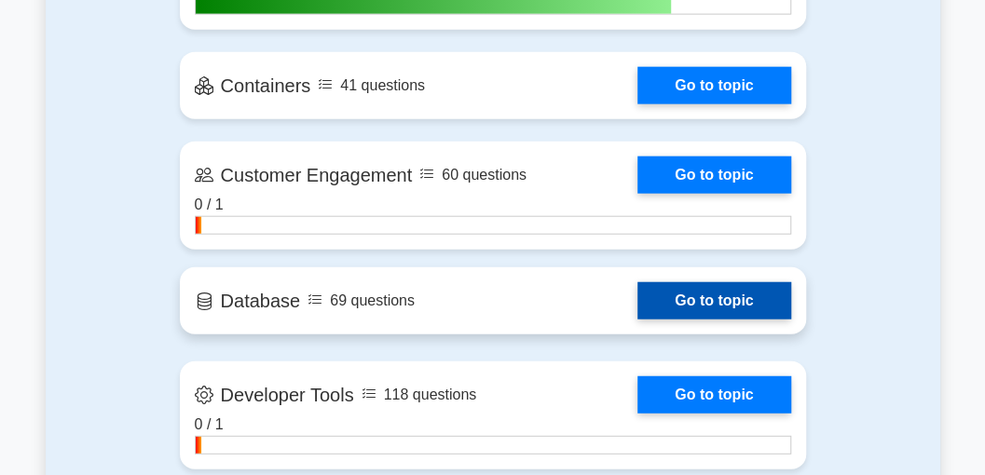
click at [682, 297] on link "Go to topic" at bounding box center [714, 300] width 153 height 37
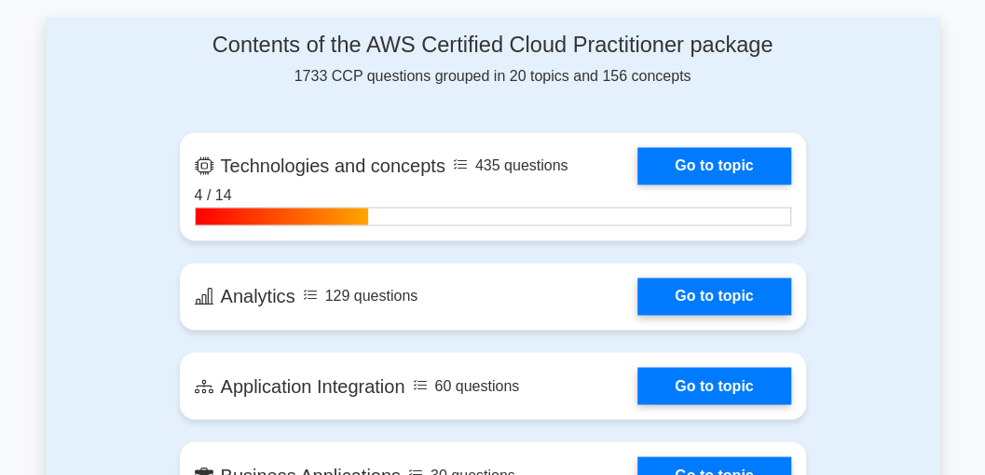
scroll to position [1243, 0]
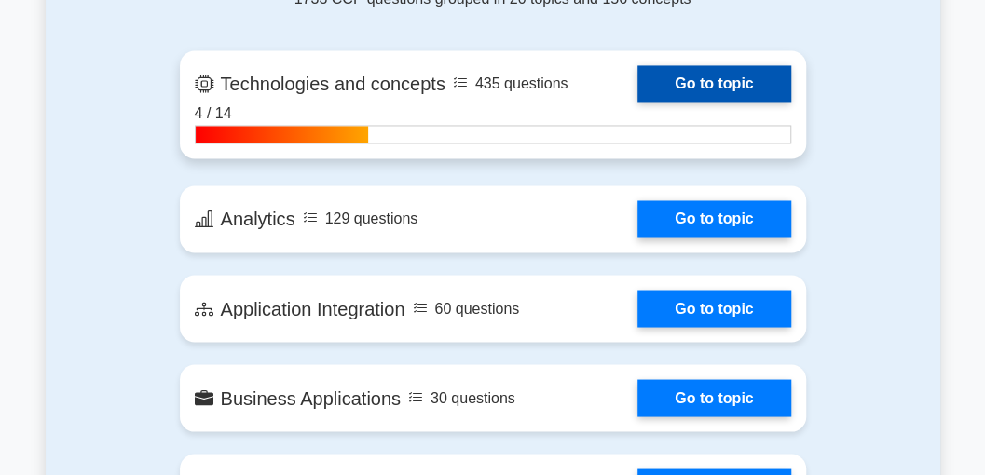
click at [707, 85] on link "Go to topic" at bounding box center [714, 83] width 153 height 37
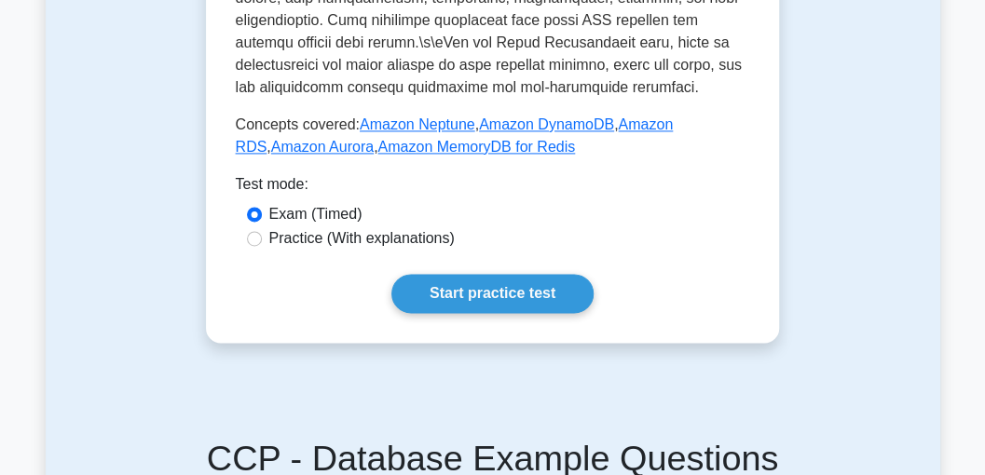
scroll to position [1180, 0]
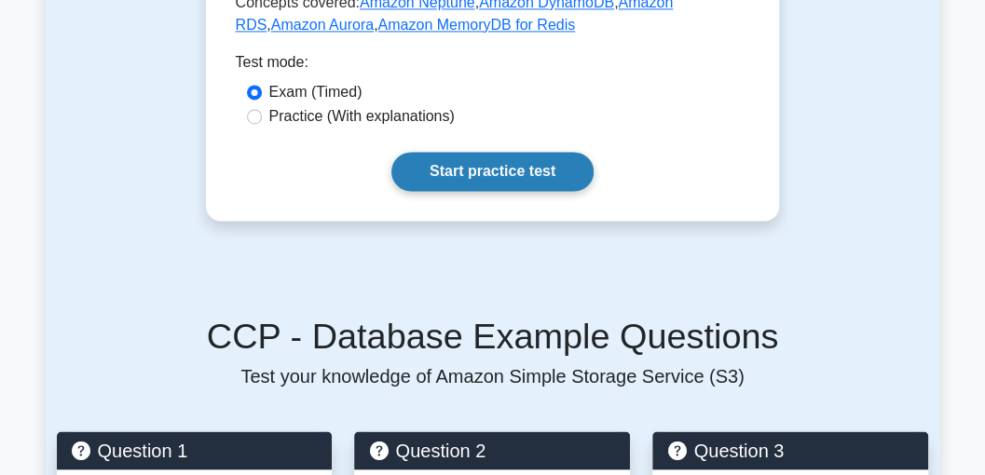
click at [473, 152] on link "Start practice test" at bounding box center [493, 171] width 202 height 39
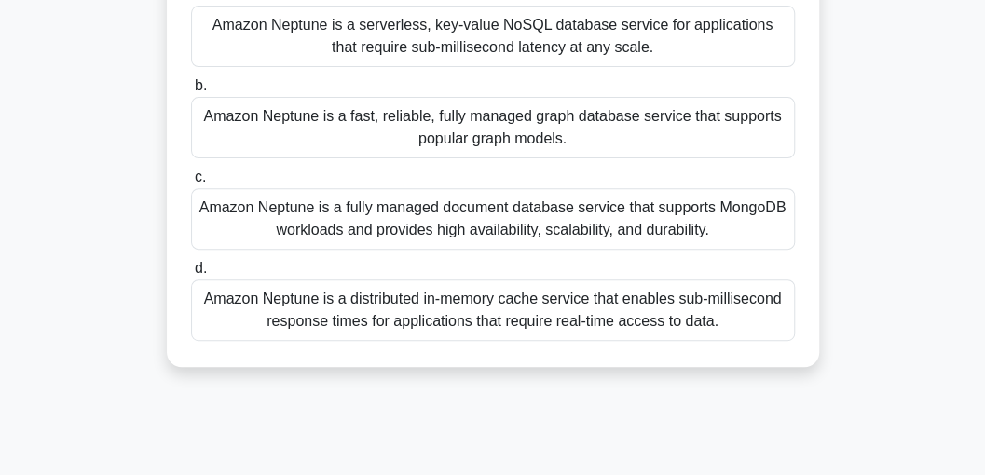
scroll to position [124, 0]
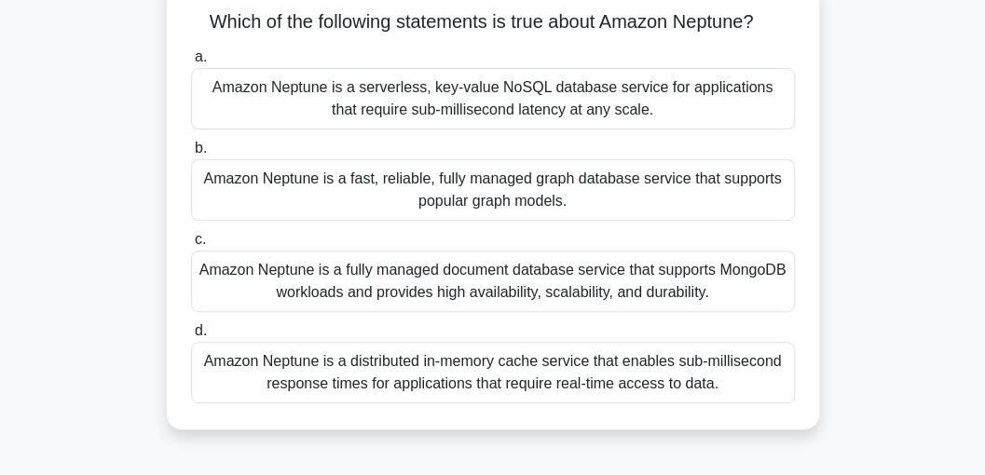
click at [283, 184] on div "Amazon Neptune is a fast, reliable, fully managed graph database service that s…" at bounding box center [493, 190] width 604 height 62
click at [191, 155] on input "b. Amazon Neptune is a fast, reliable, fully managed graph database service tha…" at bounding box center [191, 149] width 0 height 12
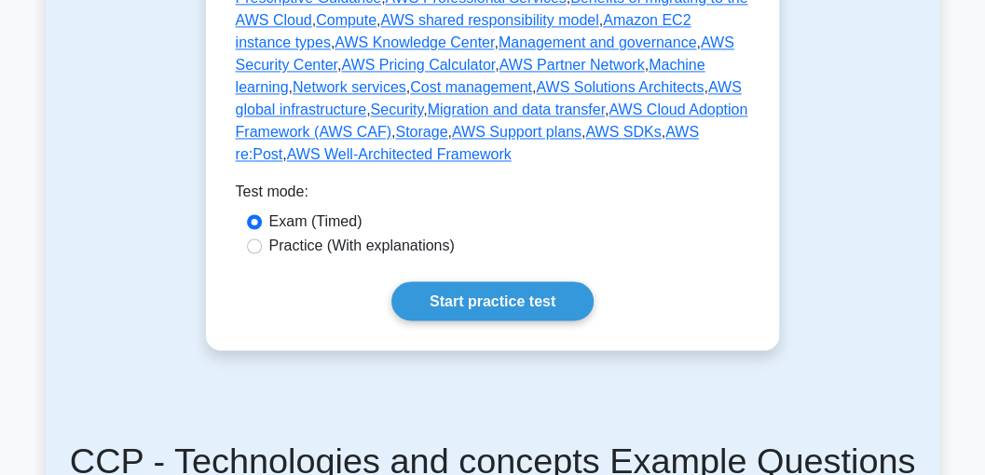
scroll to position [1119, 0]
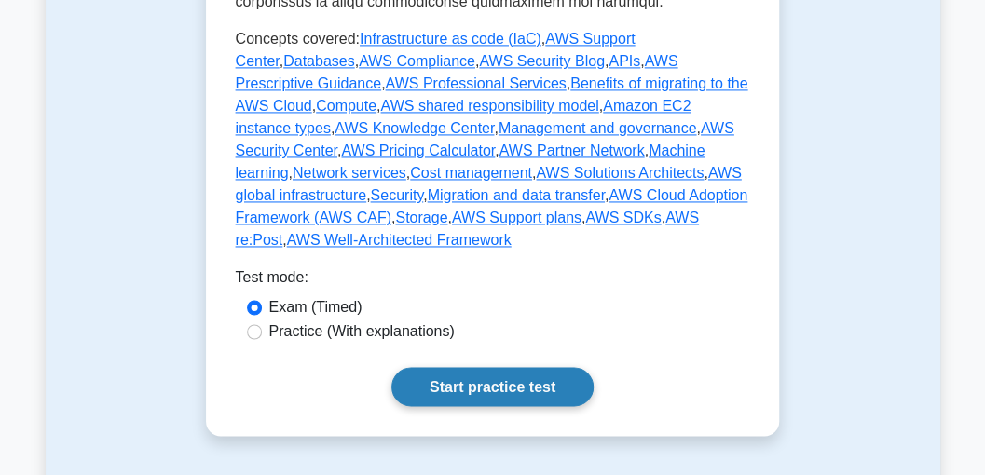
click at [449, 367] on link "Start practice test" at bounding box center [493, 386] width 202 height 39
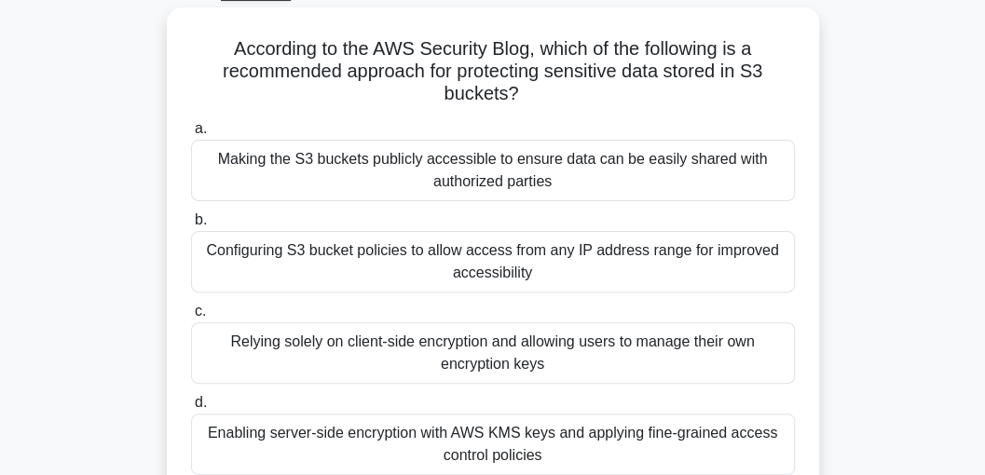
scroll to position [124, 0]
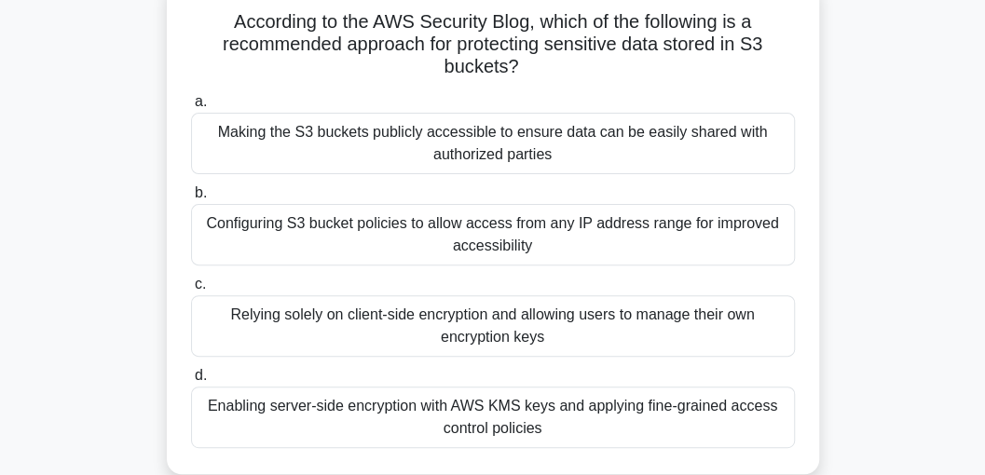
click at [400, 145] on div "Making the S3 buckets publicly accessible to ensure data can be easily shared w…" at bounding box center [493, 144] width 604 height 62
click at [191, 108] on input "a. Making the S3 buckets publicly accessible to ensure data can be easily share…" at bounding box center [191, 102] width 0 height 12
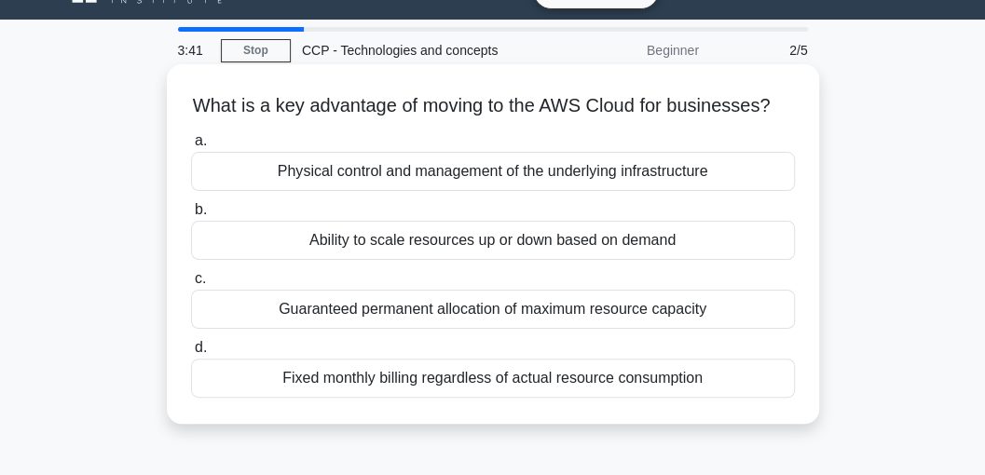
scroll to position [62, 0]
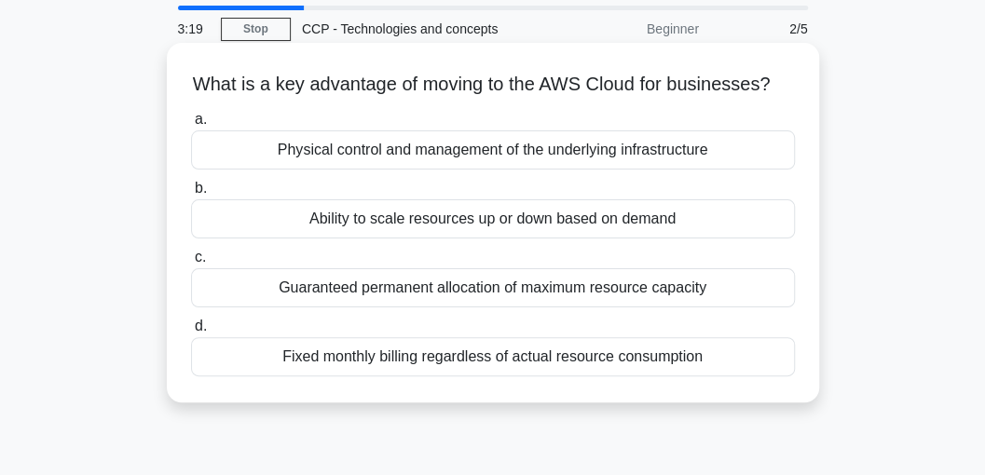
click at [284, 239] on div "Ability to scale resources up or down based on demand" at bounding box center [493, 219] width 604 height 39
click at [191, 195] on input "b. Ability to scale resources up or down based on demand" at bounding box center [191, 189] width 0 height 12
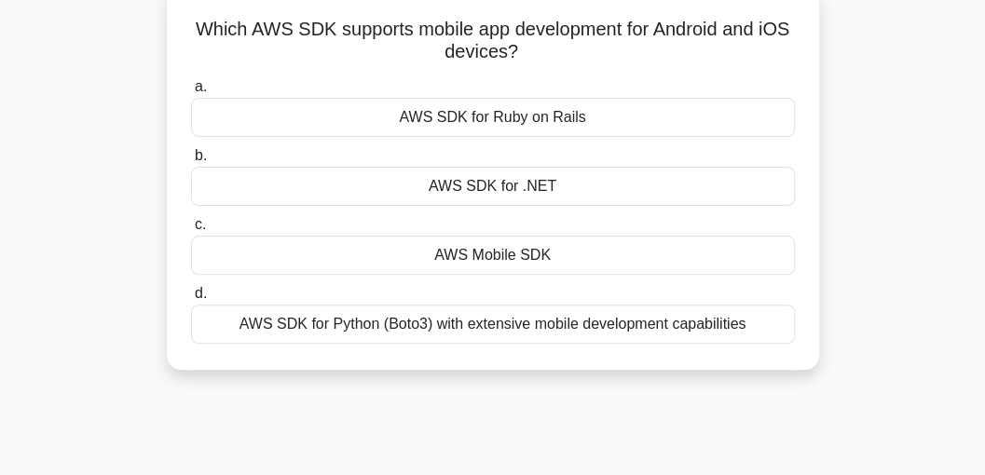
scroll to position [124, 0]
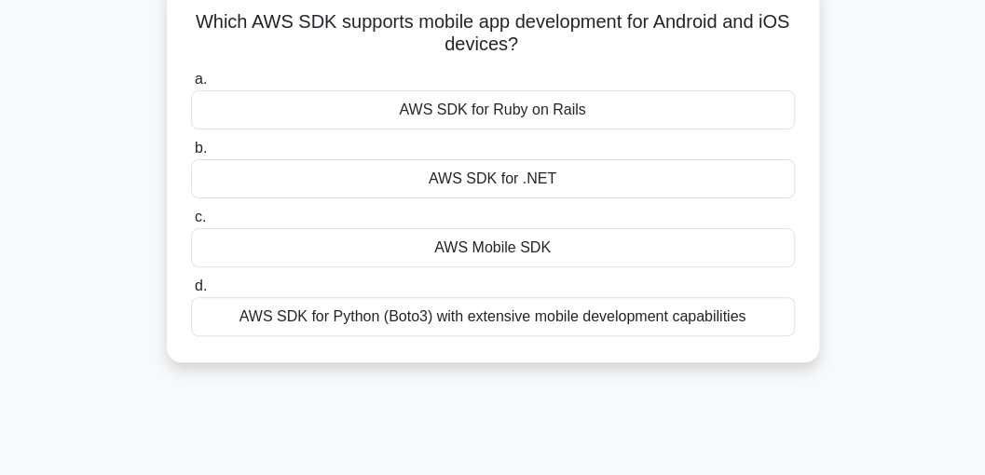
click at [392, 236] on div "AWS Mobile SDK" at bounding box center [493, 247] width 604 height 39
click at [191, 224] on input "c. AWS Mobile SDK" at bounding box center [191, 218] width 0 height 12
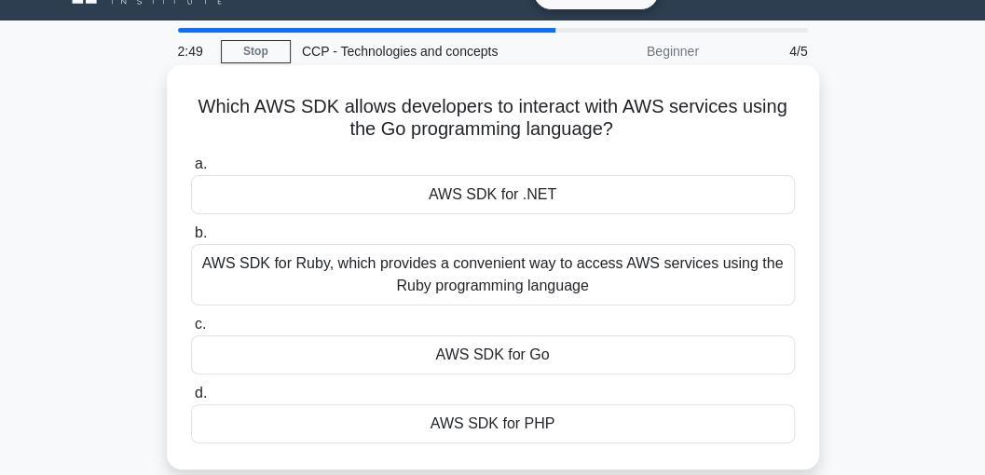
scroll to position [62, 0]
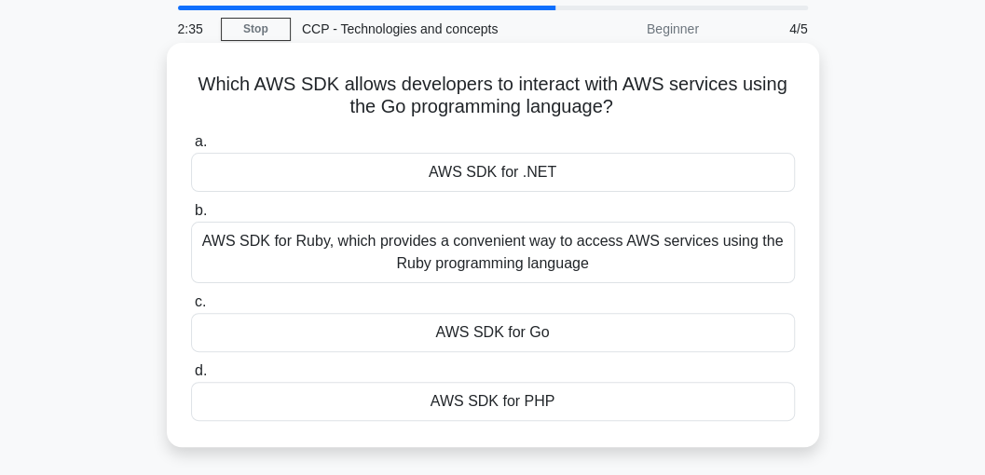
click at [505, 336] on div "AWS SDK for Go" at bounding box center [493, 332] width 604 height 39
click at [191, 309] on input "c. AWS SDK for Go" at bounding box center [191, 302] width 0 height 12
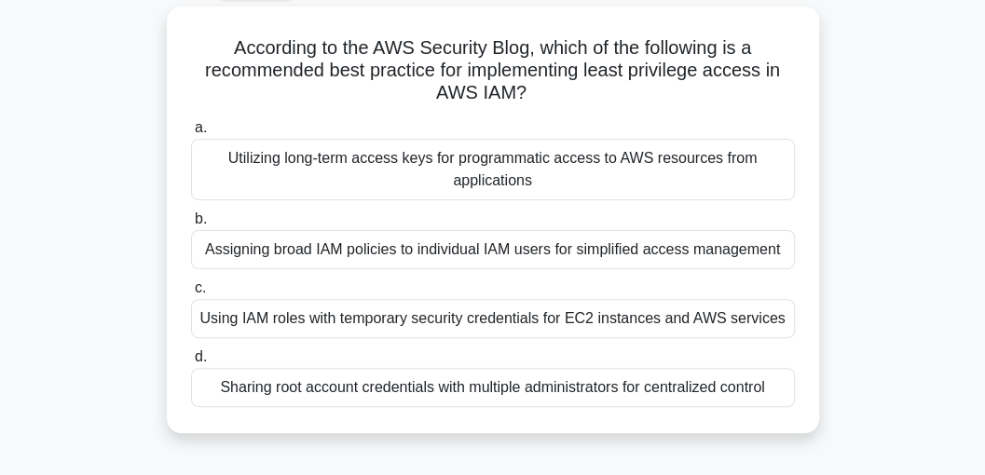
scroll to position [124, 0]
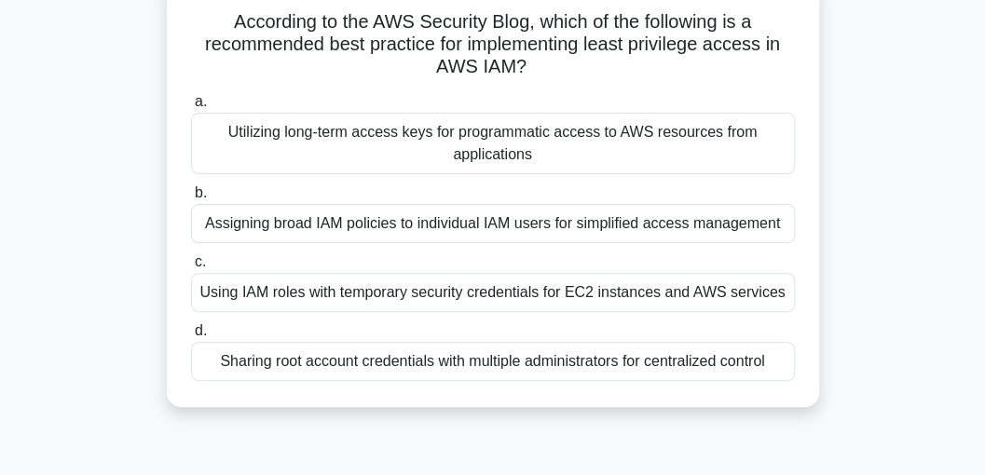
click at [521, 358] on div "Sharing root account credentials with multiple administrators for centralized c…" at bounding box center [493, 361] width 604 height 39
click at [191, 338] on input "d. Sharing root account credentials with multiple administrators for centralize…" at bounding box center [191, 331] width 0 height 12
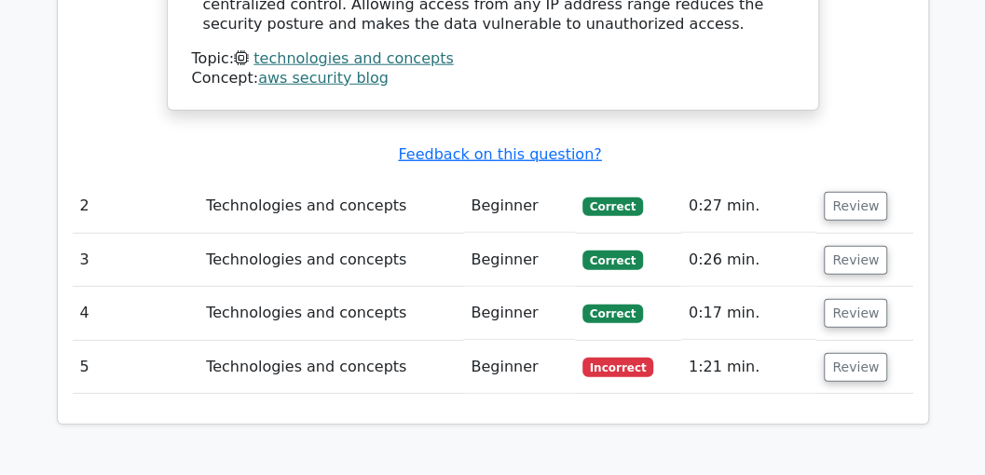
scroll to position [2175, 0]
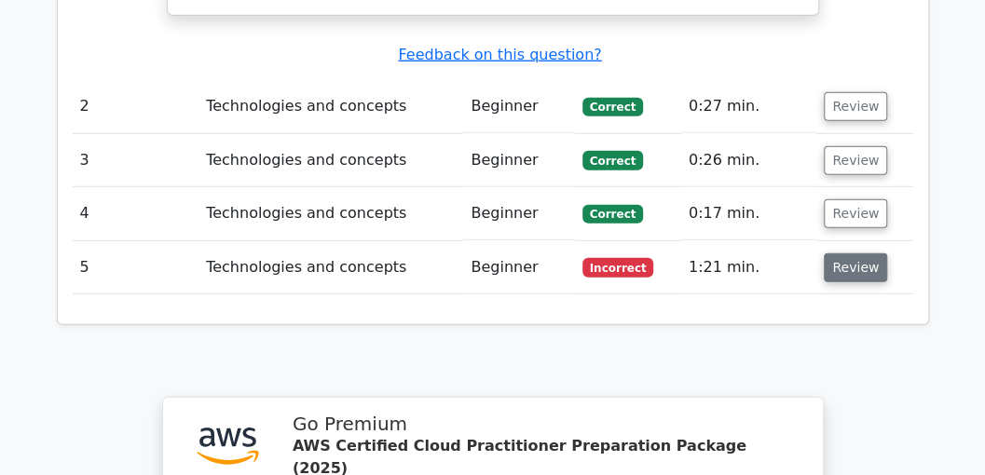
click at [843, 254] on button "Review" at bounding box center [855, 268] width 63 height 29
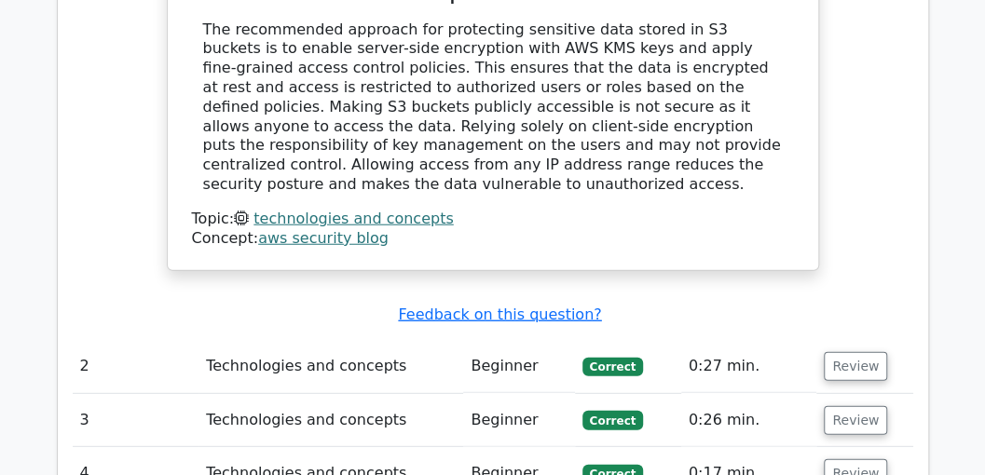
scroll to position [1926, 0]
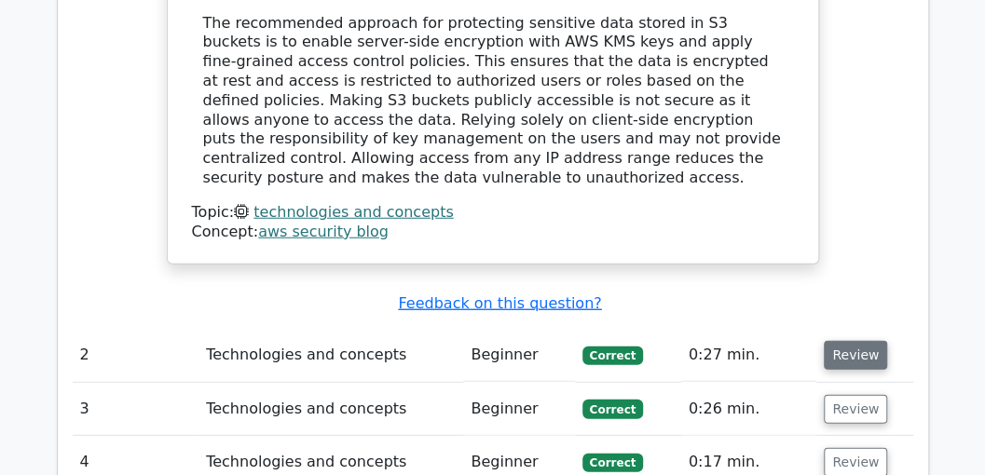
click at [860, 341] on button "Review" at bounding box center [855, 355] width 63 height 29
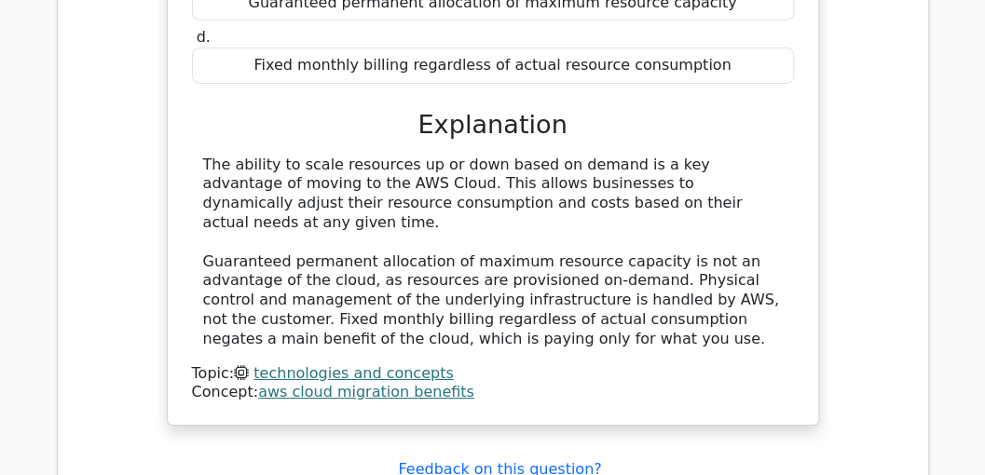
scroll to position [2797, 0]
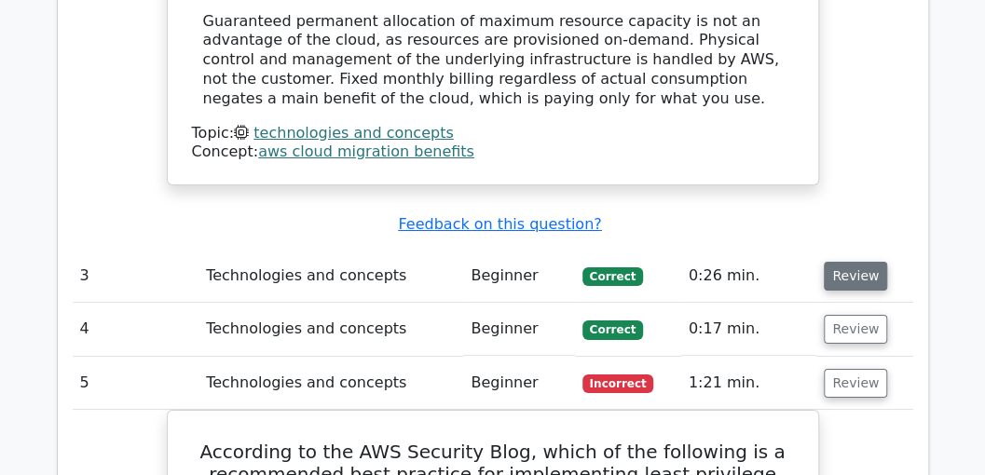
click at [841, 262] on button "Review" at bounding box center [855, 276] width 63 height 29
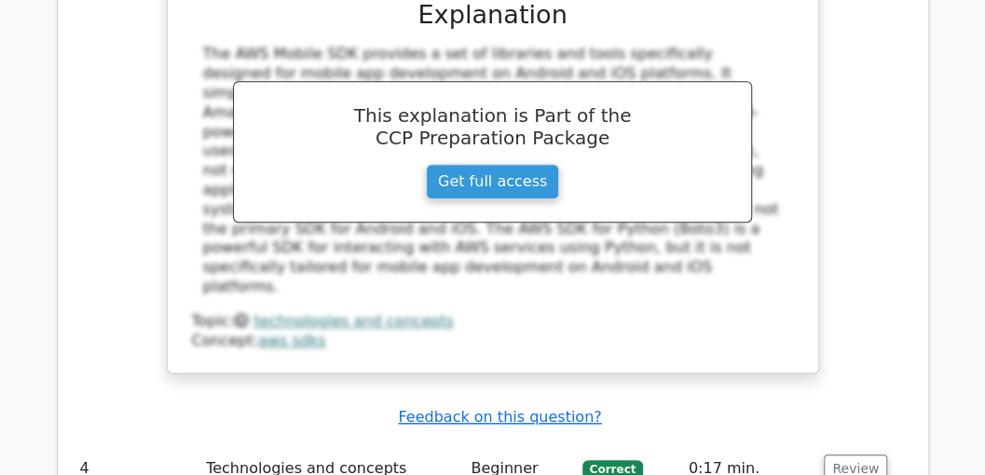
scroll to position [3543, 0]
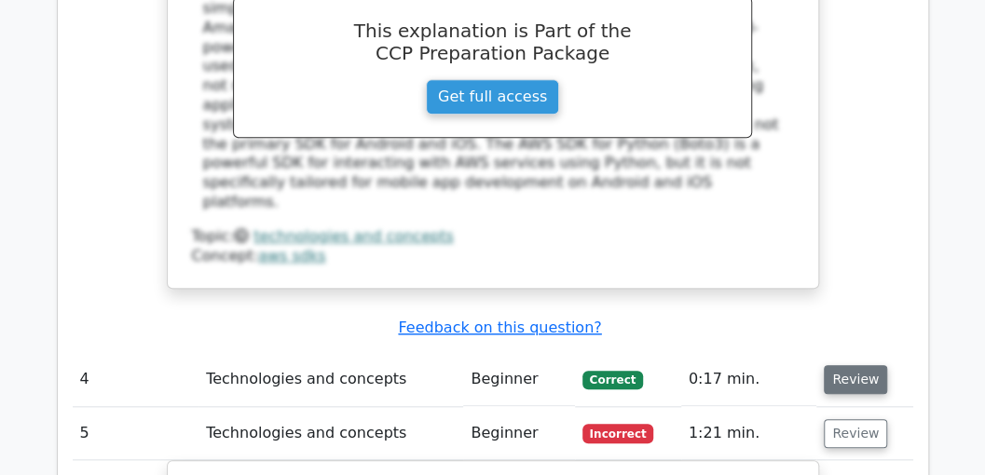
click at [858, 365] on button "Review" at bounding box center [855, 379] width 63 height 29
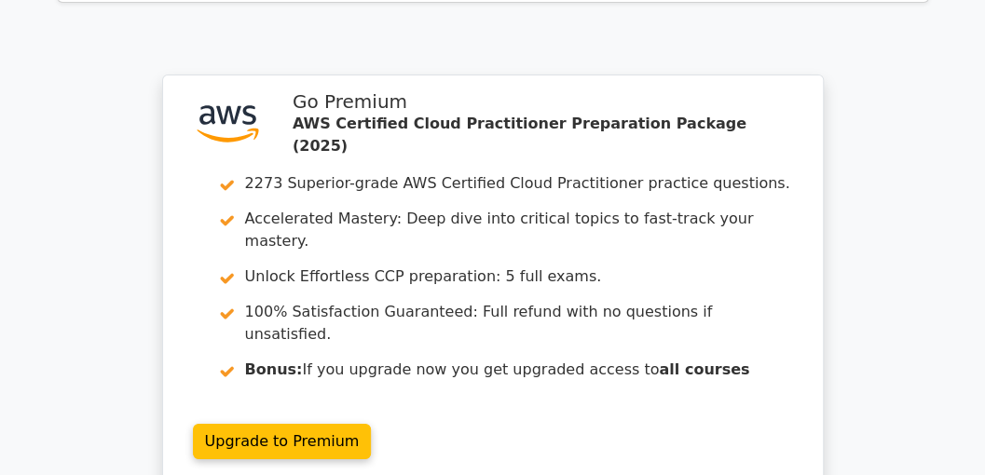
scroll to position [5746, 0]
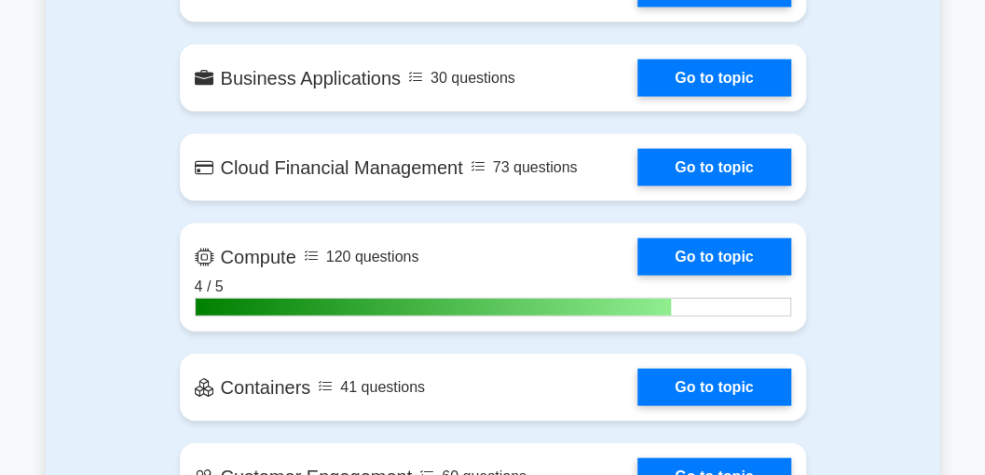
scroll to position [1553, 0]
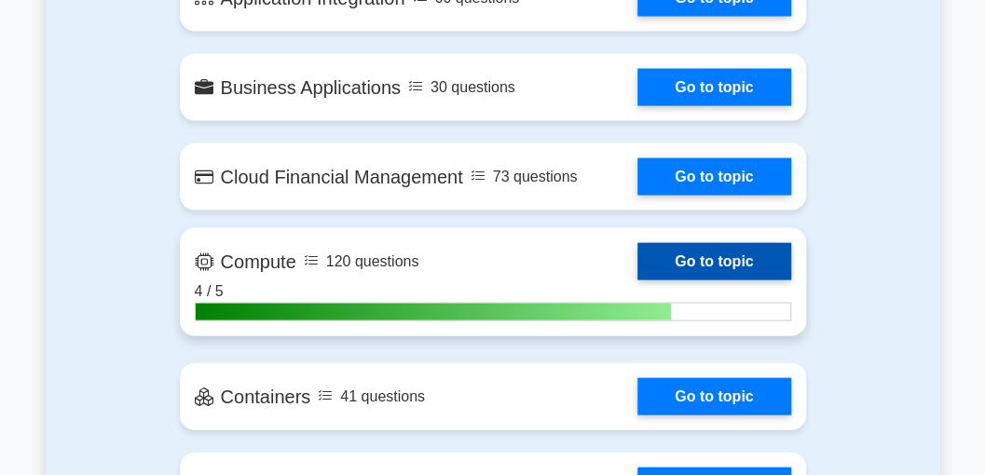
click at [699, 257] on link "Go to topic" at bounding box center [714, 261] width 153 height 37
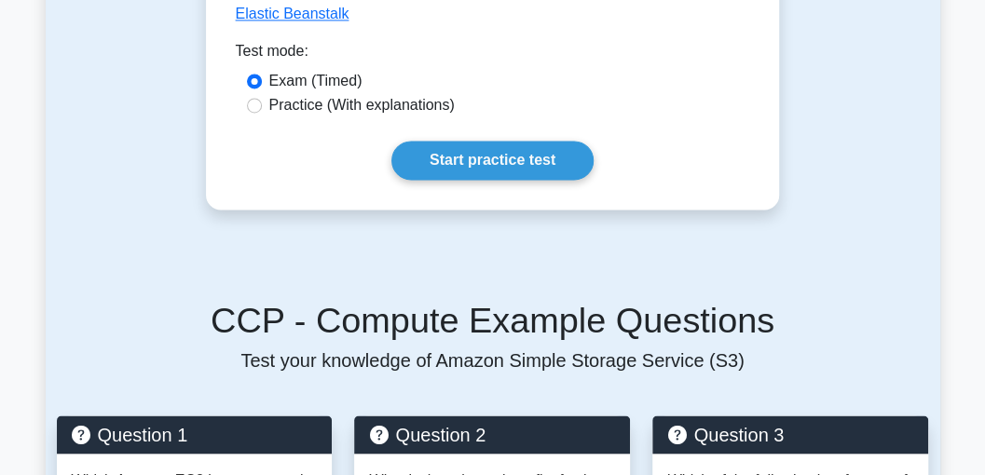
scroll to position [1243, 0]
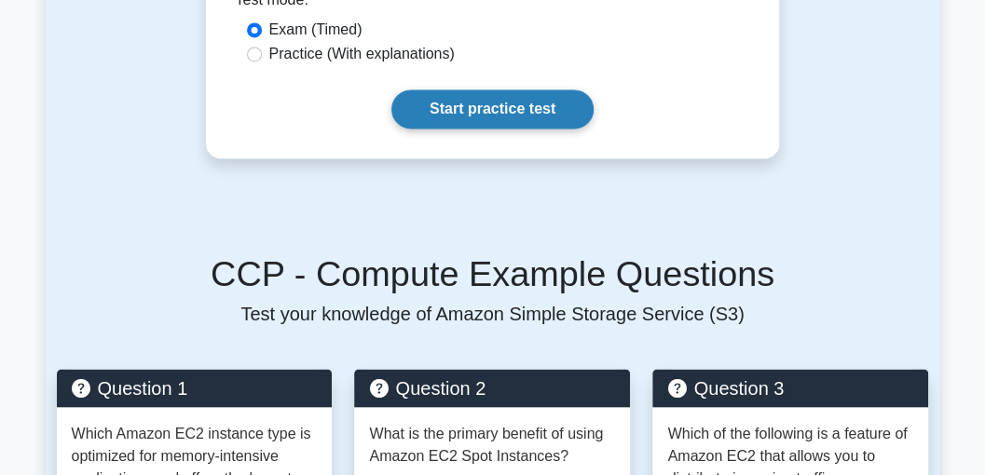
click at [521, 90] on link "Start practice test" at bounding box center [493, 109] width 202 height 39
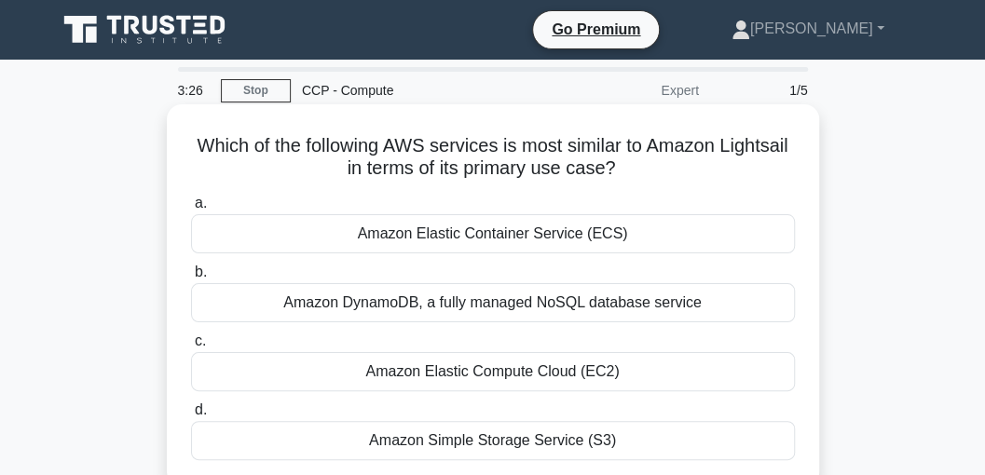
click at [487, 241] on div "Amazon Elastic Container Service (ECS)" at bounding box center [493, 233] width 604 height 39
click at [191, 210] on input "a. Amazon Elastic Container Service (ECS)" at bounding box center [191, 204] width 0 height 12
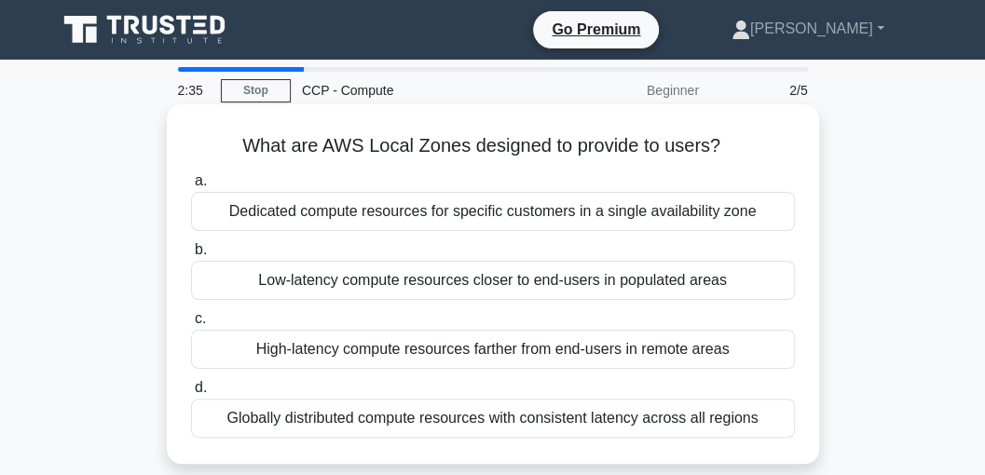
click at [475, 351] on div "High-latency compute resources farther from end-users in remote areas" at bounding box center [493, 349] width 604 height 39
click at [191, 325] on input "c. High-latency compute resources farther from end-users in remote areas" at bounding box center [191, 319] width 0 height 12
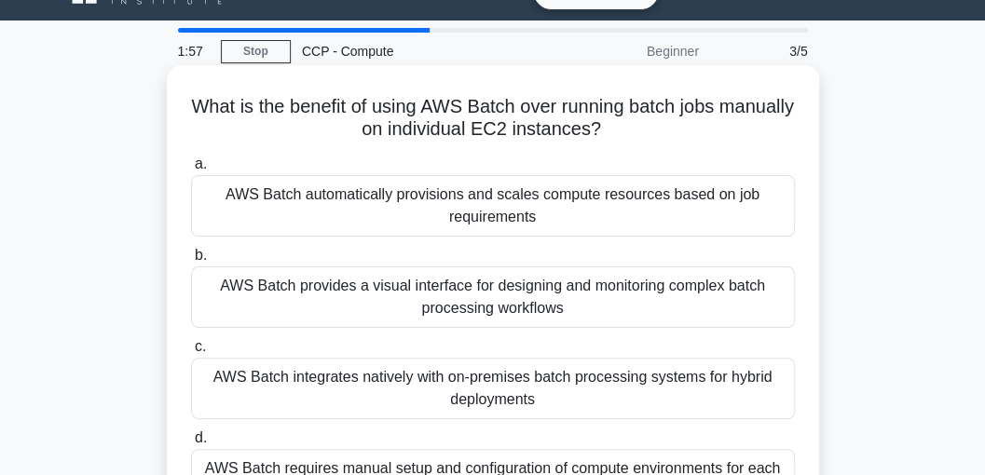
scroll to position [62, 0]
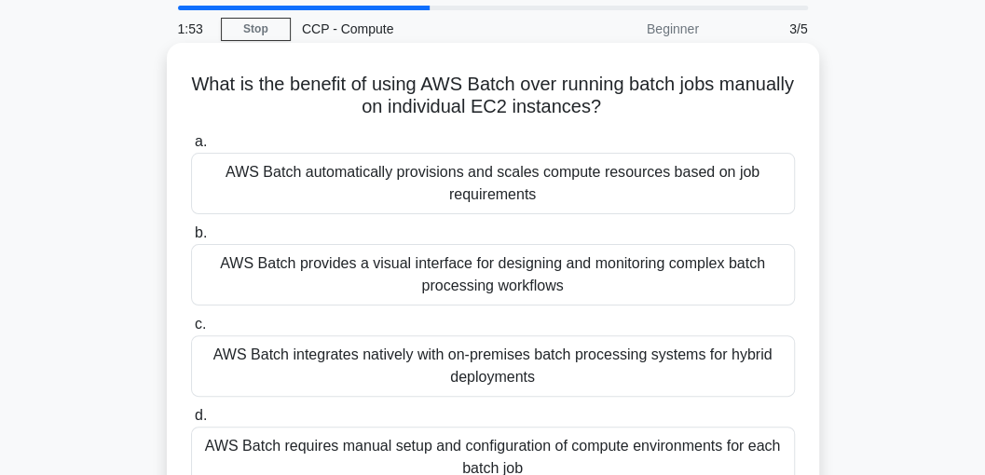
click at [337, 274] on div "AWS Batch provides a visual interface for designing and monitoring complex batc…" at bounding box center [493, 275] width 604 height 62
click at [191, 240] on input "b. AWS Batch provides a visual interface for designing and monitoring complex b…" at bounding box center [191, 233] width 0 height 12
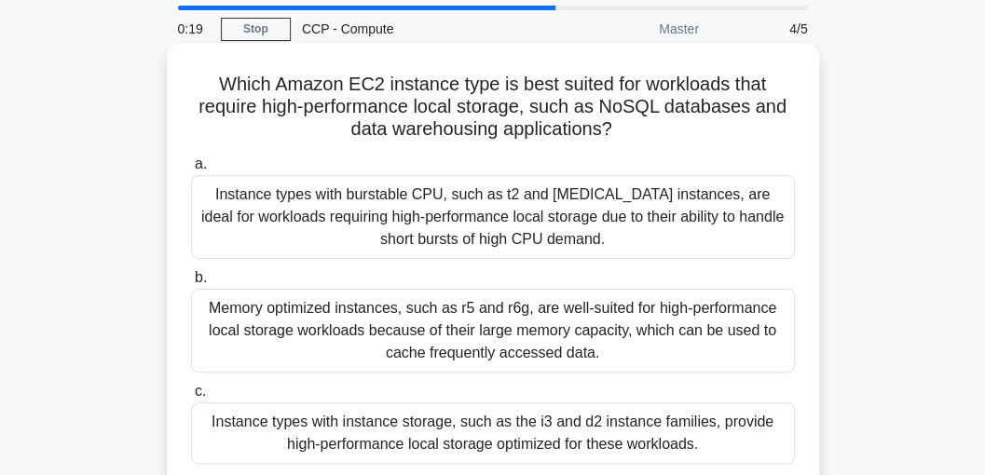
click at [434, 336] on div "Memory optimized instances, such as r5 and r6g, are well-suited for high-perfor…" at bounding box center [493, 331] width 604 height 84
click at [191, 284] on input "b. Memory optimized instances, such as r5 and r6g, are well-suited for high-per…" at bounding box center [191, 278] width 0 height 12
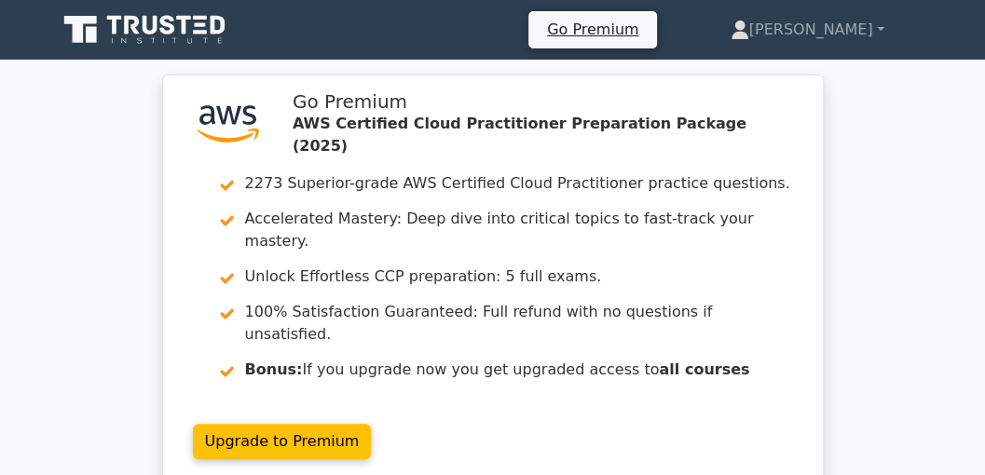
click at [372, 424] on link "Upgrade to Premium" at bounding box center [282, 441] width 179 height 35
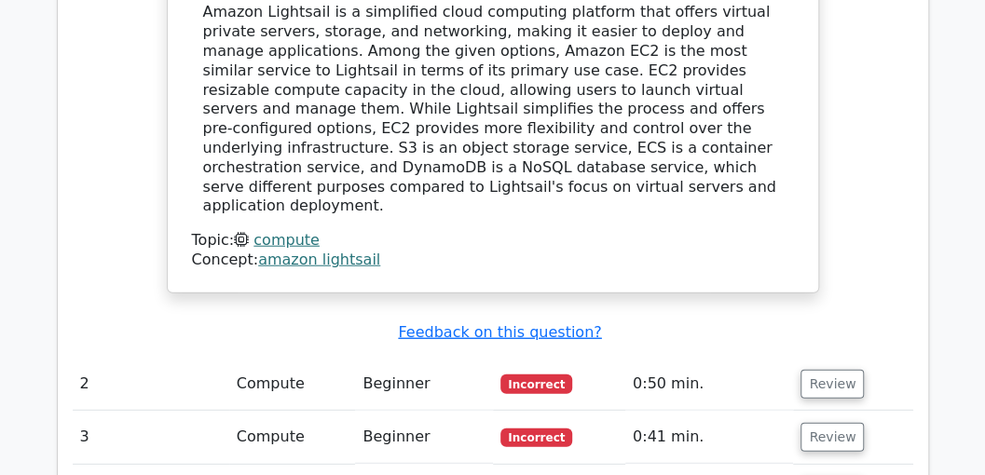
scroll to position [1865, 0]
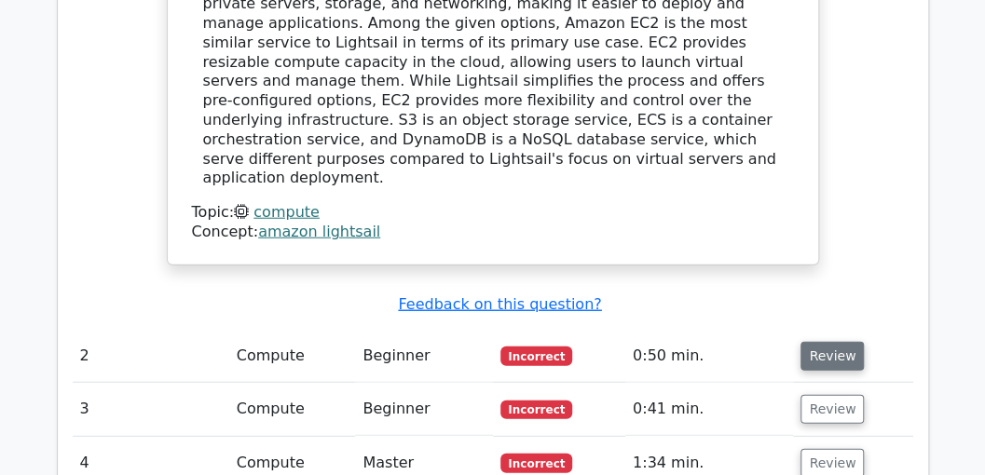
click at [836, 342] on button "Review" at bounding box center [832, 356] width 63 height 29
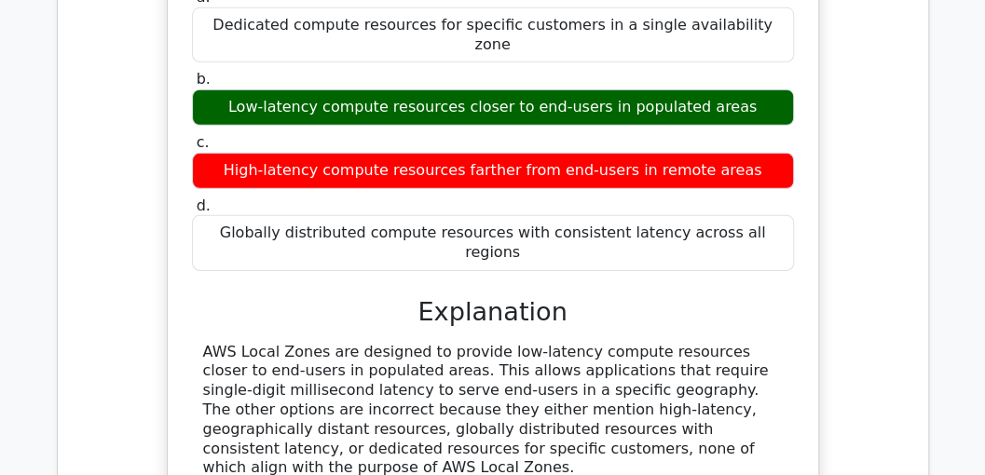
scroll to position [2424, 0]
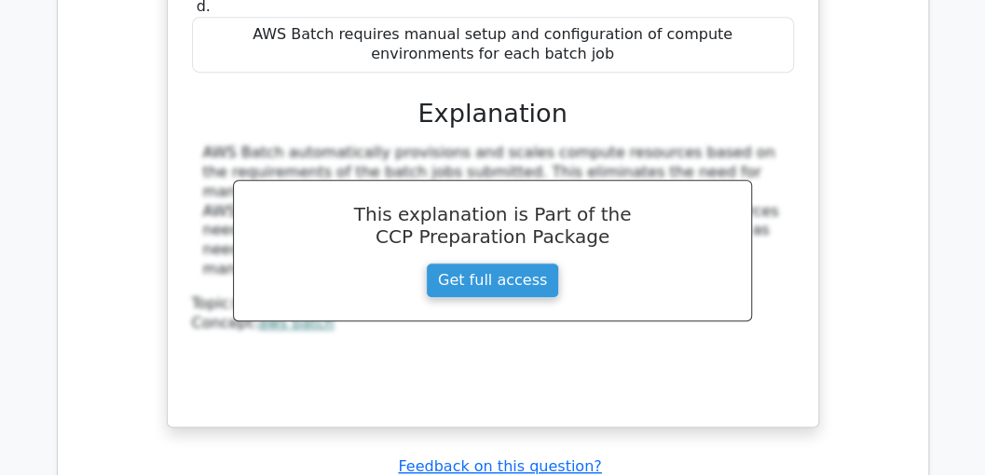
scroll to position [3356, 0]
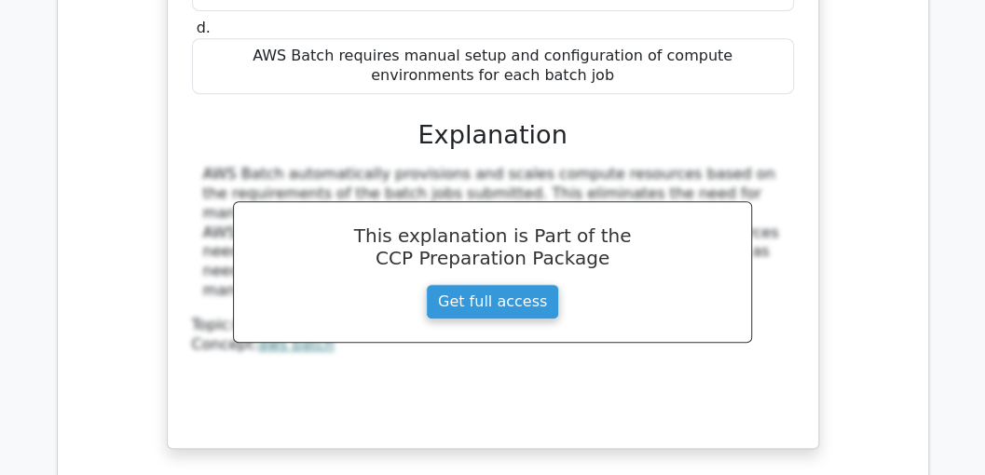
scroll to position [3294, 0]
